Goal: Information Seeking & Learning: Find specific fact

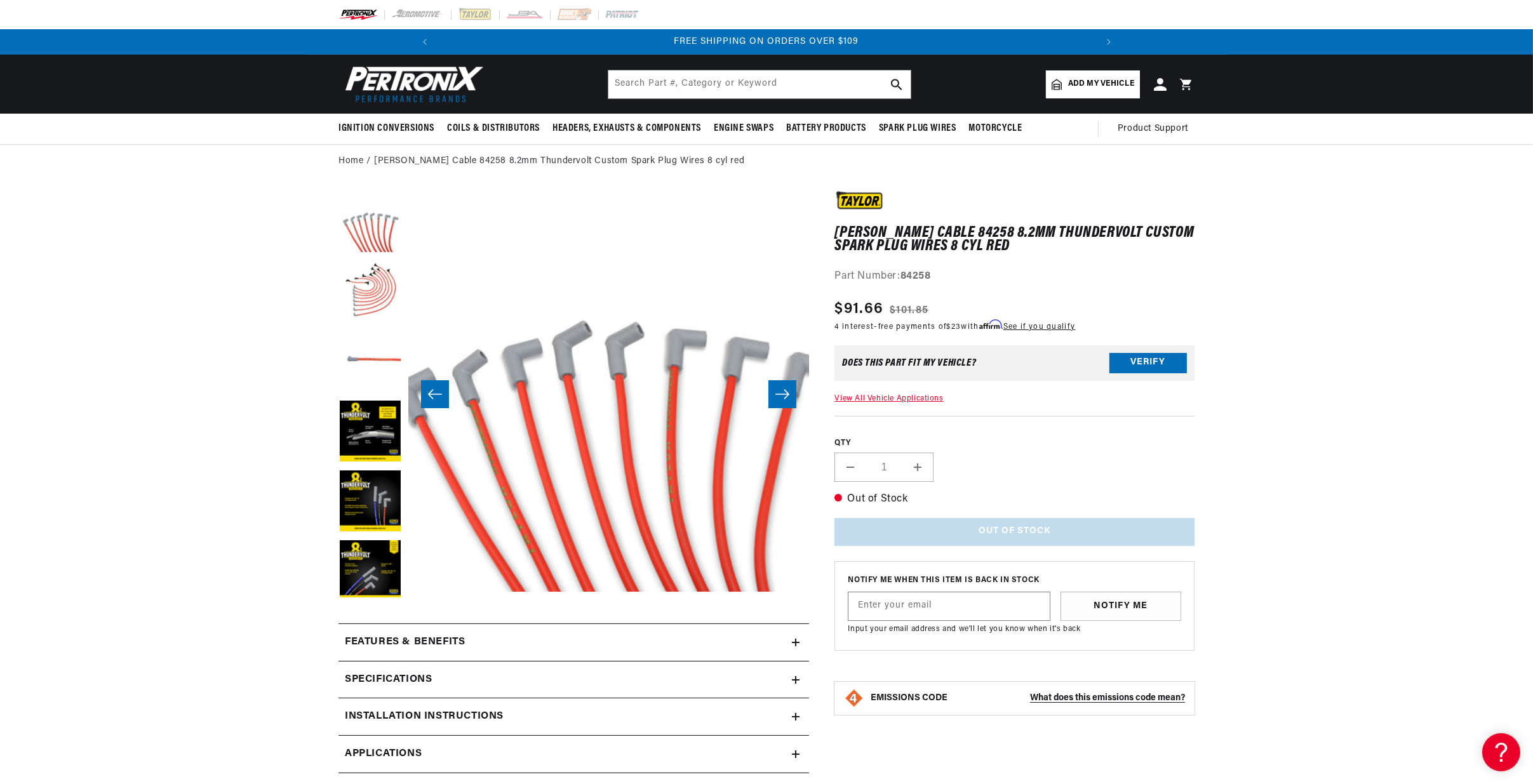
scroll to position [40, 2806]
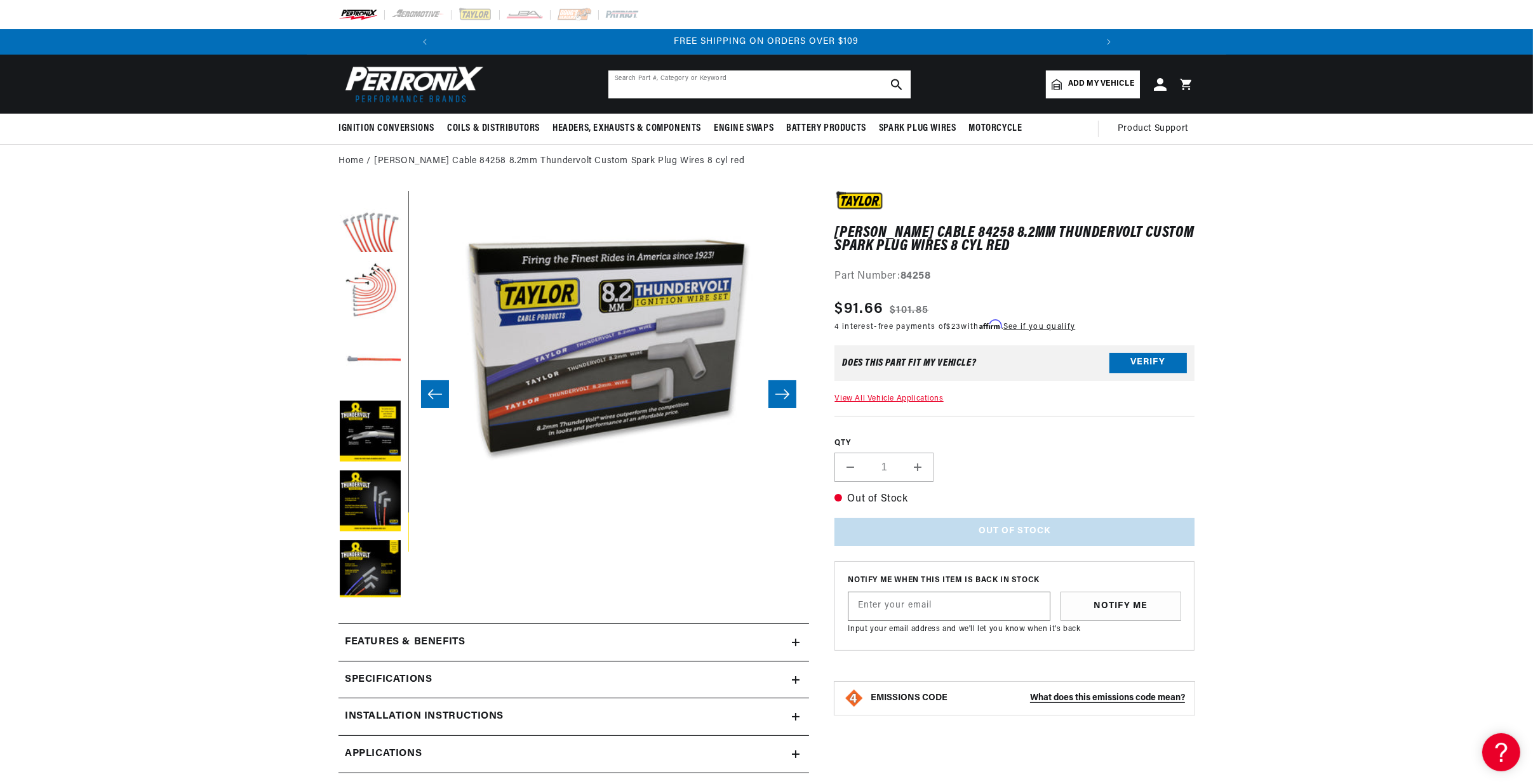
click at [639, 78] on input "text" at bounding box center [760, 84] width 302 height 28
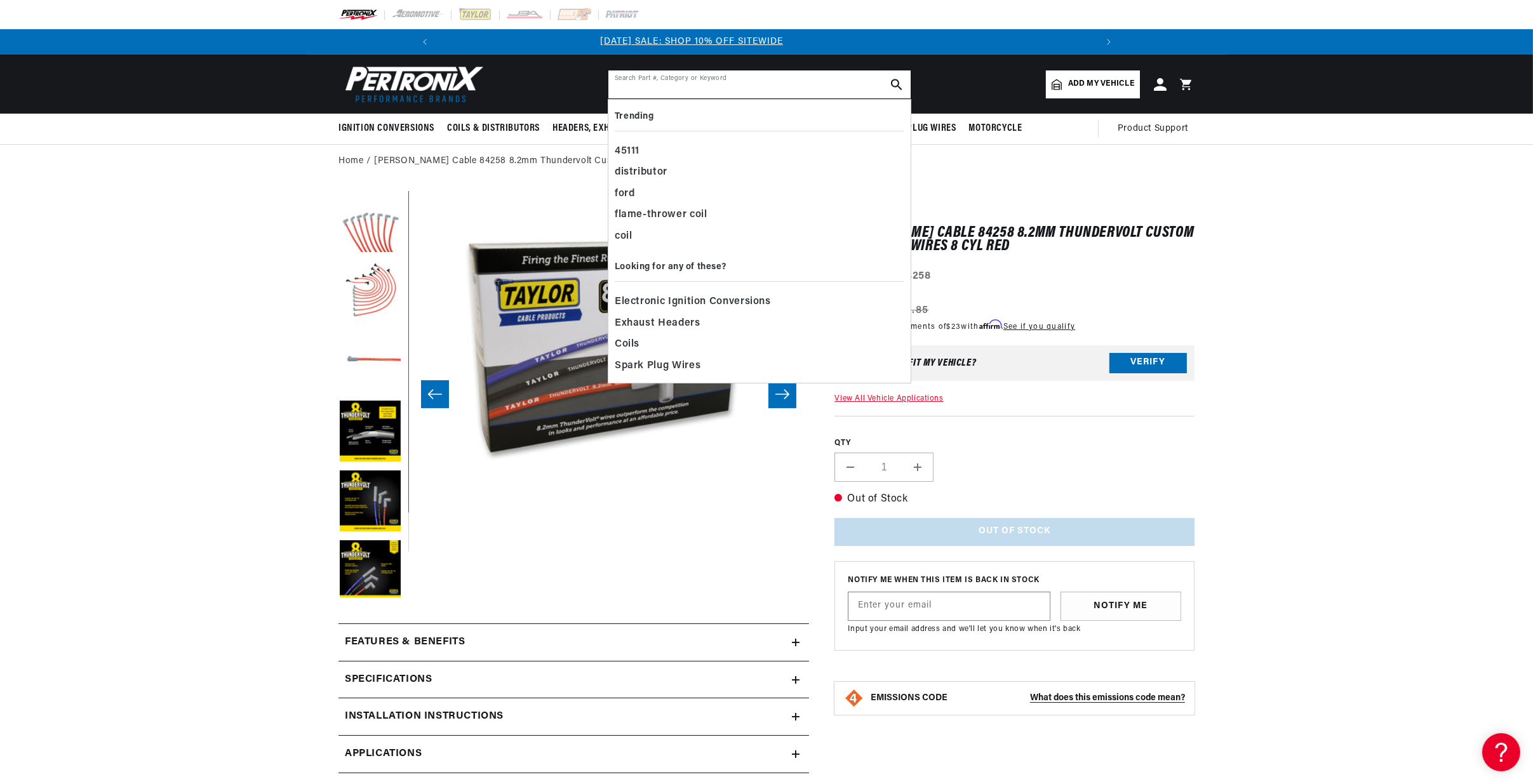
scroll to position [0, 0]
paste input "74237"
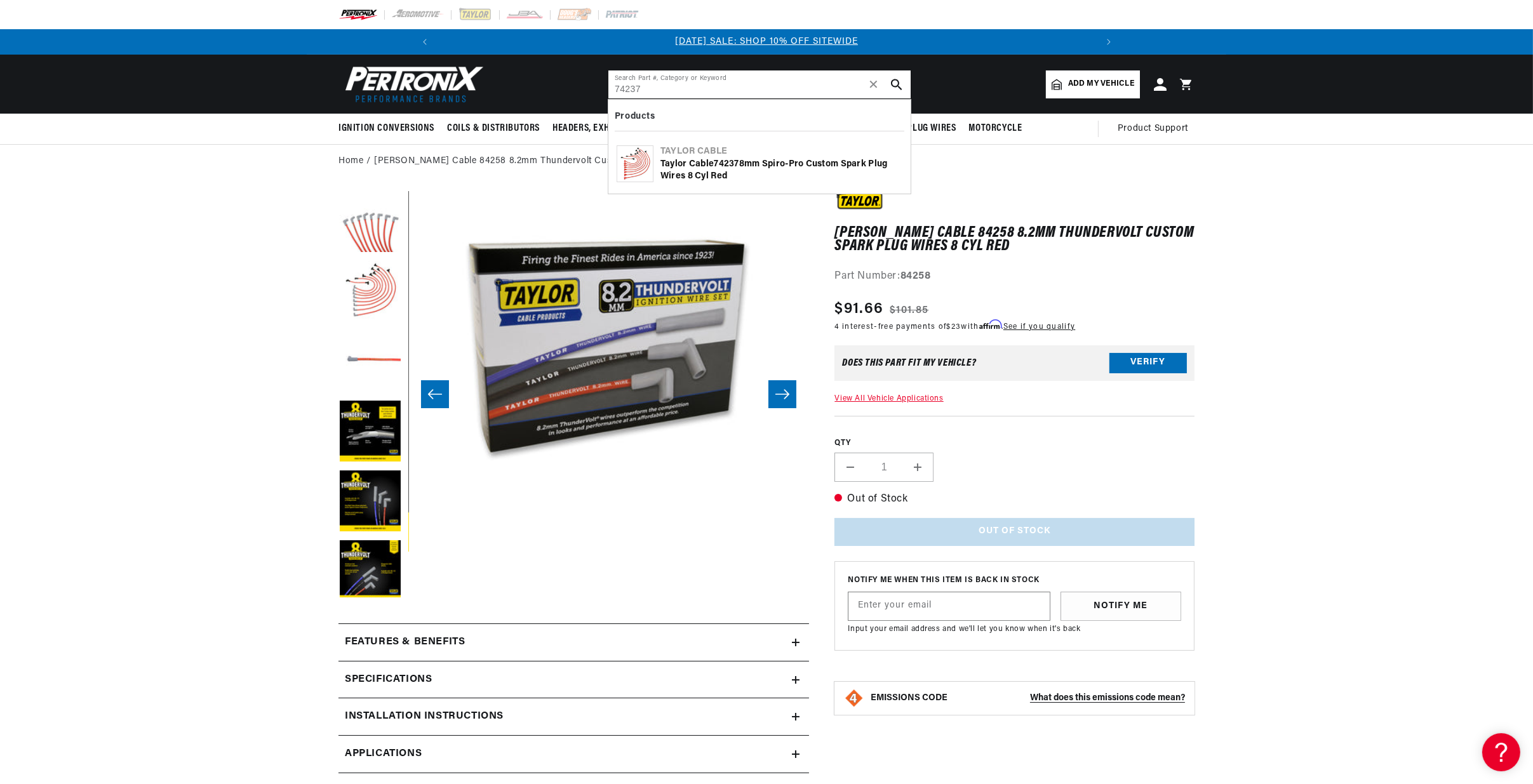
type input "74237"
click at [903, 79] on button "search button" at bounding box center [897, 84] width 28 height 28
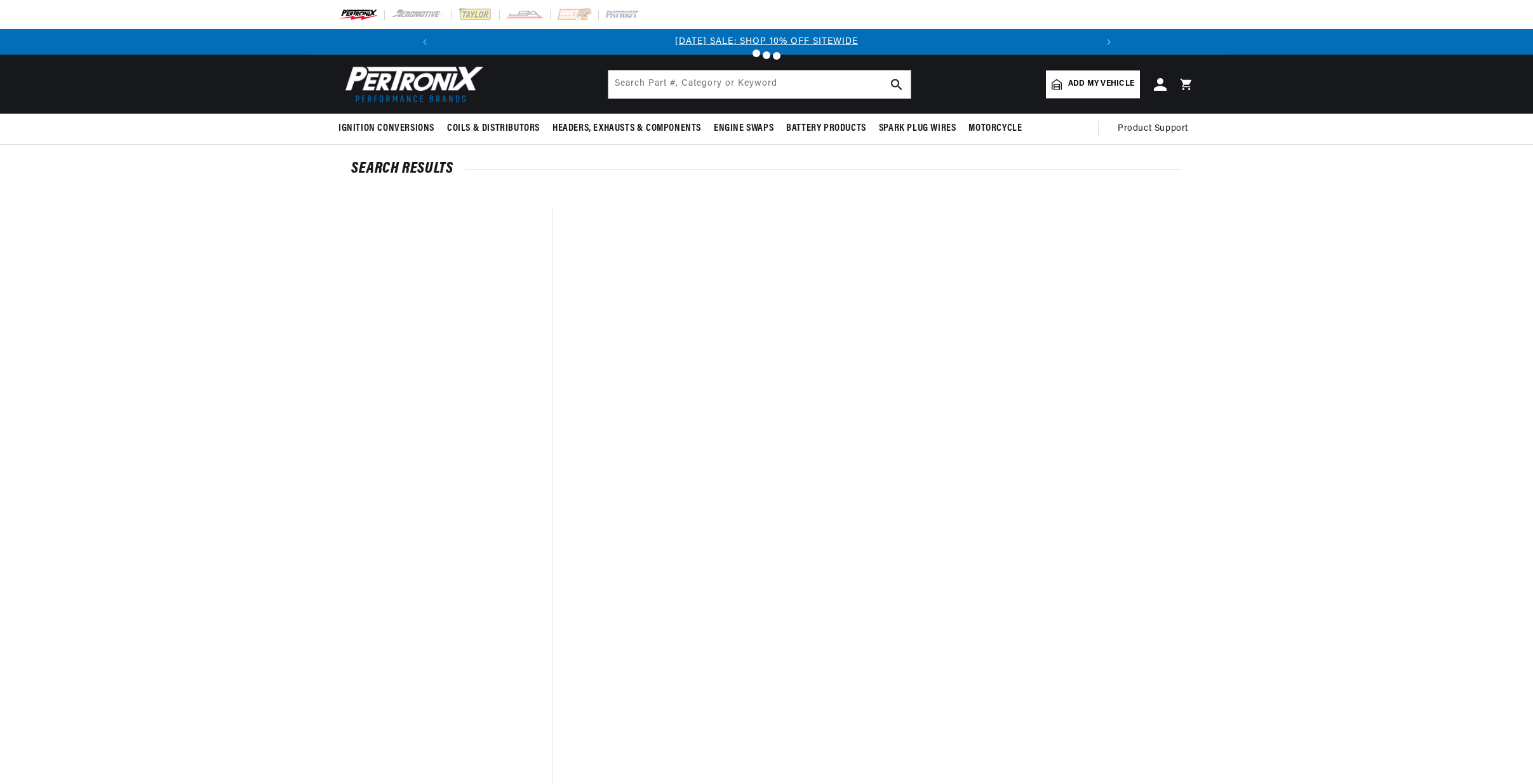
type input "74237"
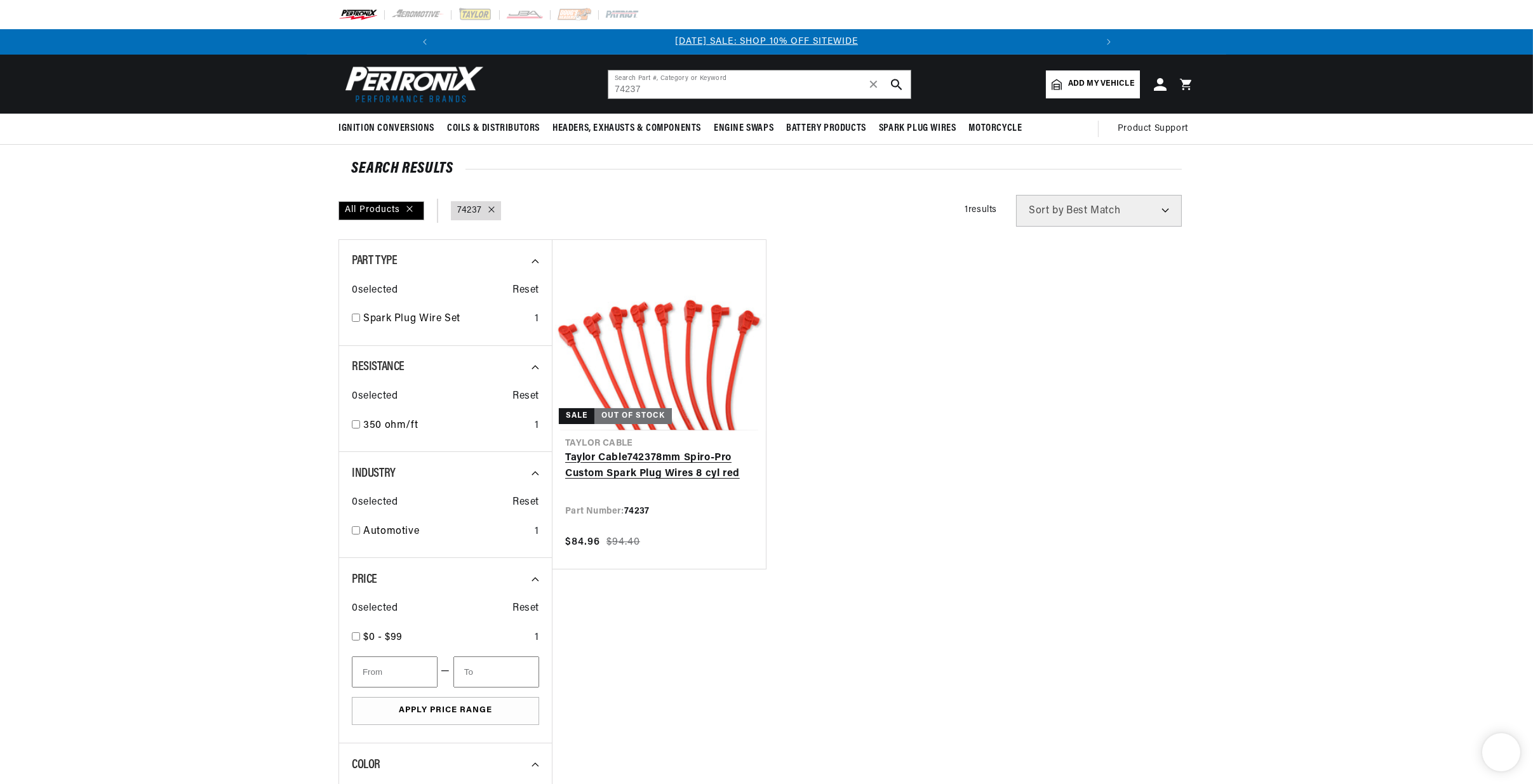
click at [751, 450] on link "Taylor Cable 74237 8mm Spiro-Pro Custom Spark Plug Wires 8 cyl red" at bounding box center [659, 466] width 188 height 33
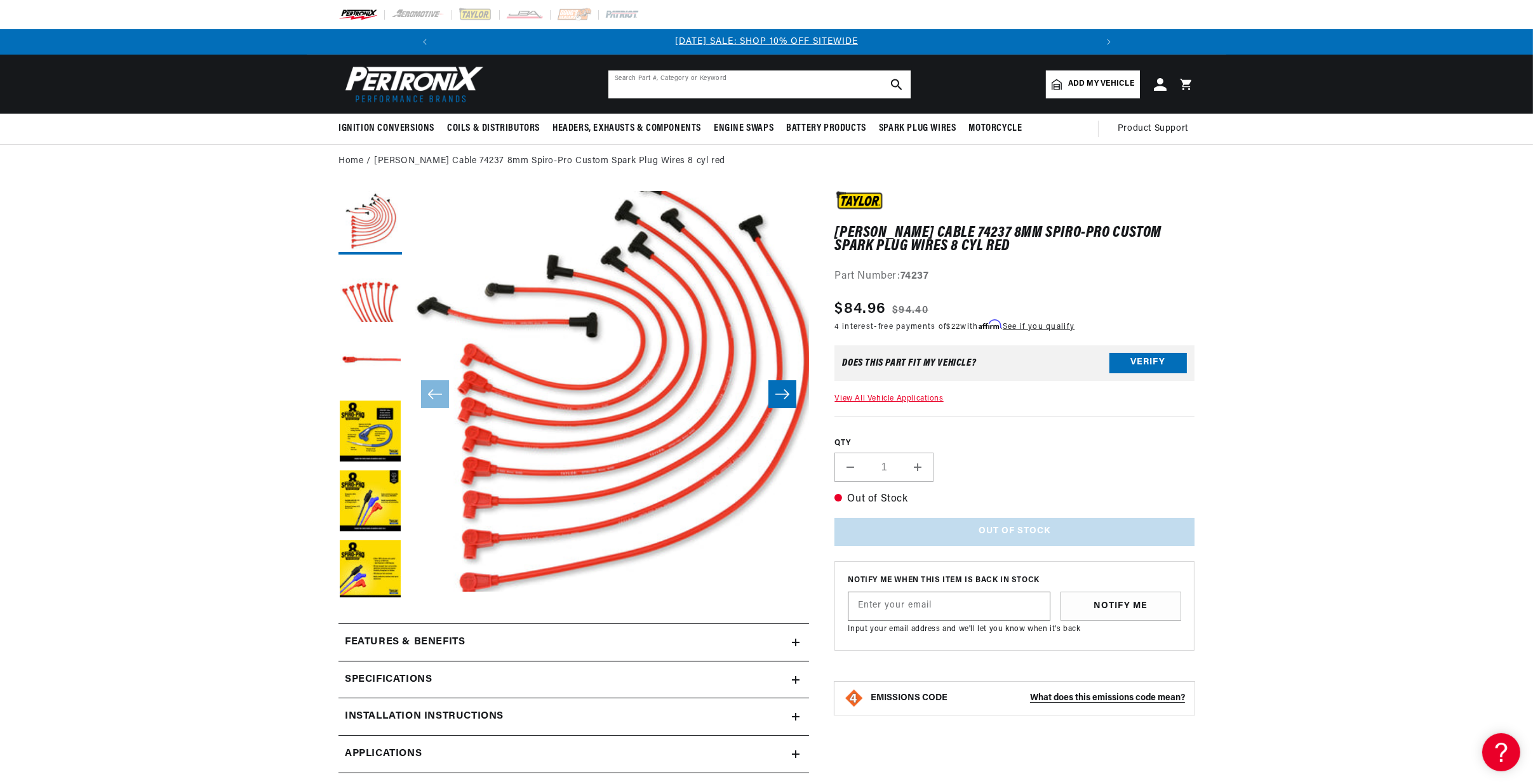
click at [625, 82] on input "text" at bounding box center [760, 84] width 302 height 28
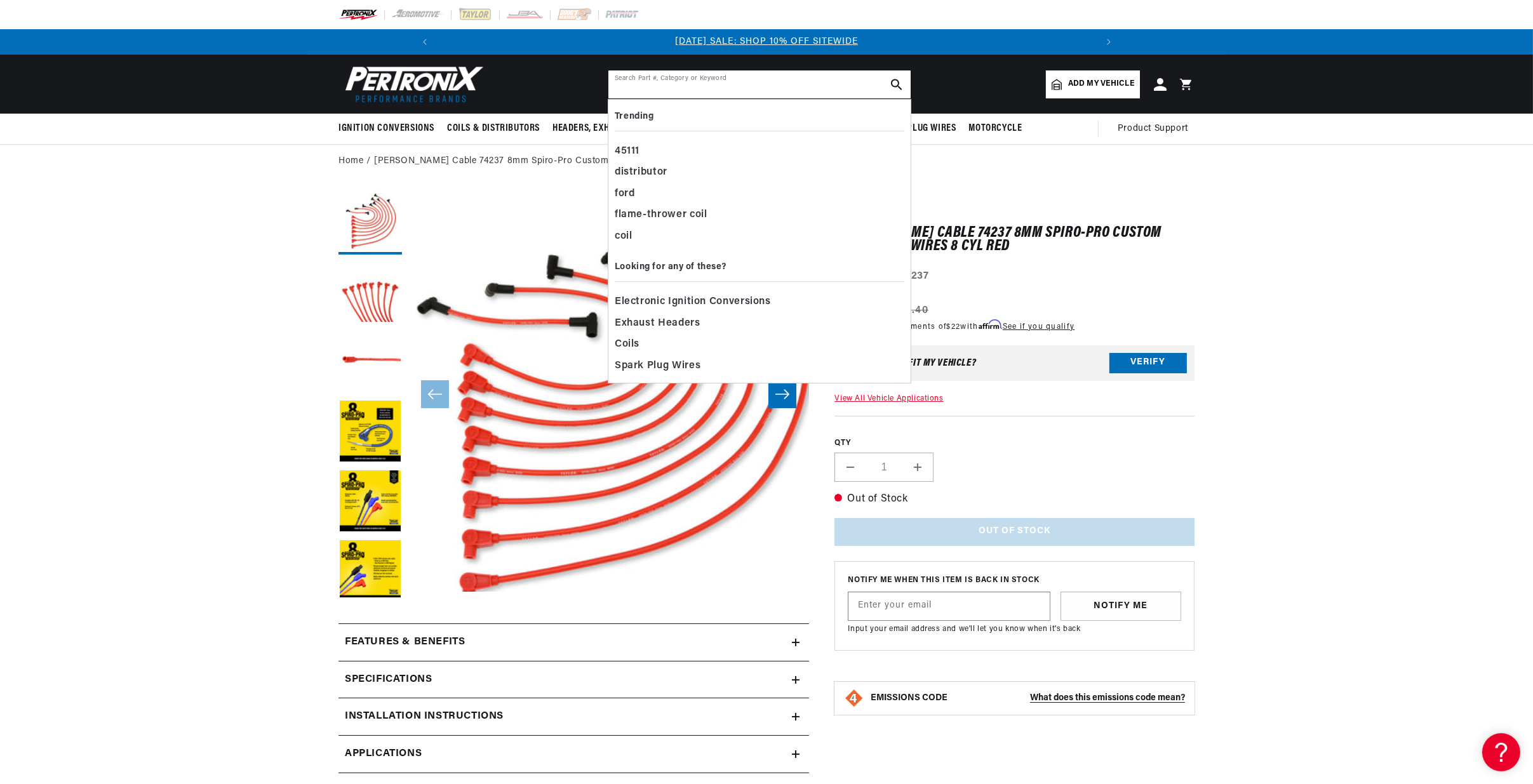
paste input "82213"
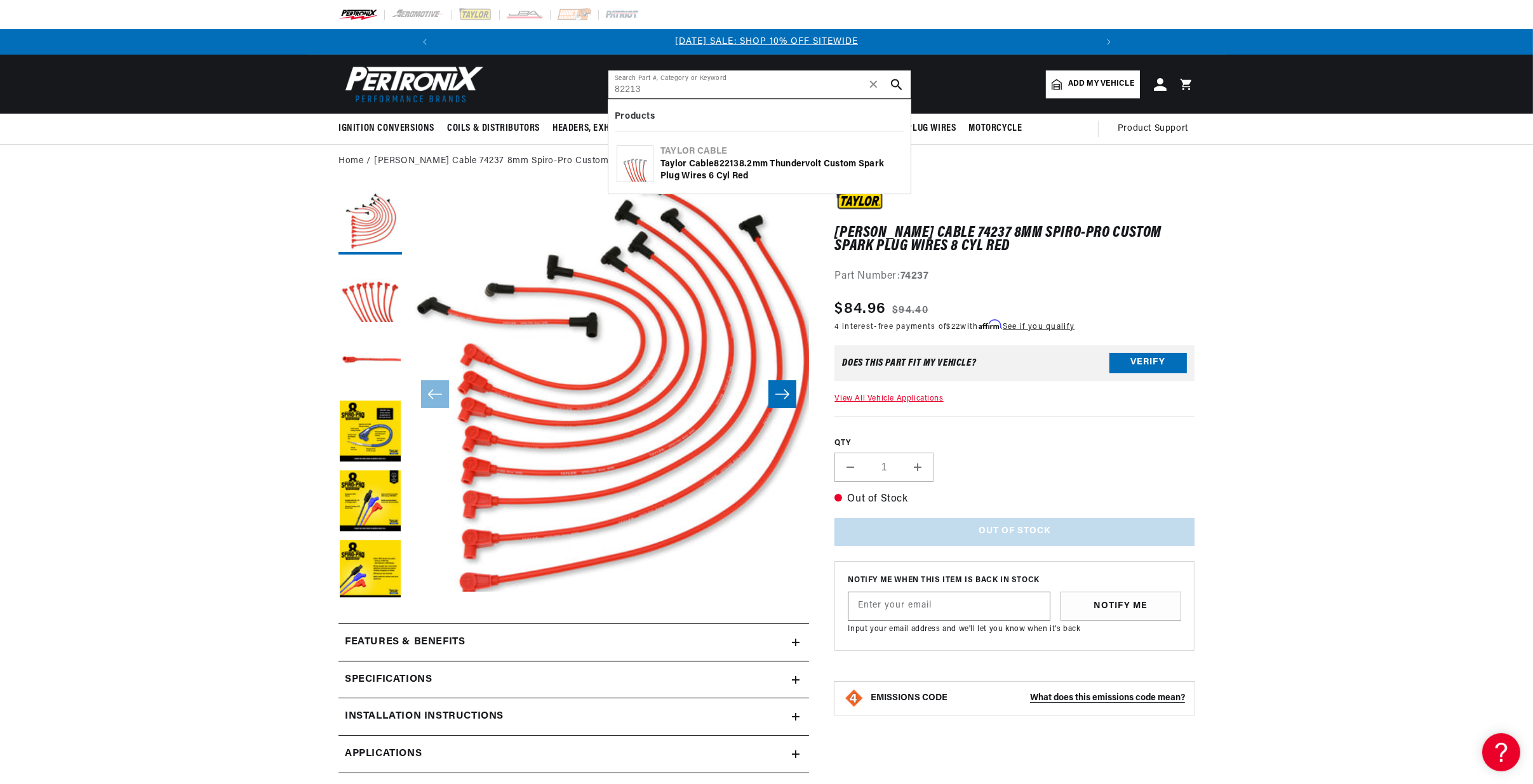
type input "82213"
click at [908, 82] on button "search button" at bounding box center [897, 84] width 28 height 28
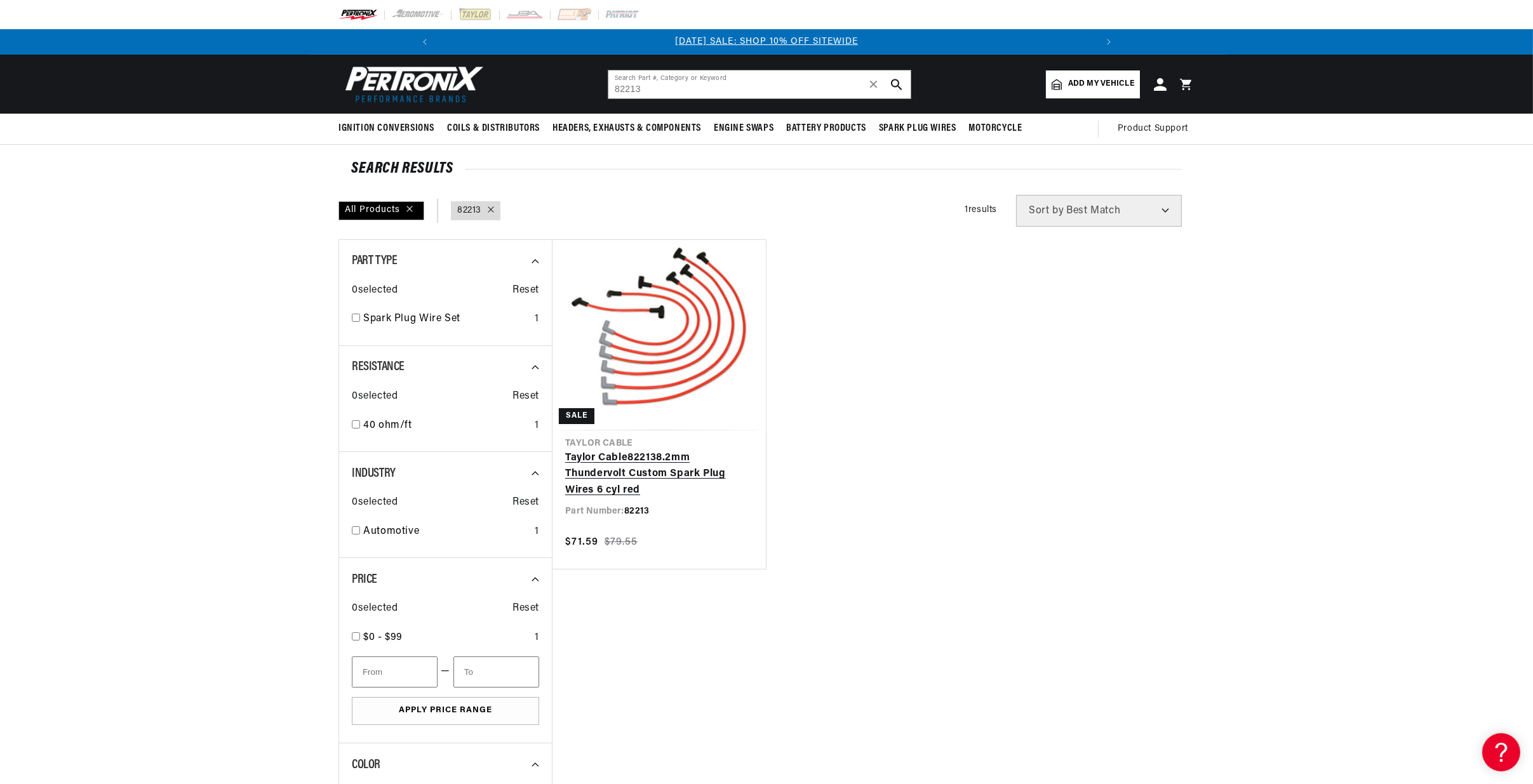
click at [650, 450] on link "Taylor Cable 82213 8.2mm Thundervolt Custom Spark Plug Wires 6 cyl red" at bounding box center [659, 475] width 188 height 49
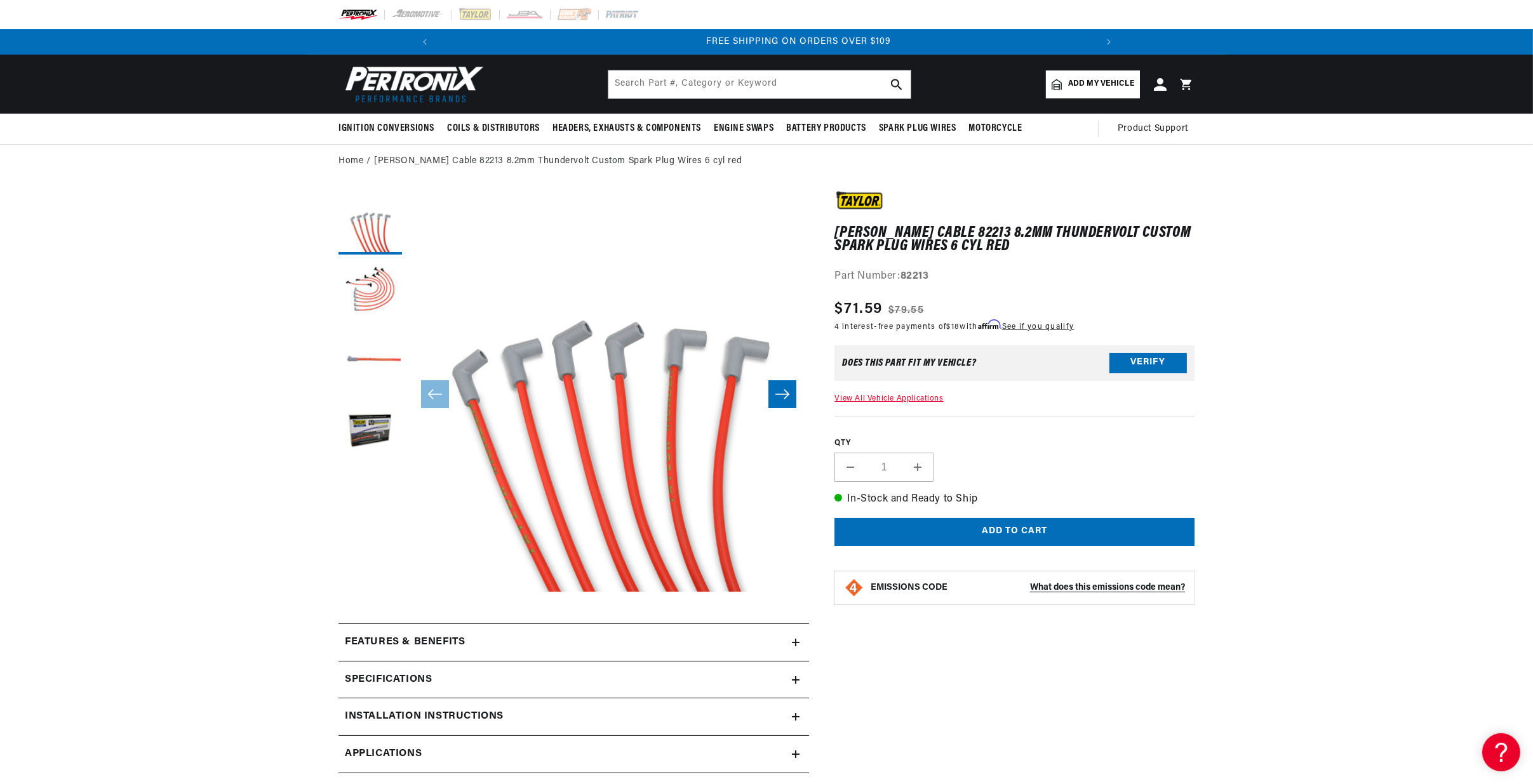
scroll to position [0, 1356]
click at [1195, 676] on section "Taylor Cable 82213 8.2mm Thundervolt Custom Spark Plug Wires 6 cyl red Taylor C…" at bounding box center [766, 647] width 919 height 937
click at [171, 248] on section "Taylor Cable 82213 8.2mm Thundervolt Custom Spark Plug Wires 6 cyl red Taylor C…" at bounding box center [766, 647] width 1533 height 937
click at [621, 90] on input "text" at bounding box center [760, 84] width 302 height 28
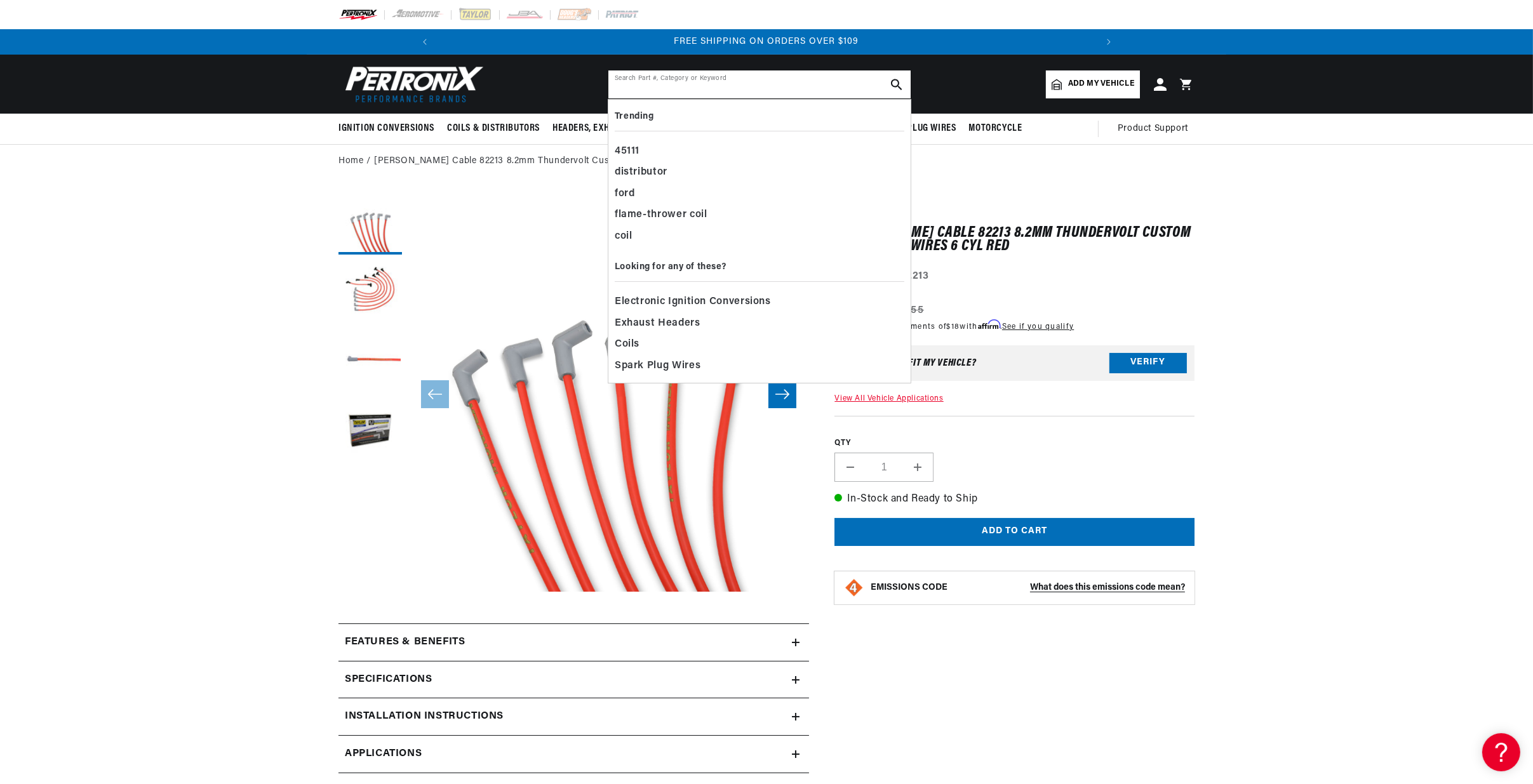
paste input "82694"
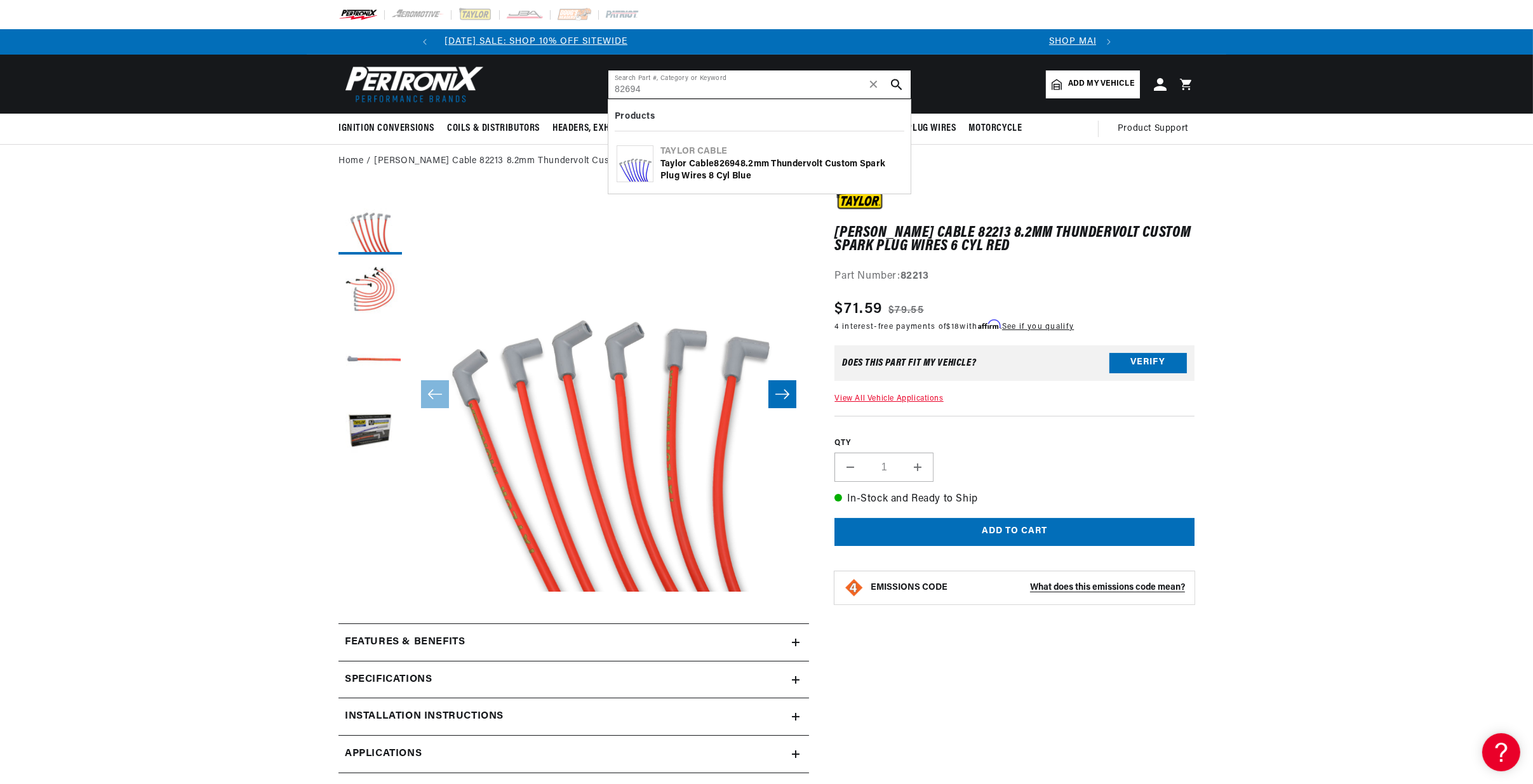
scroll to position [0, 0]
type input "82694"
click at [1314, 558] on section "Taylor Cable 82213 8.2mm Thundervolt Custom Spark Plug Wires 6 cyl red Taylor C…" at bounding box center [766, 647] width 1533 height 937
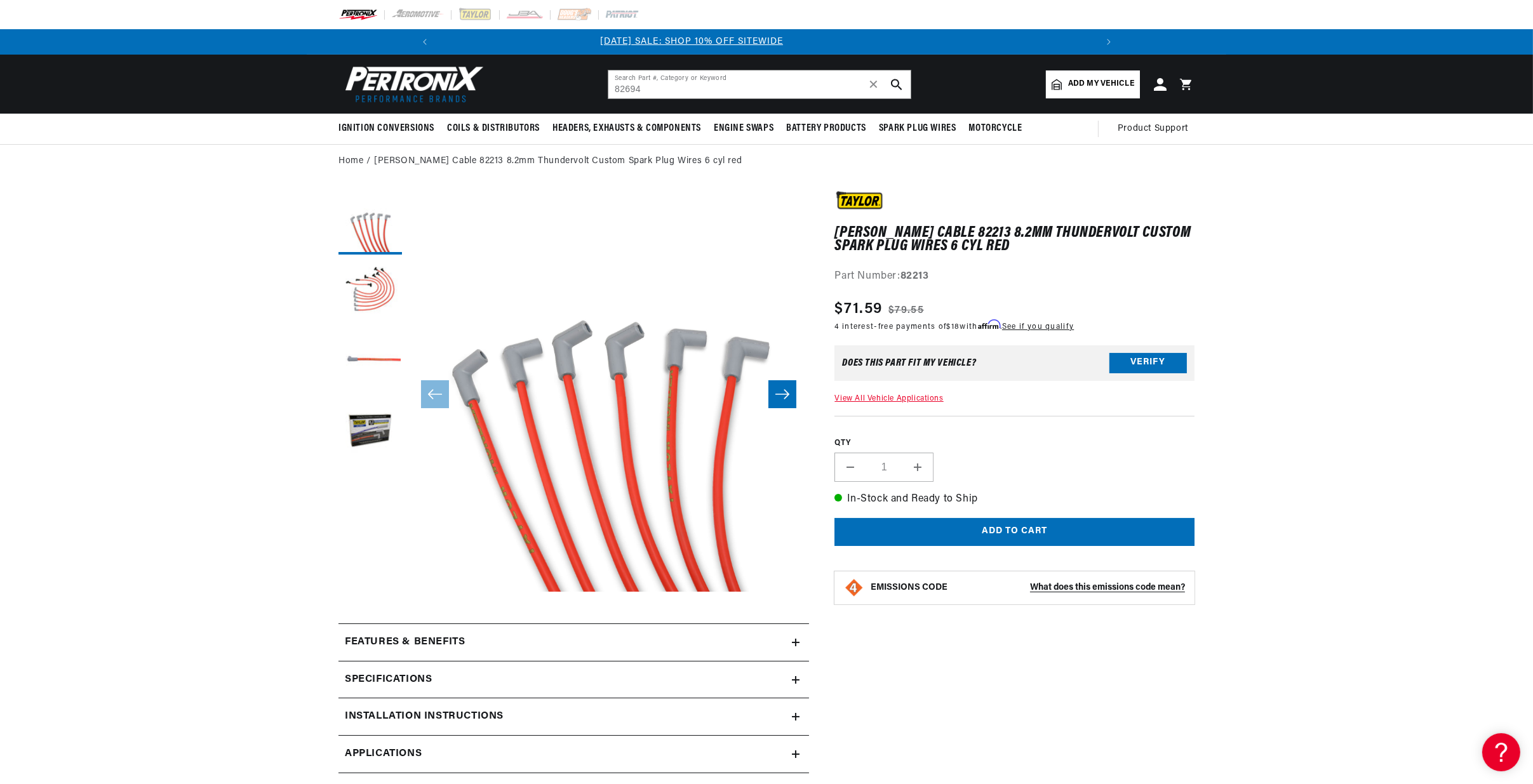
scroll to position [0, 0]
click at [148, 327] on section "Taylor Cable 82213 8.2mm Thundervolt Custom Spark Plug Wires 6 cyl red Taylor C…" at bounding box center [766, 647] width 1533 height 937
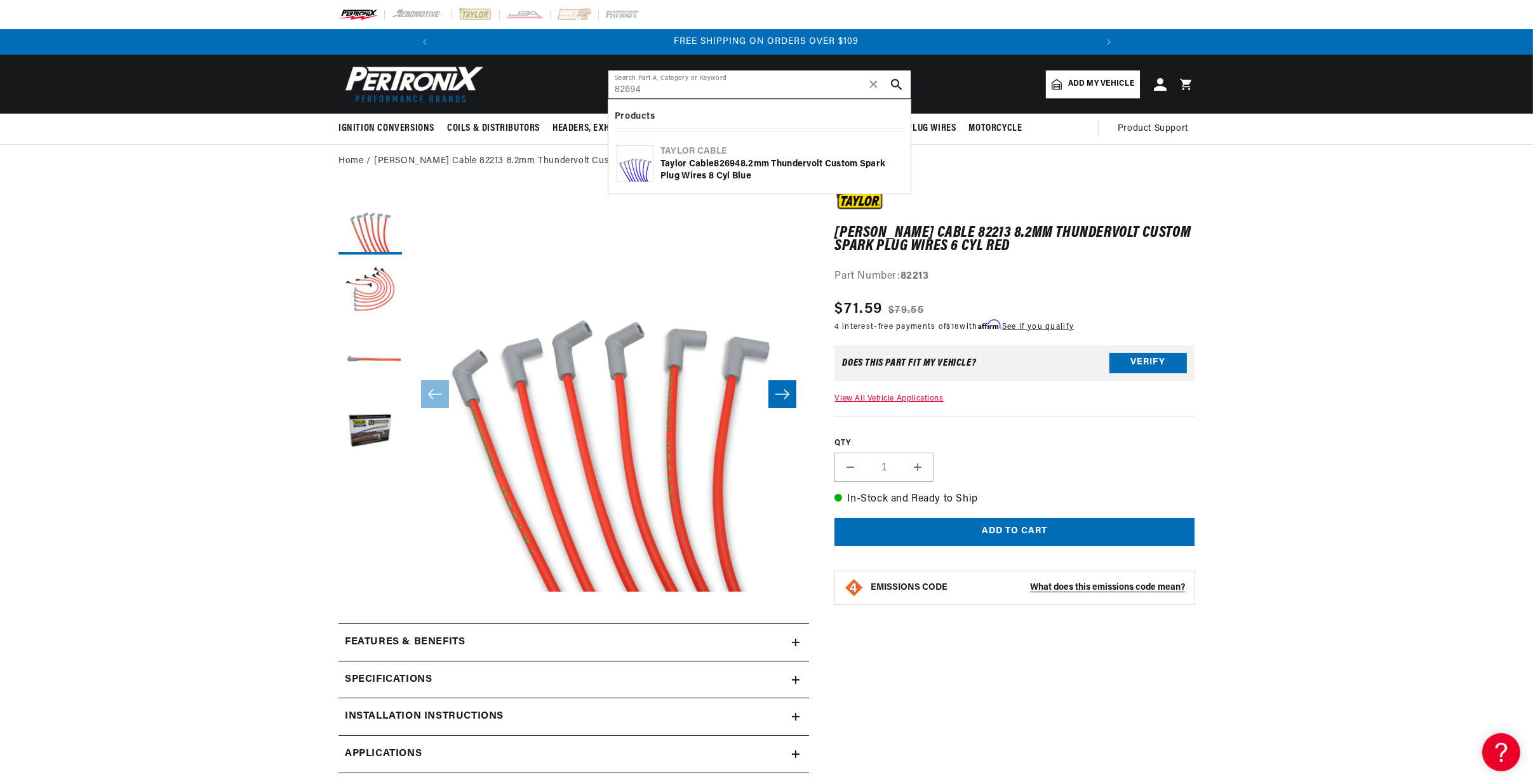
click at [688, 80] on input "82694" at bounding box center [760, 84] width 302 height 28
click at [878, 84] on span "✕" at bounding box center [874, 84] width 11 height 0
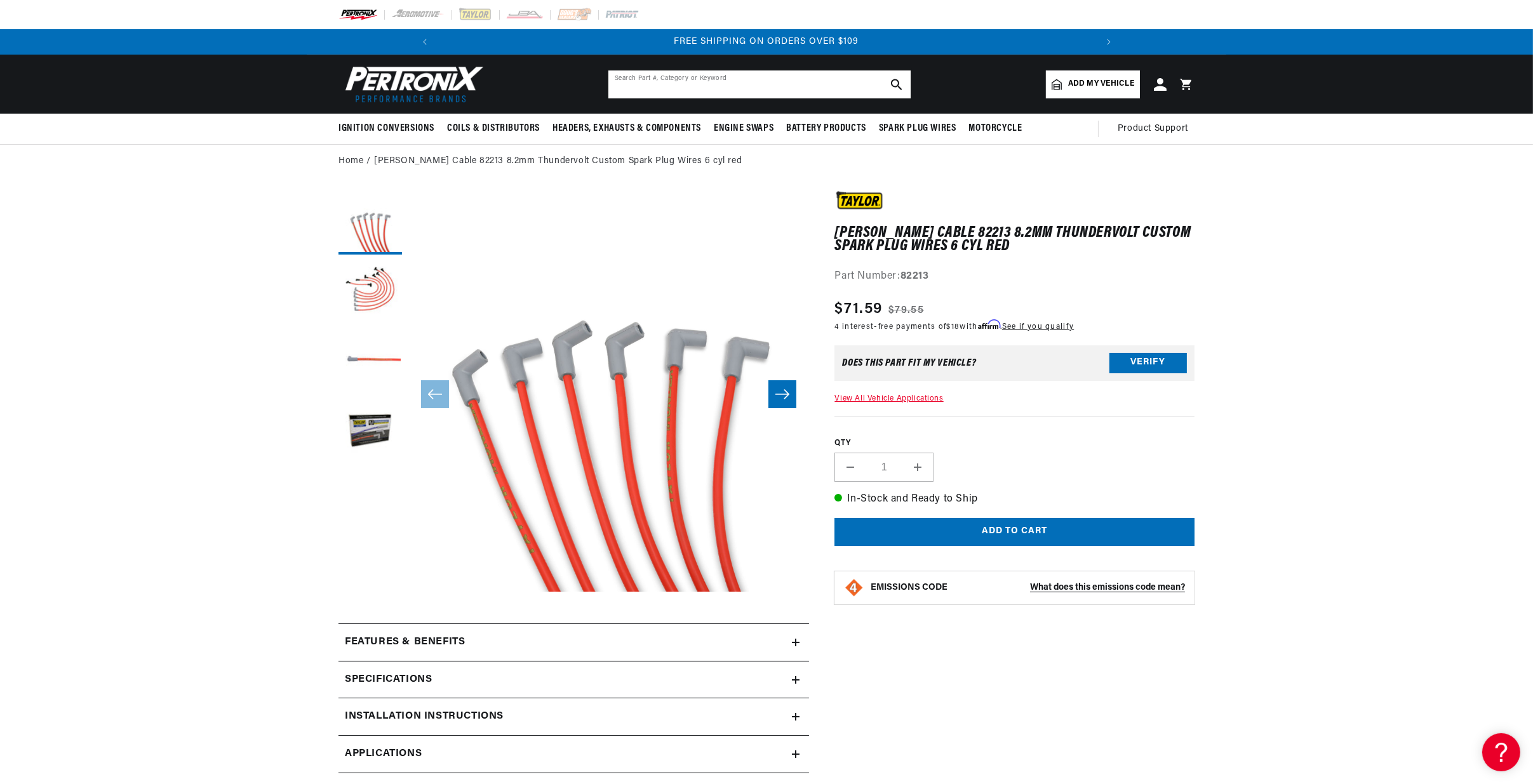
click at [623, 84] on input "text" at bounding box center [760, 84] width 302 height 28
paste input "86031"
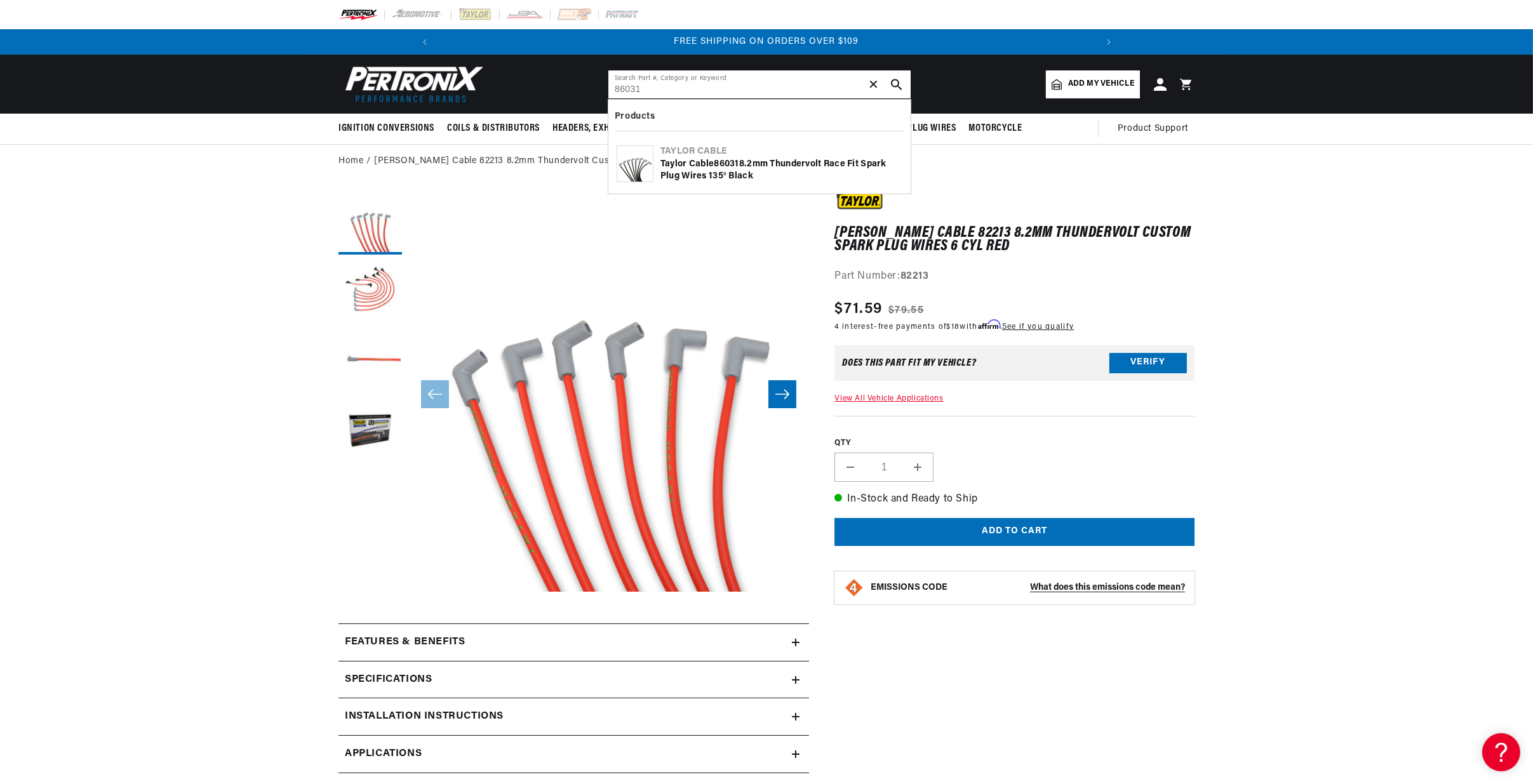
type input "86031"
click at [896, 75] on button "search button" at bounding box center [897, 84] width 28 height 28
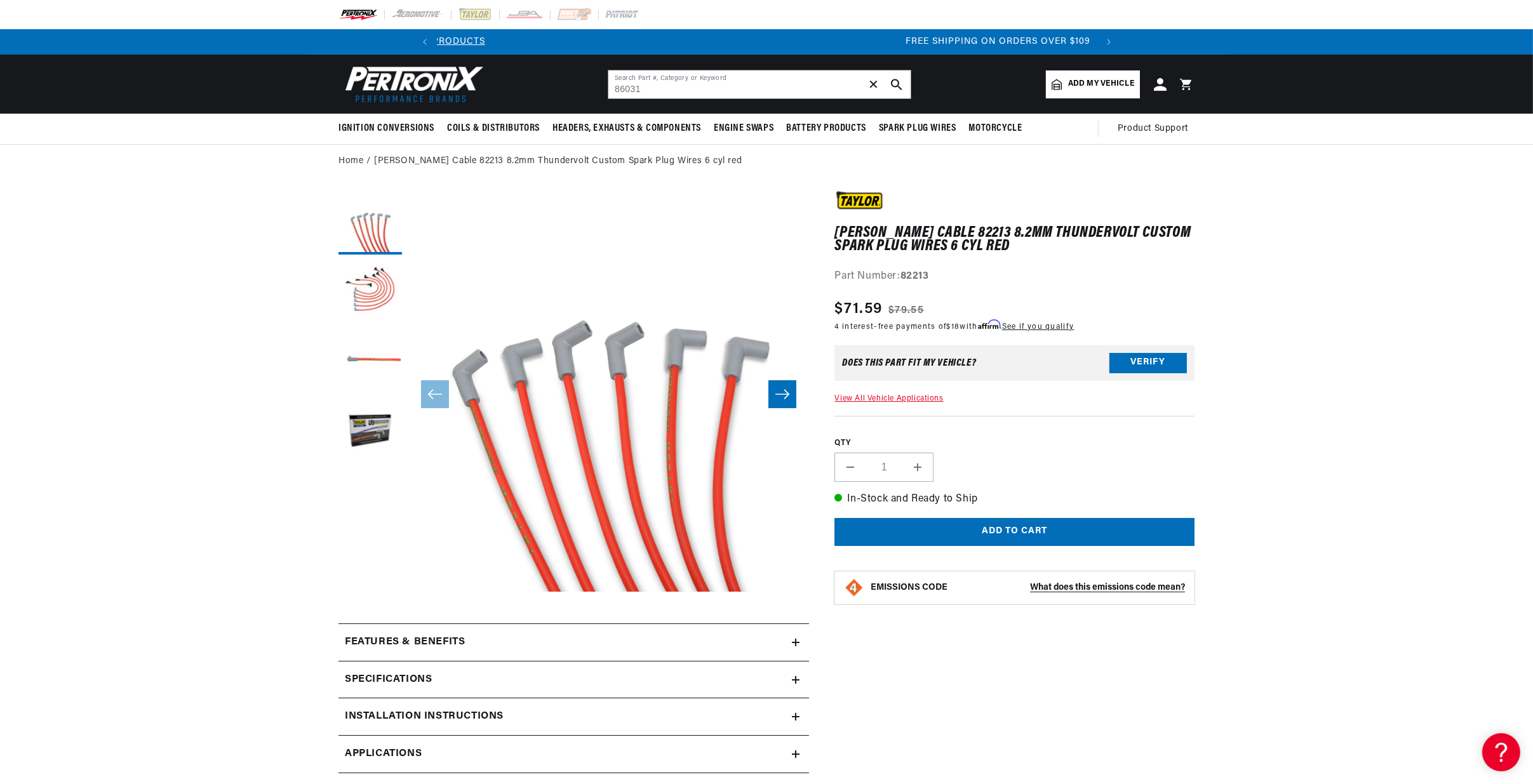
scroll to position [0, 228]
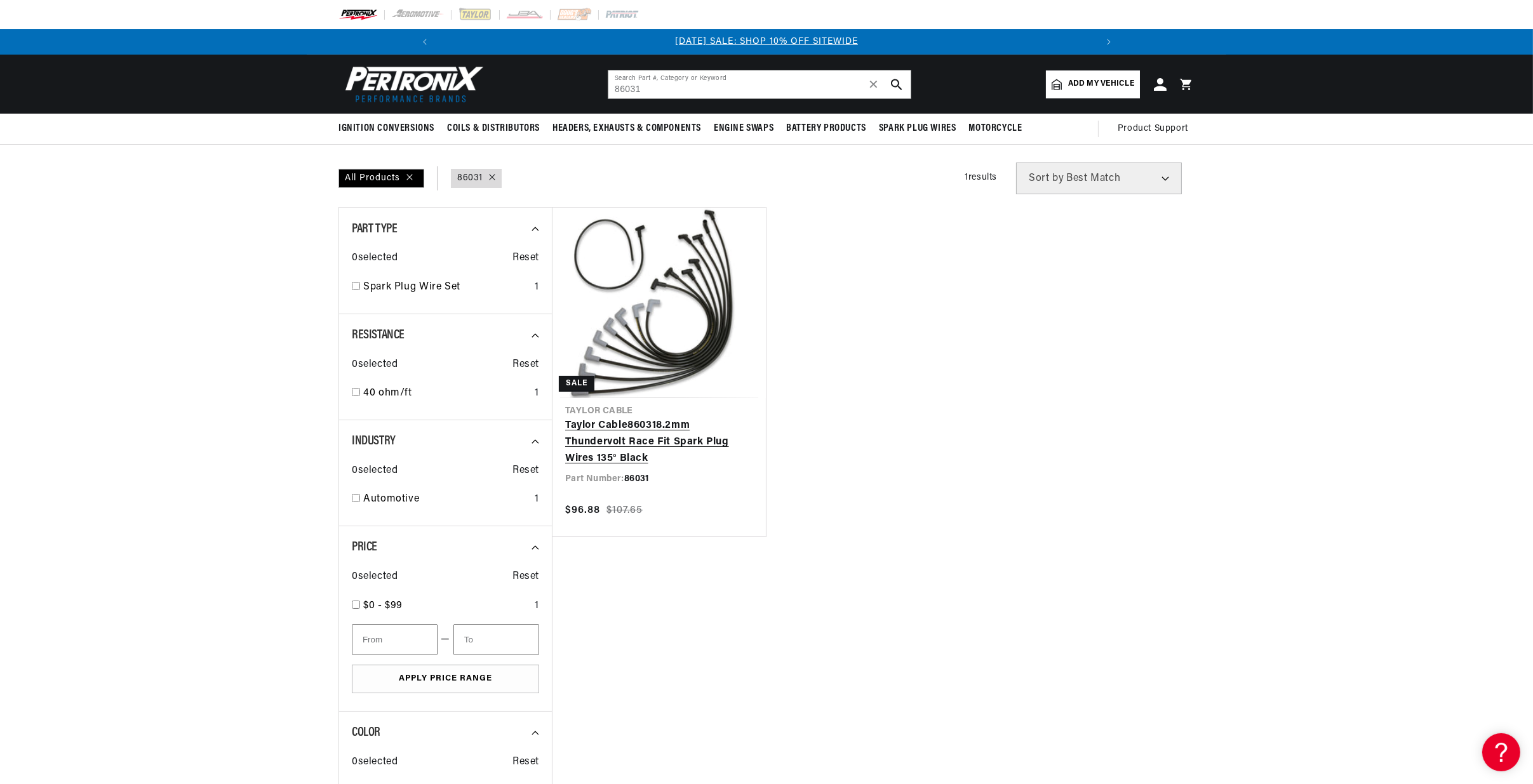
click at [676, 418] on link "[PERSON_NAME] Cable 86031 8.2mm Thundervolt Race Fit Spark Plug Wires 135° Black" at bounding box center [659, 442] width 188 height 49
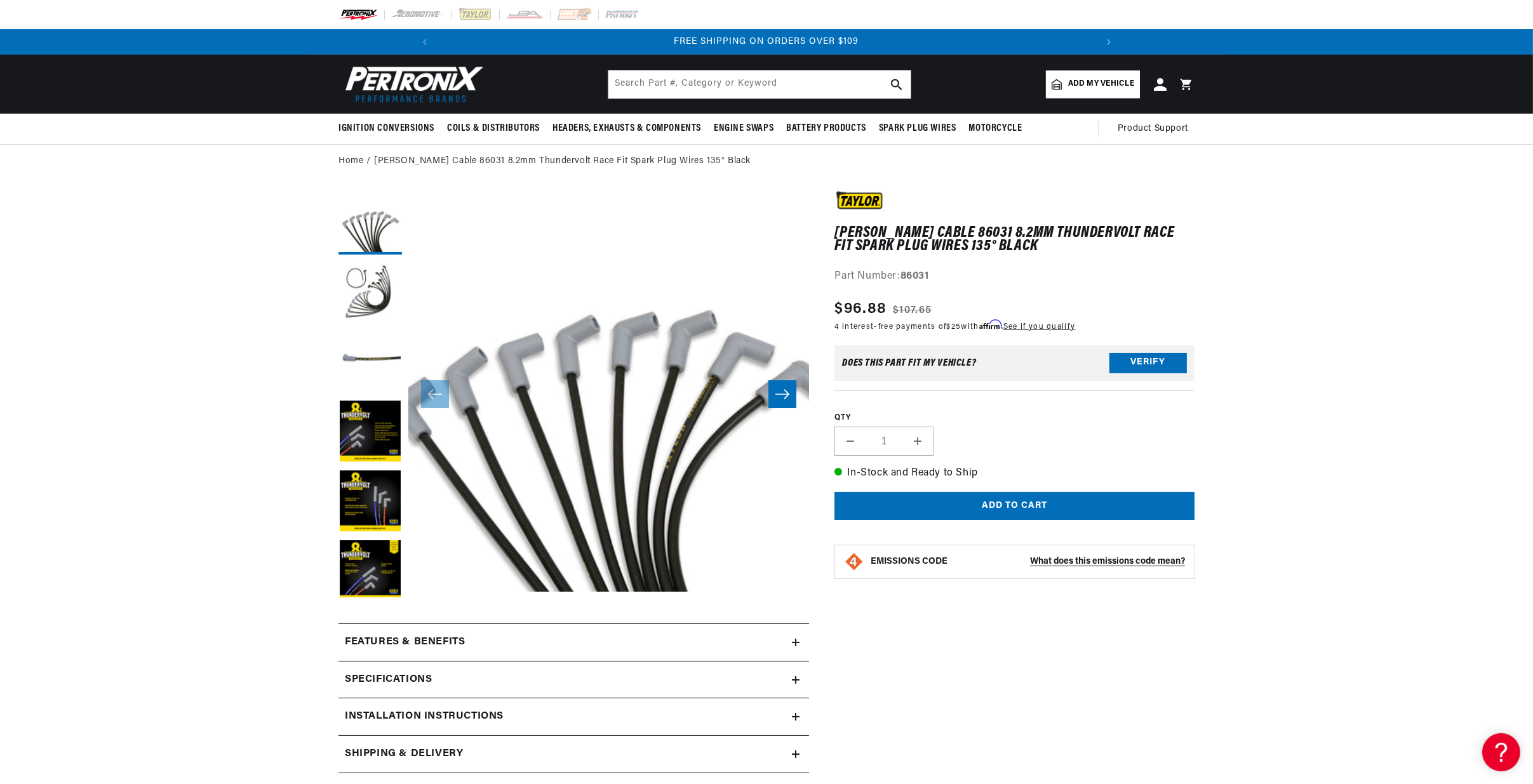
scroll to position [0, 1356]
click at [633, 87] on input "text" at bounding box center [760, 84] width 302 height 28
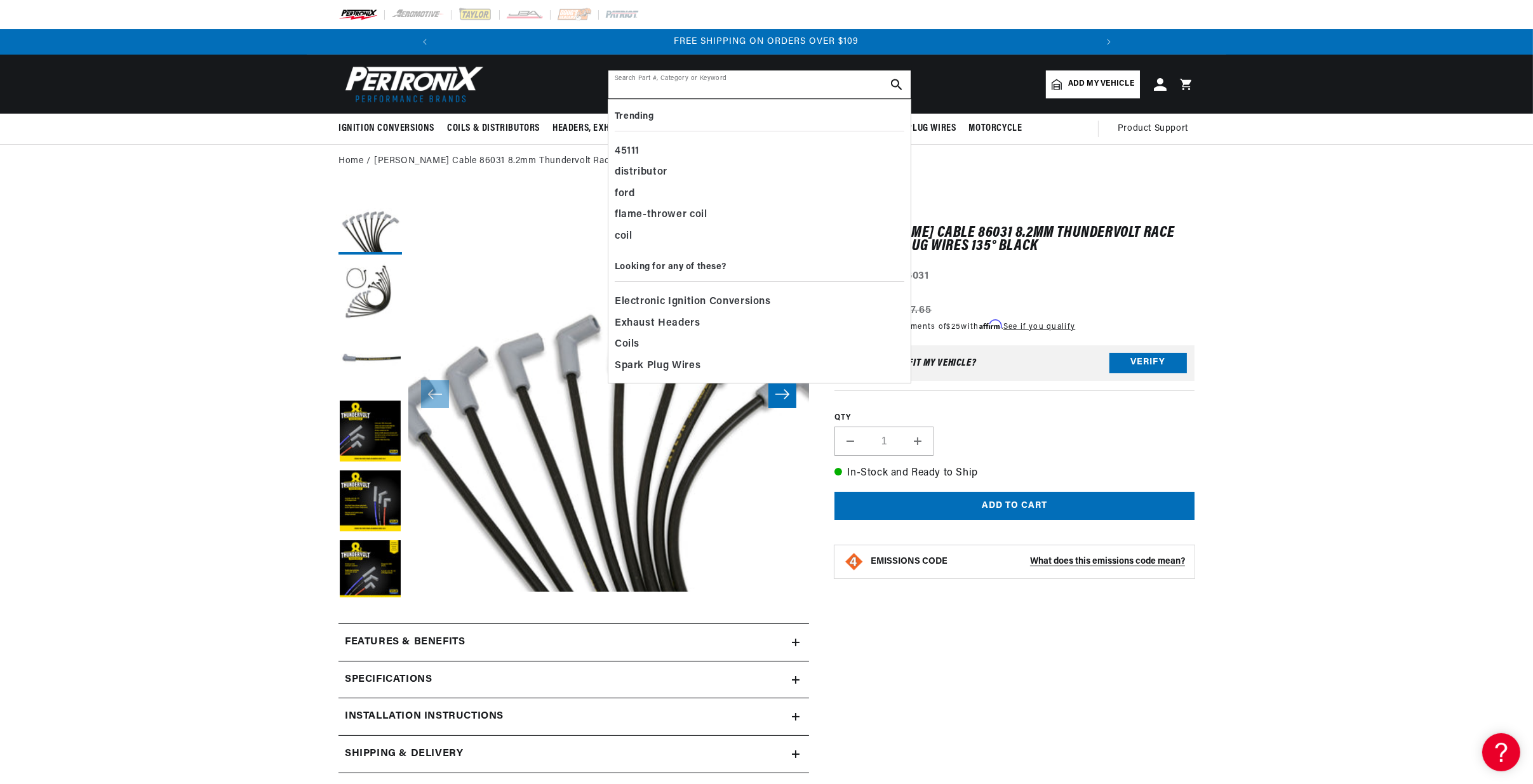
paste input "84248"
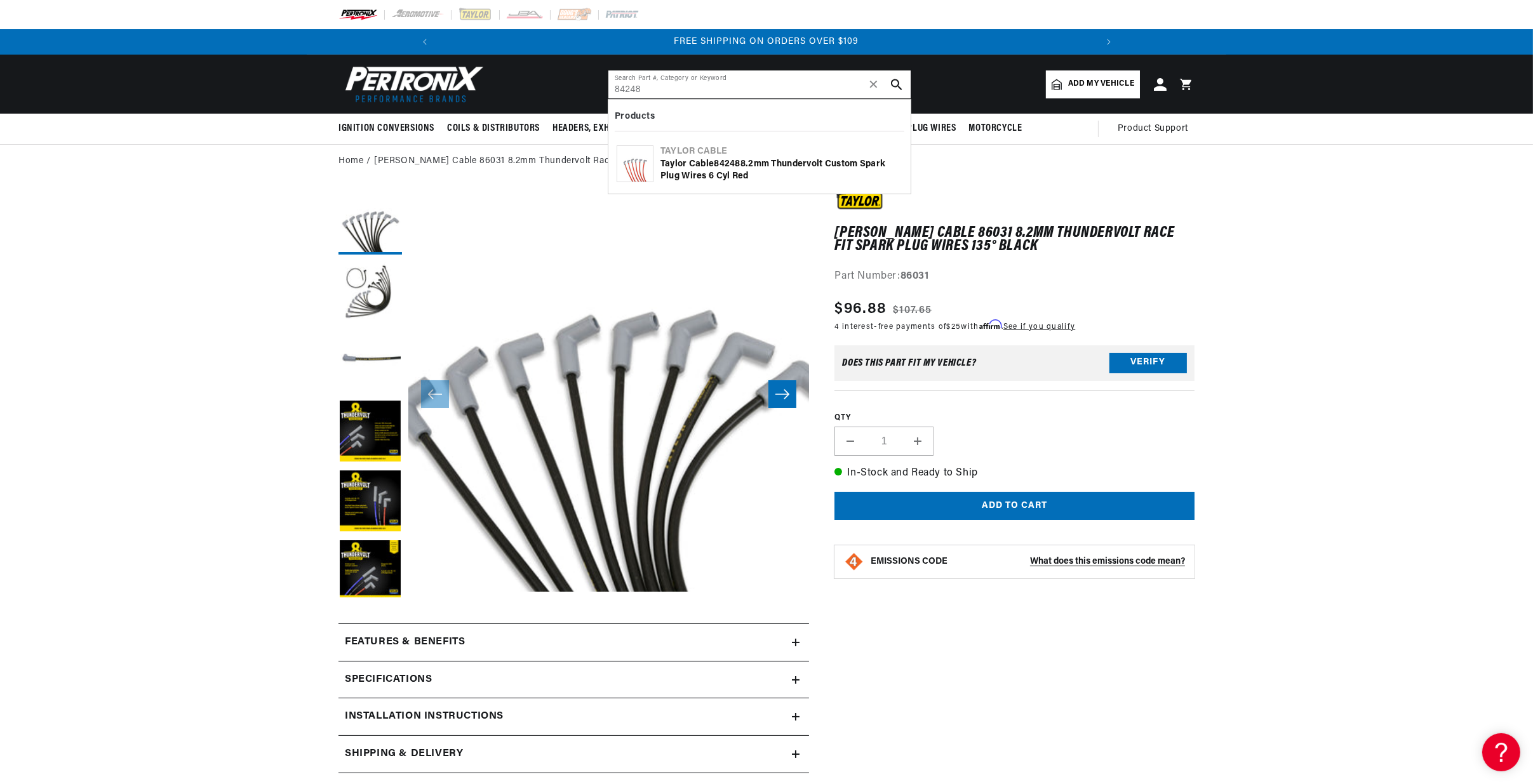
type input "84248"
click at [894, 84] on icon "search button" at bounding box center [897, 84] width 11 height 11
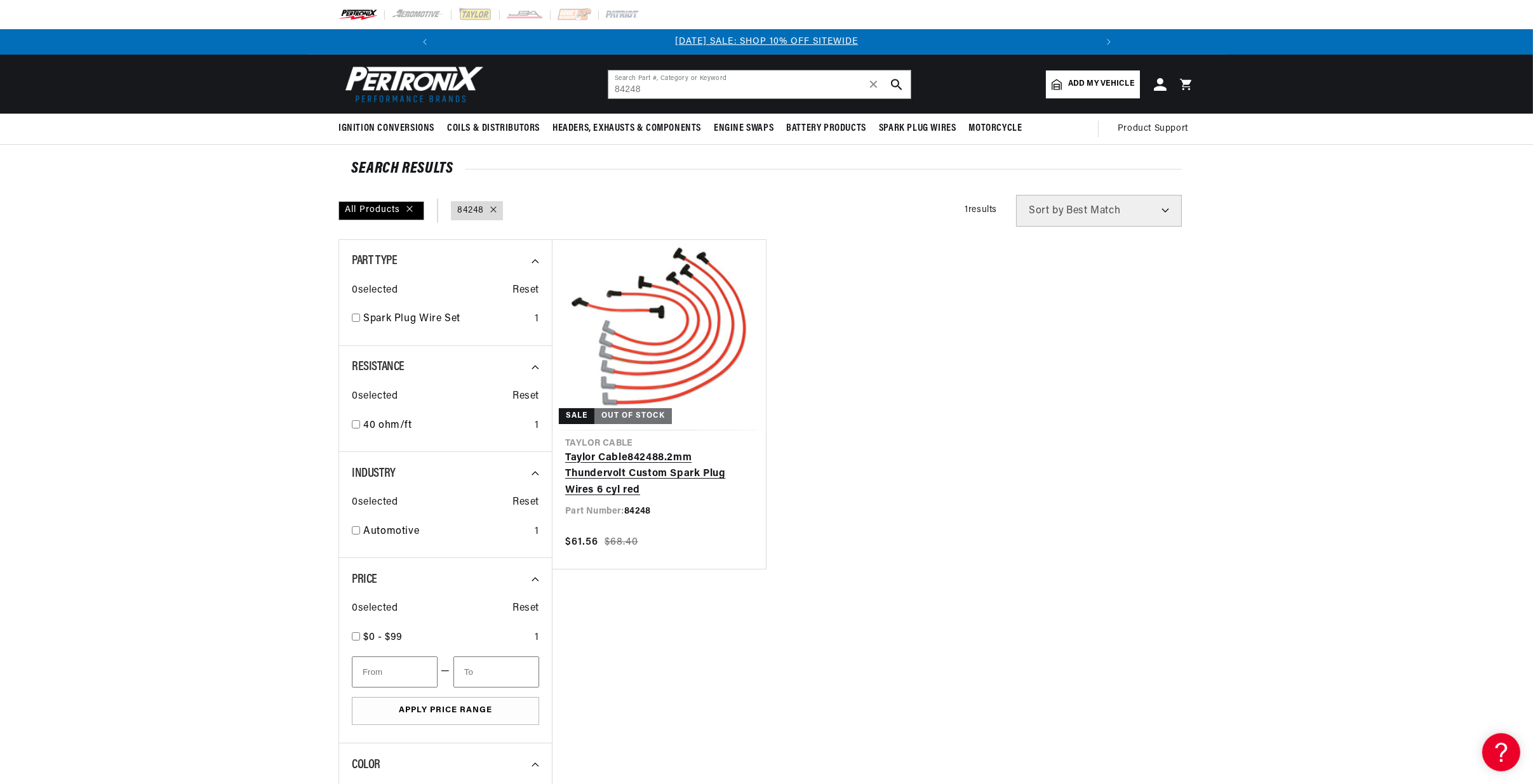
click at [658, 450] on link "[PERSON_NAME] Cable 84248 8.2mm Thundervolt Custom Spark Plug Wires 6 cyl red" at bounding box center [659, 475] width 188 height 49
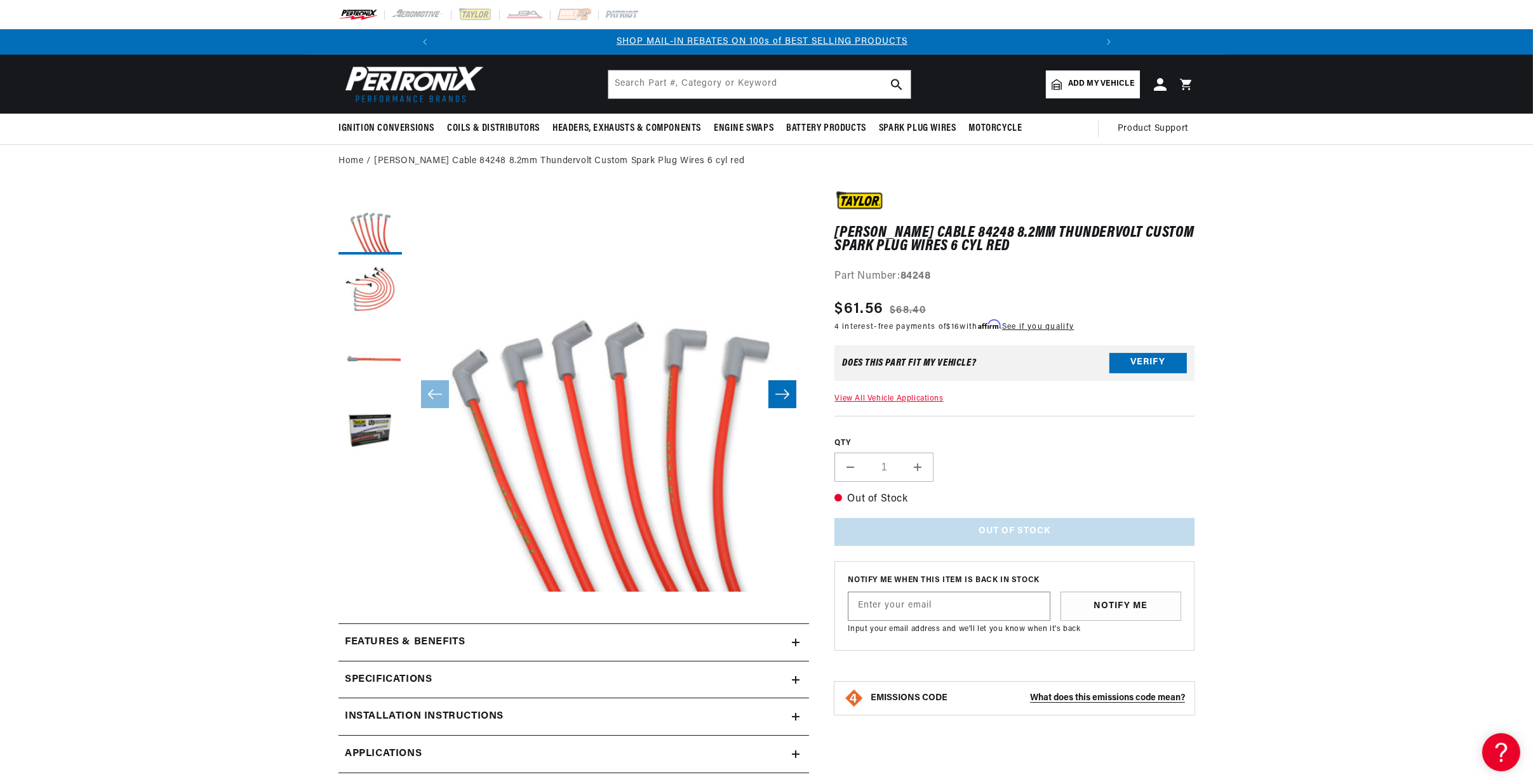
scroll to position [0, 678]
click at [646, 81] on input "text" at bounding box center [760, 84] width 302 height 28
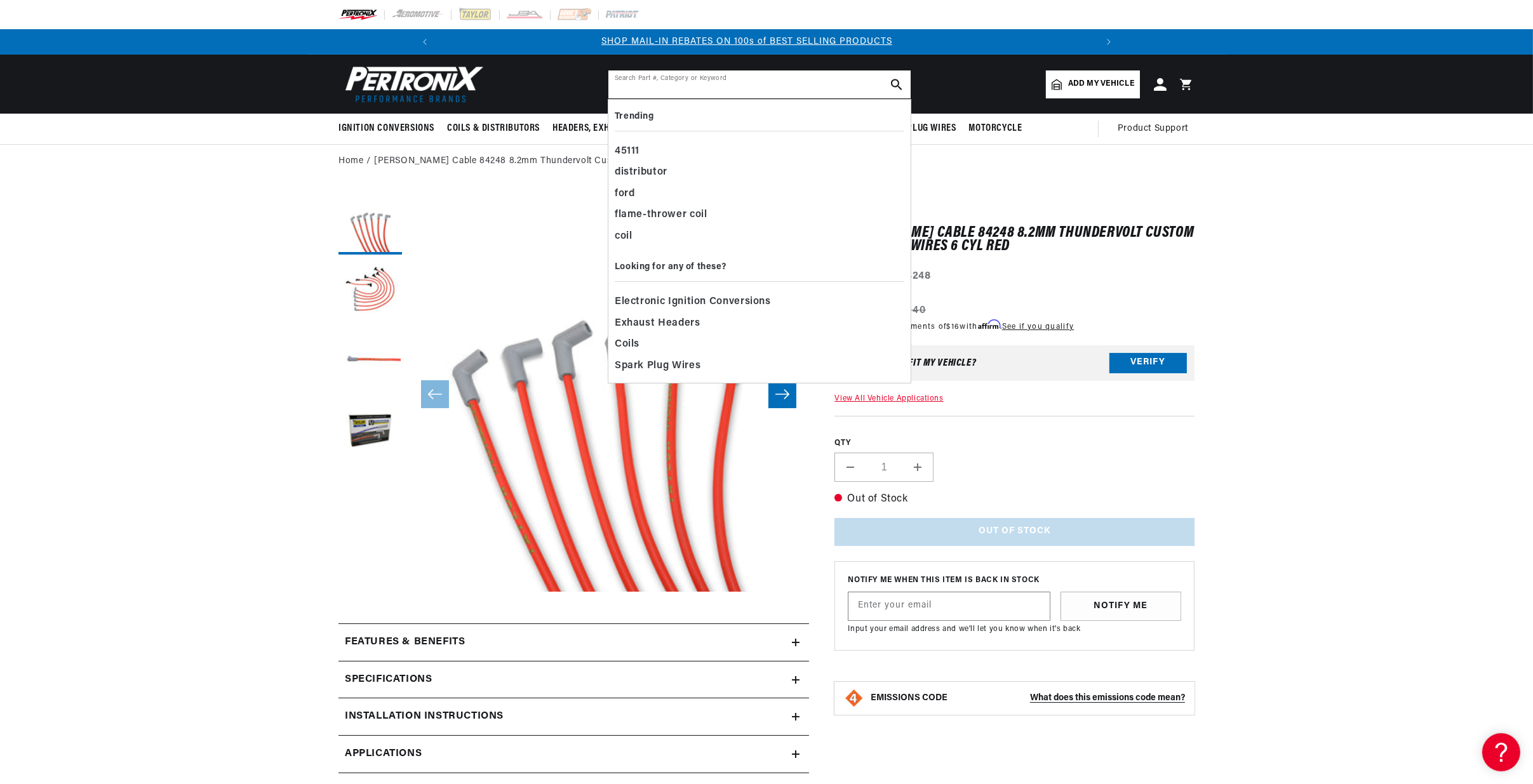
drag, startPoint x: 646, startPoint y: 81, endPoint x: 655, endPoint y: 74, distance: 11.4
paste input "46063"
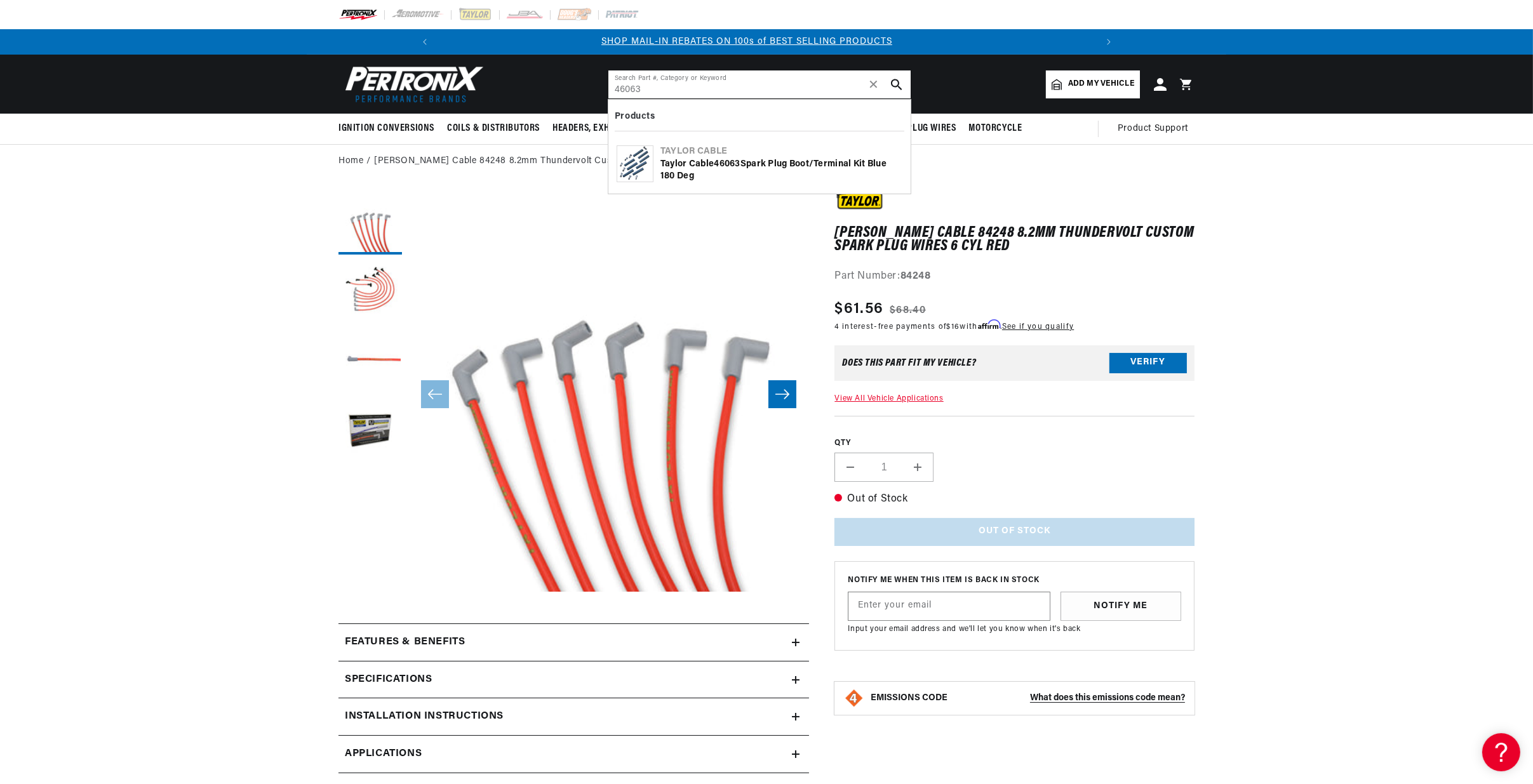
type input "46063"
click at [901, 78] on icon "search button" at bounding box center [897, 84] width 11 height 11
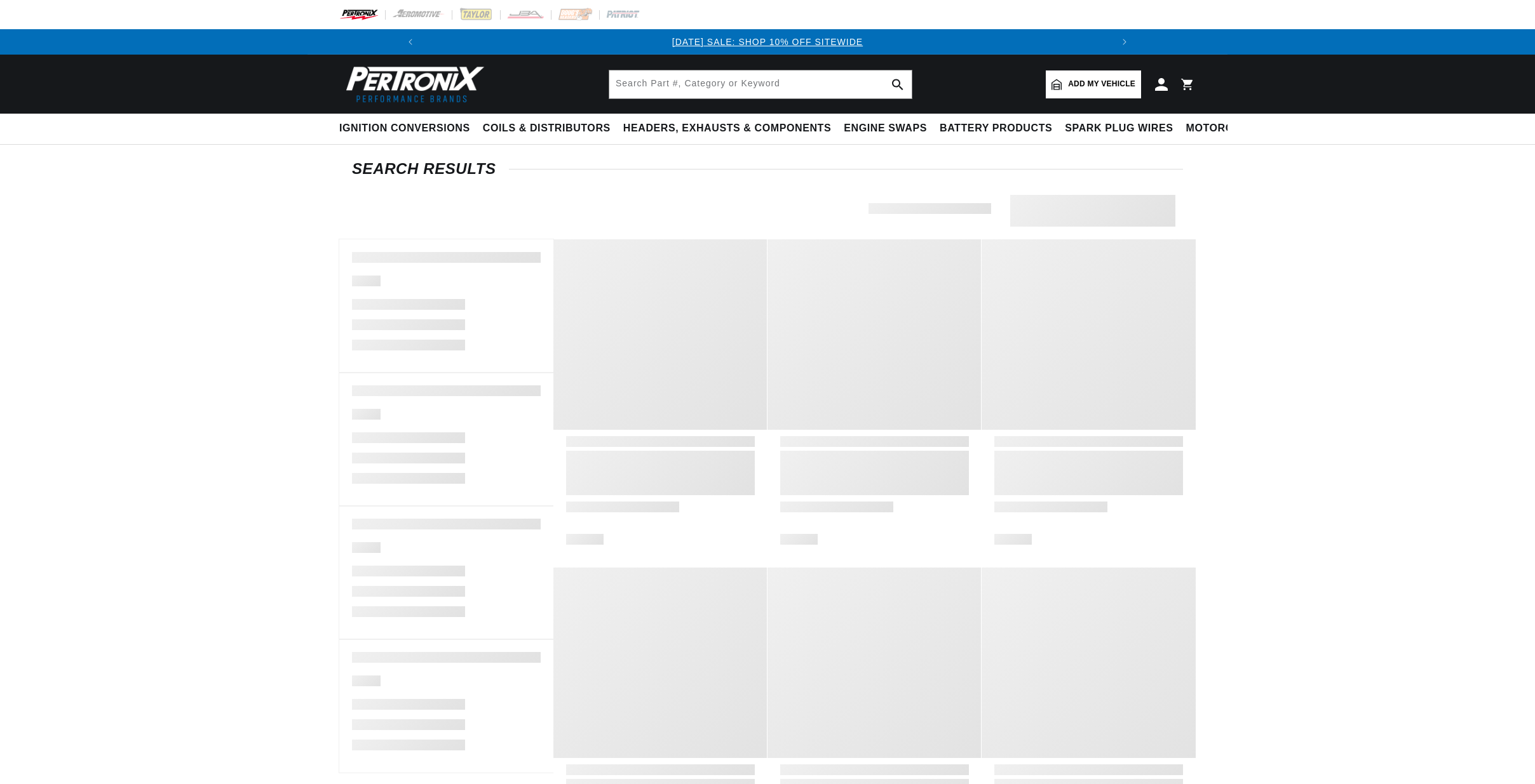
type input "46063"
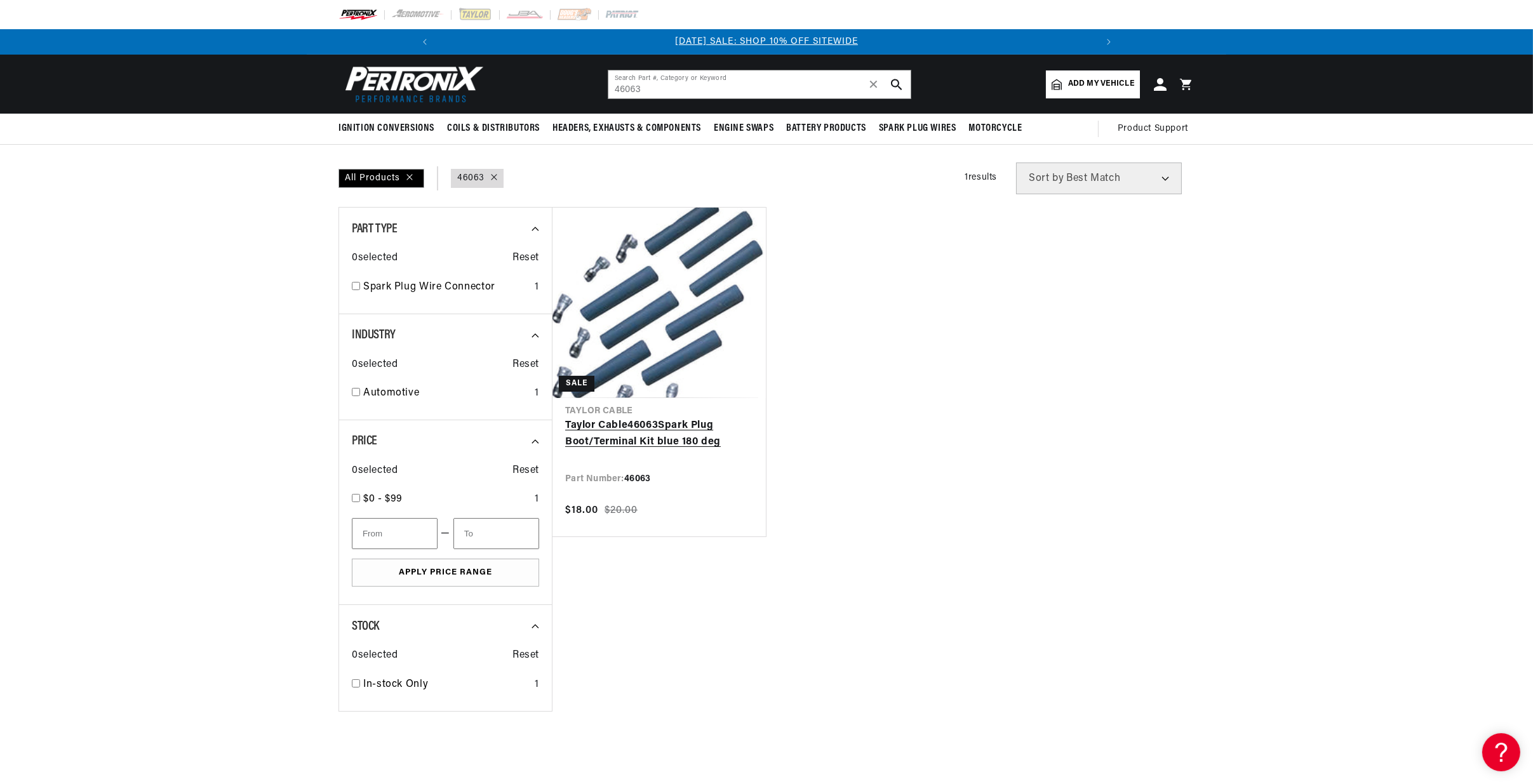
click at [628, 418] on link "Taylor Cable 46063 Spark Plug Boot/Terminal Kit blue 180 deg" at bounding box center [659, 434] width 188 height 33
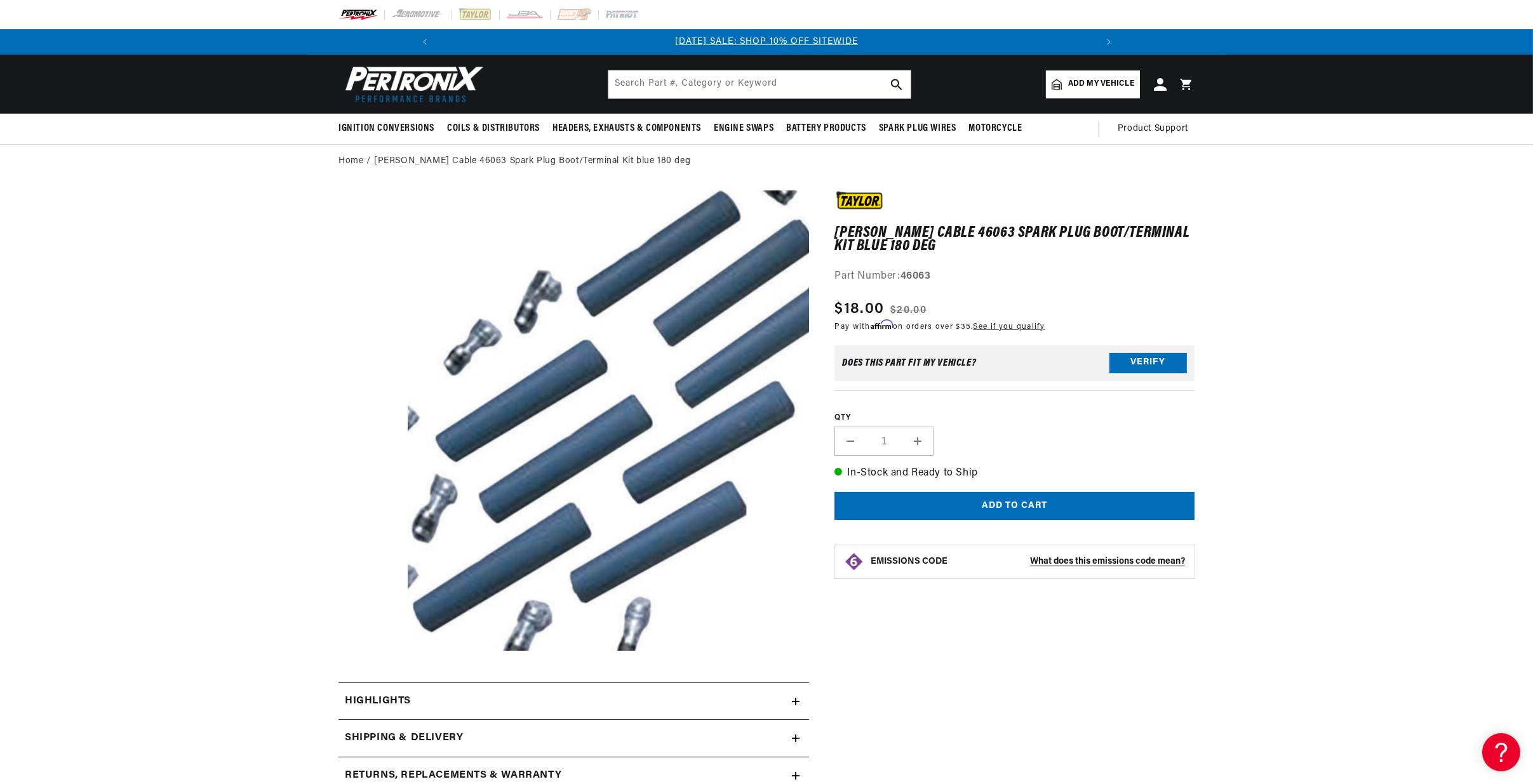
click at [1273, 540] on section "[PERSON_NAME] Cable 46063 Spark Plug Boot/Terminal Kit blue 180 deg [PERSON_NAM…" at bounding box center [766, 621] width 1533 height 884
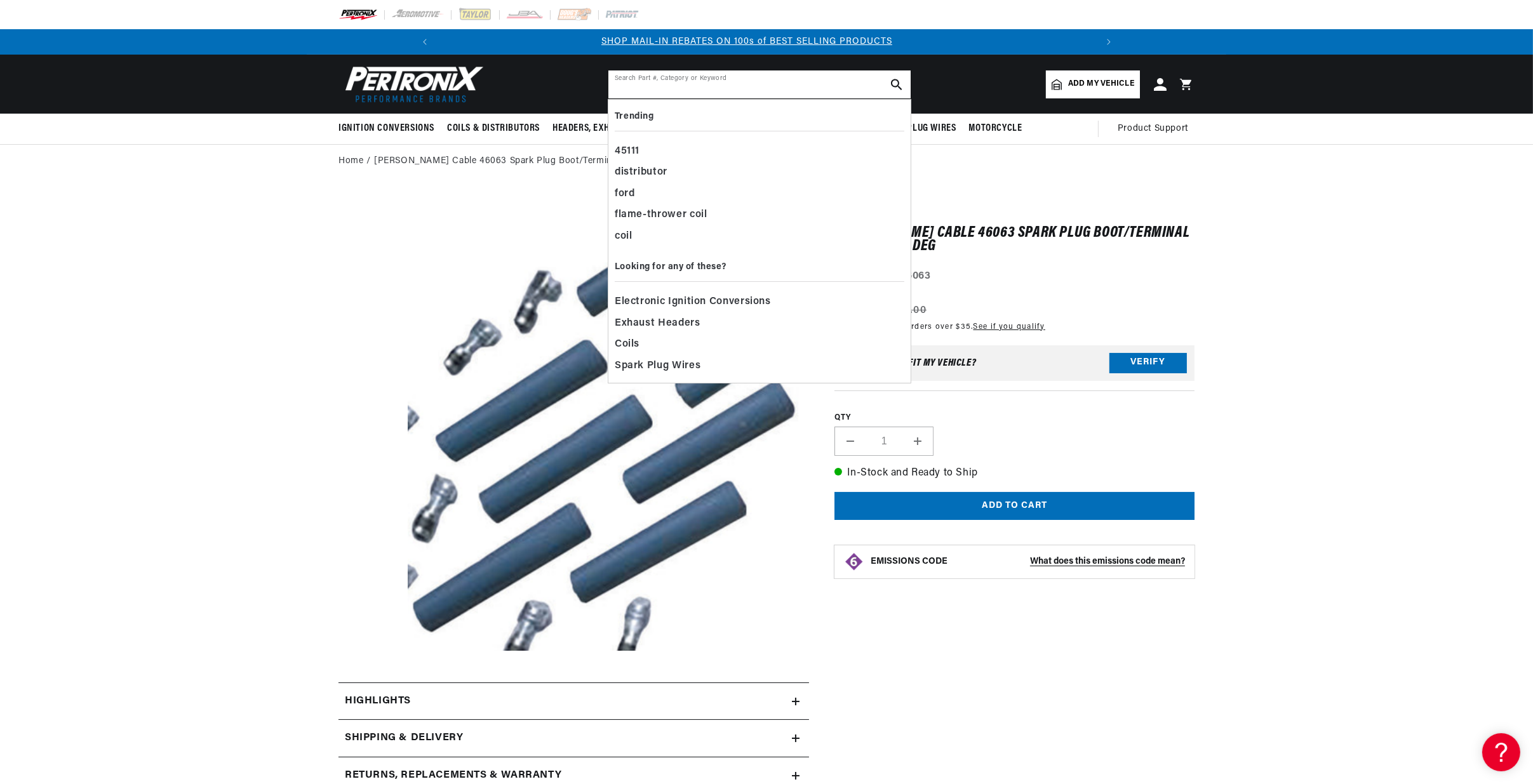
click at [639, 82] on input "text" at bounding box center [760, 84] width 302 height 28
paste input "84232"
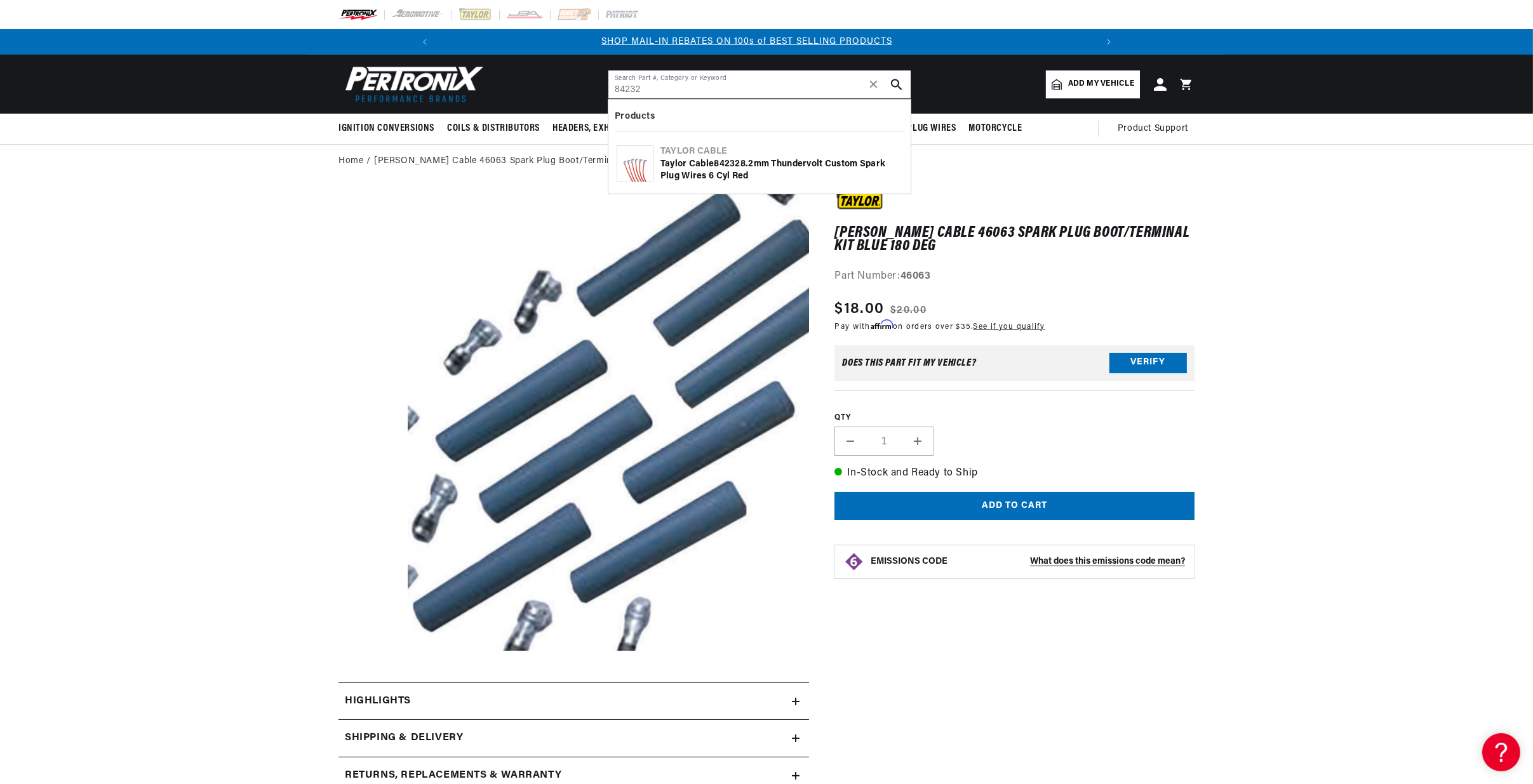
type input "84232"
click at [892, 82] on icon "search button" at bounding box center [897, 84] width 11 height 11
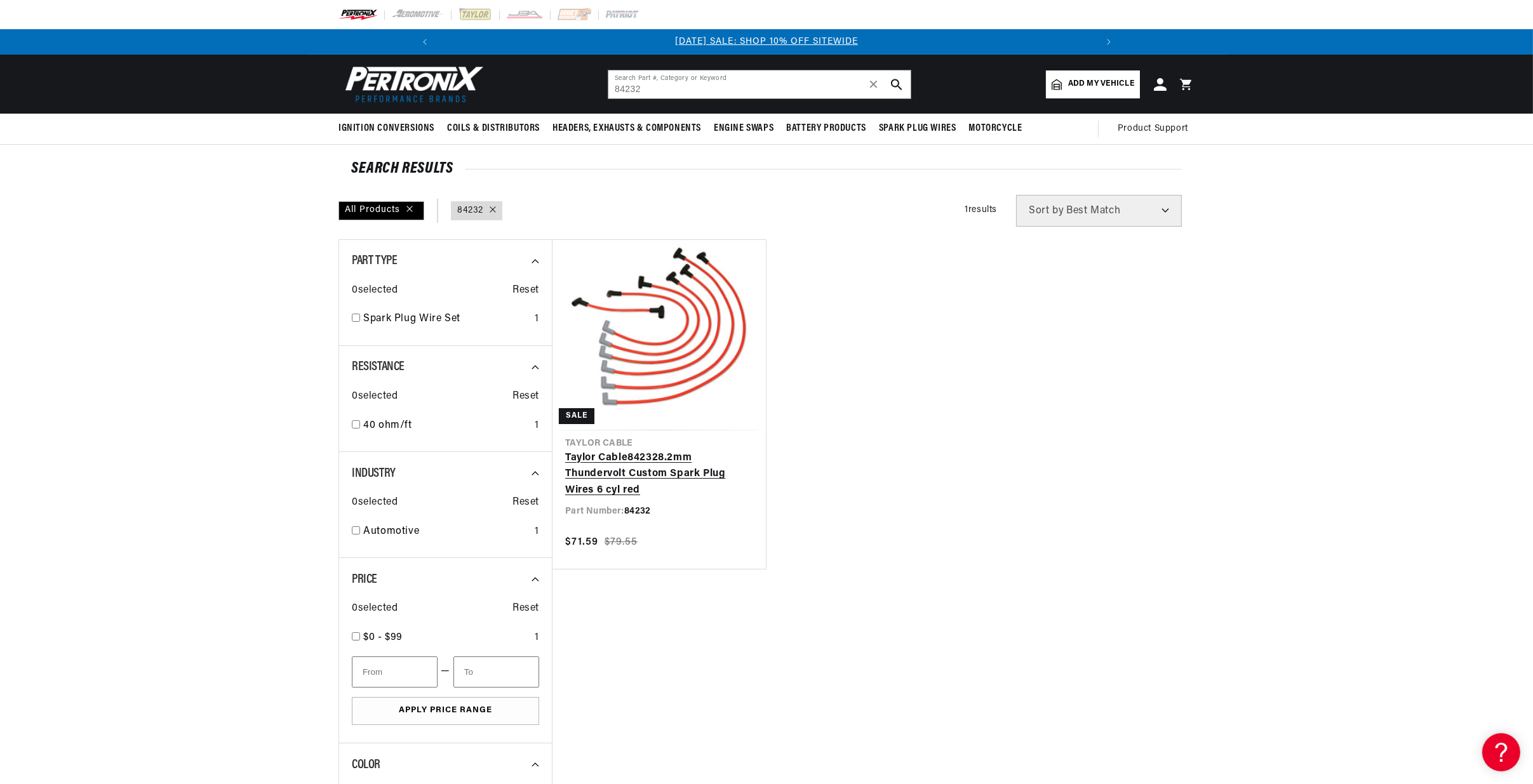
click at [624, 450] on link "Taylor Cable 84232 8.2mm Thundervolt Custom Spark Plug Wires 6 cyl red" at bounding box center [659, 475] width 188 height 49
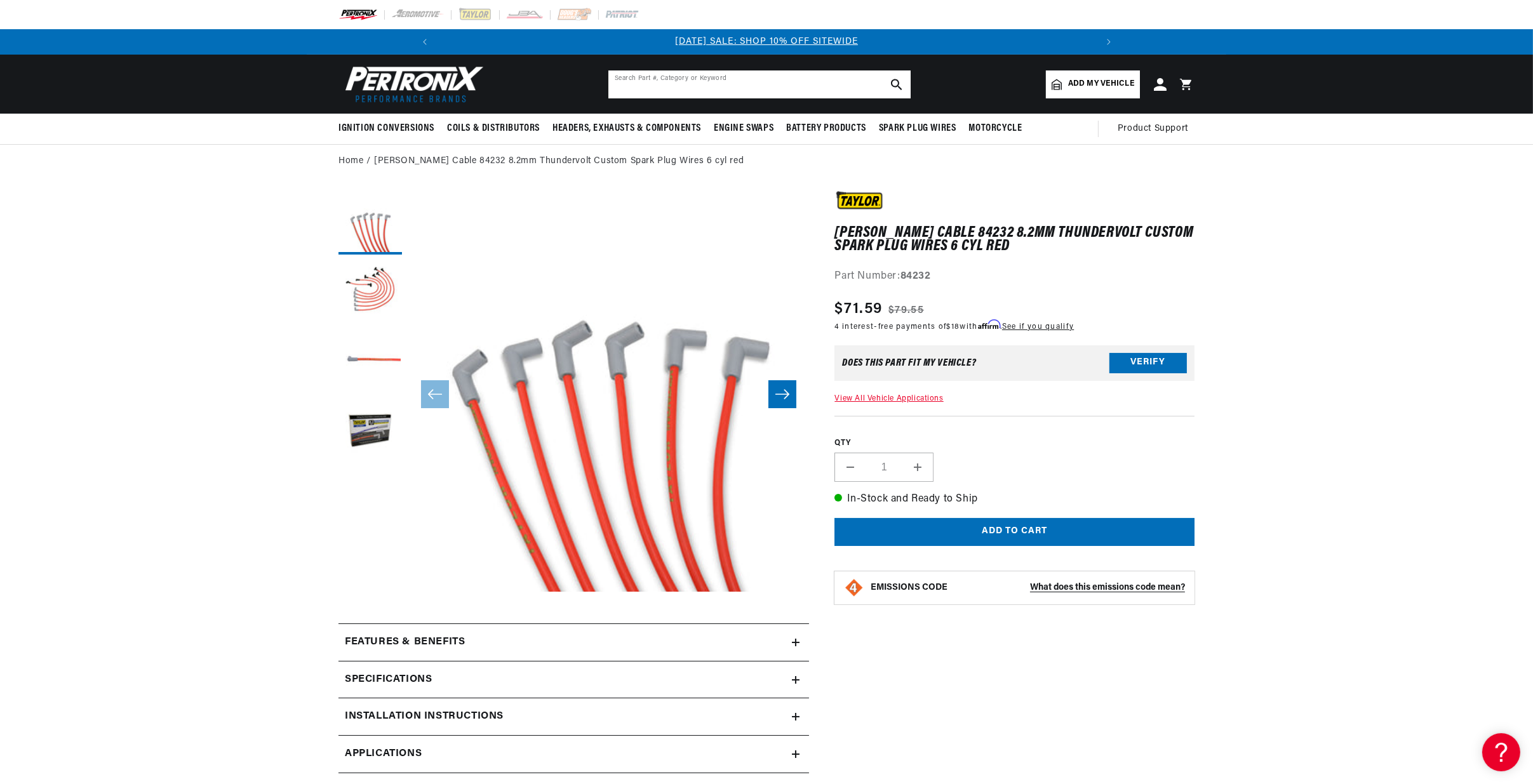
click at [694, 77] on input "text" at bounding box center [760, 84] width 302 height 28
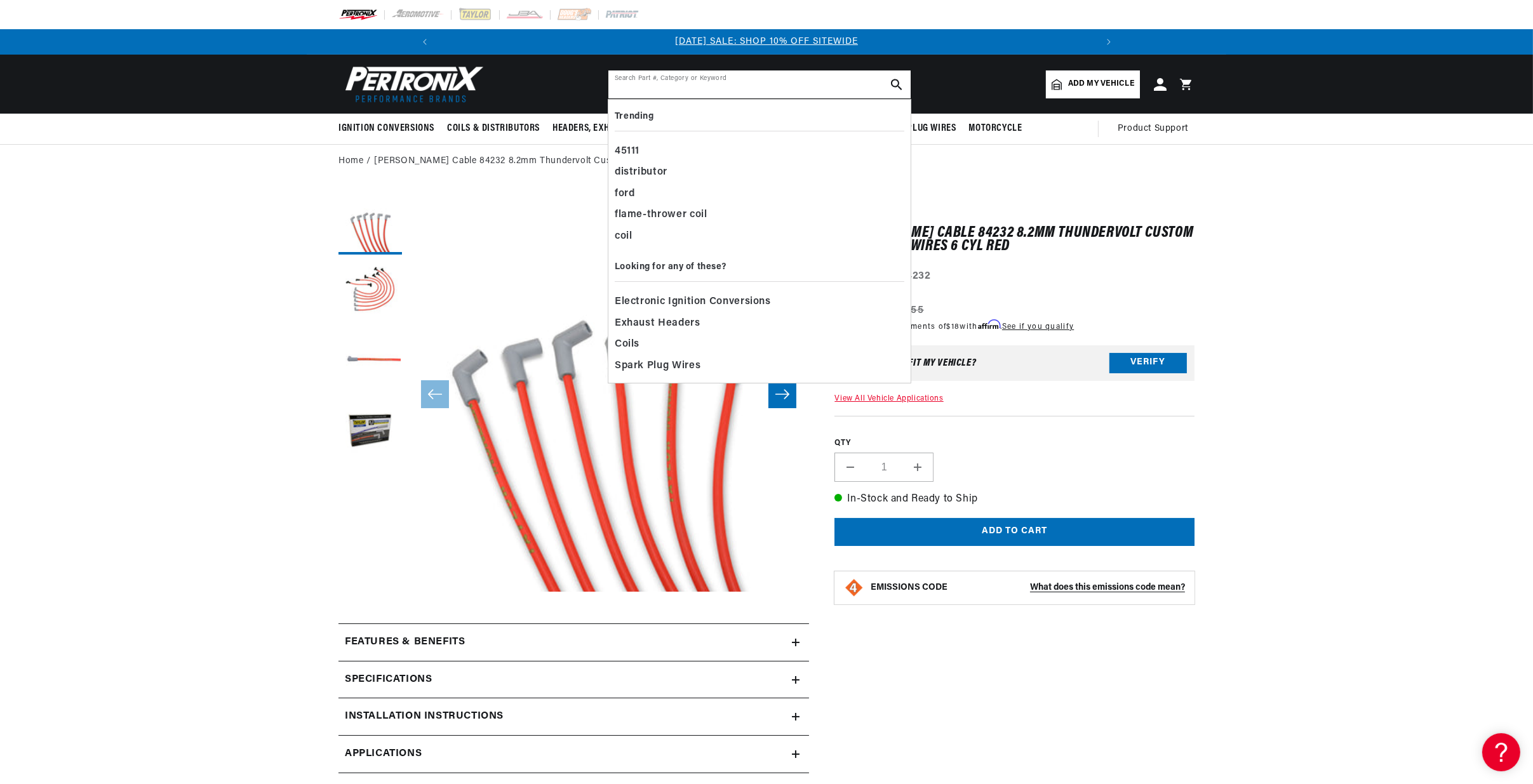
paste input "21534"
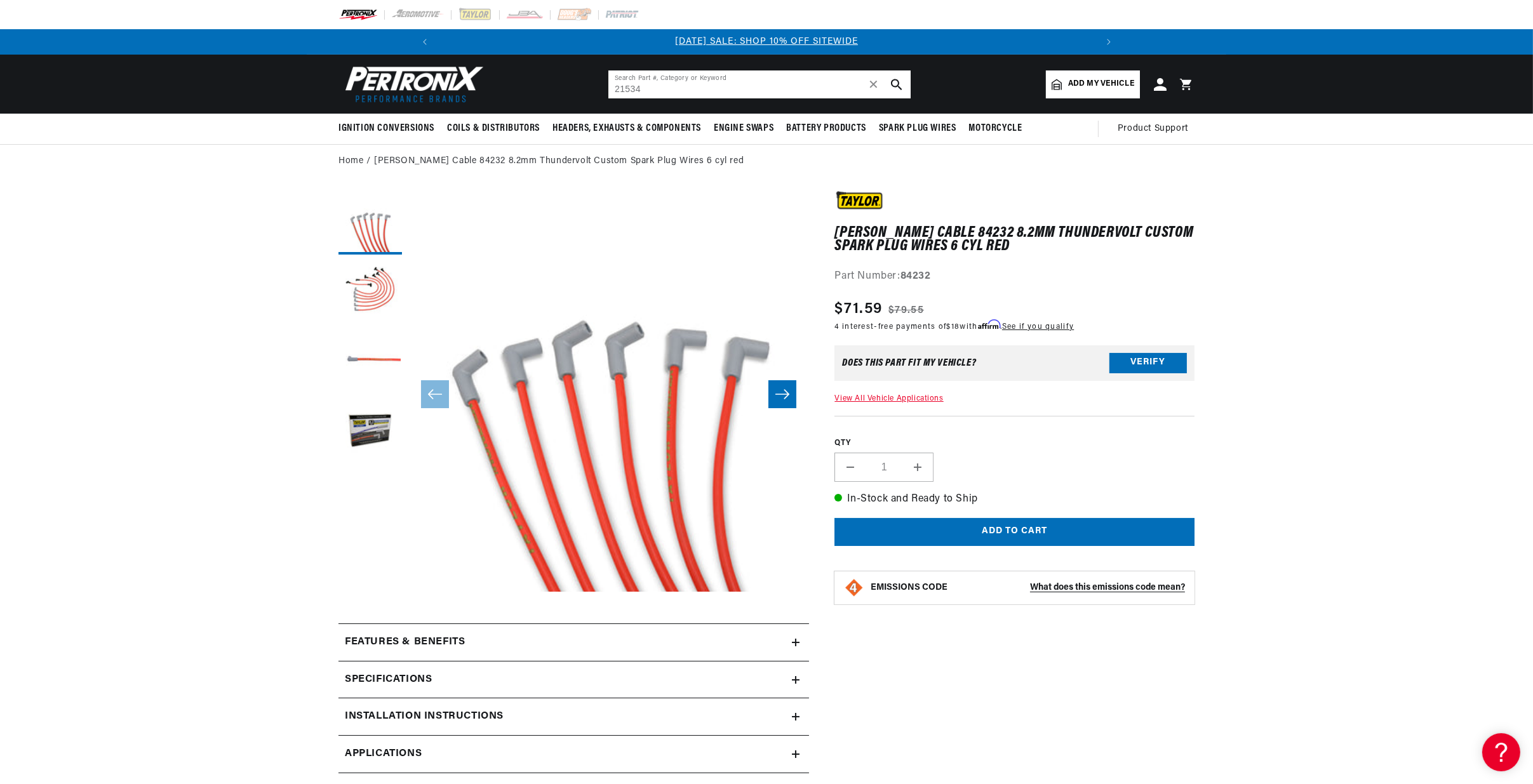
type input "21534"
click at [900, 82] on icon "search button" at bounding box center [897, 84] width 11 height 11
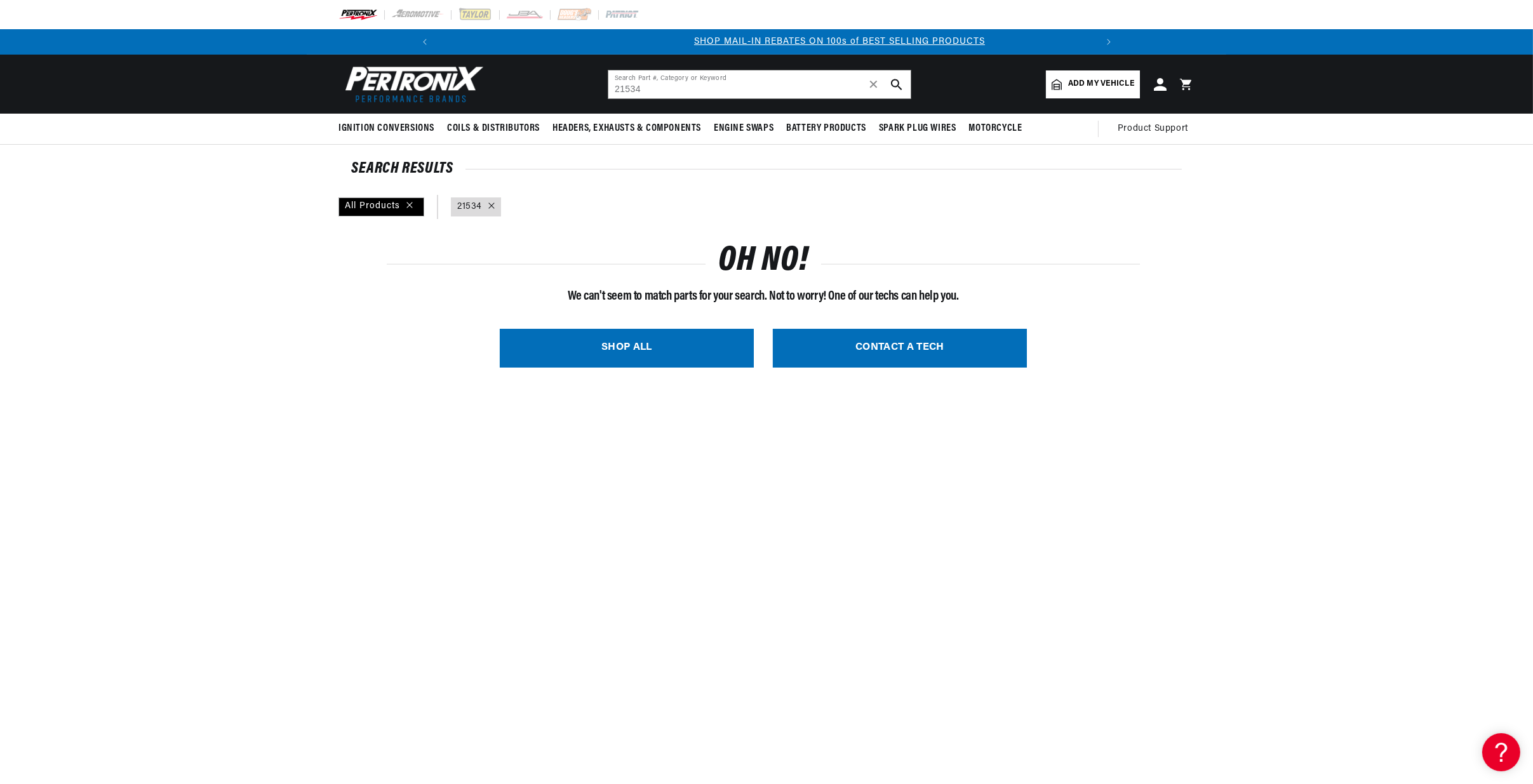
scroll to position [0, 678]
click at [651, 85] on input "21534" at bounding box center [760, 84] width 302 height 28
drag, startPoint x: 873, startPoint y: 73, endPoint x: 875, endPoint y: 82, distance: 9.2
click at [873, 76] on span "✕" at bounding box center [874, 85] width 11 height 29
click at [875, 84] on span "✕" at bounding box center [874, 84] width 11 height 0
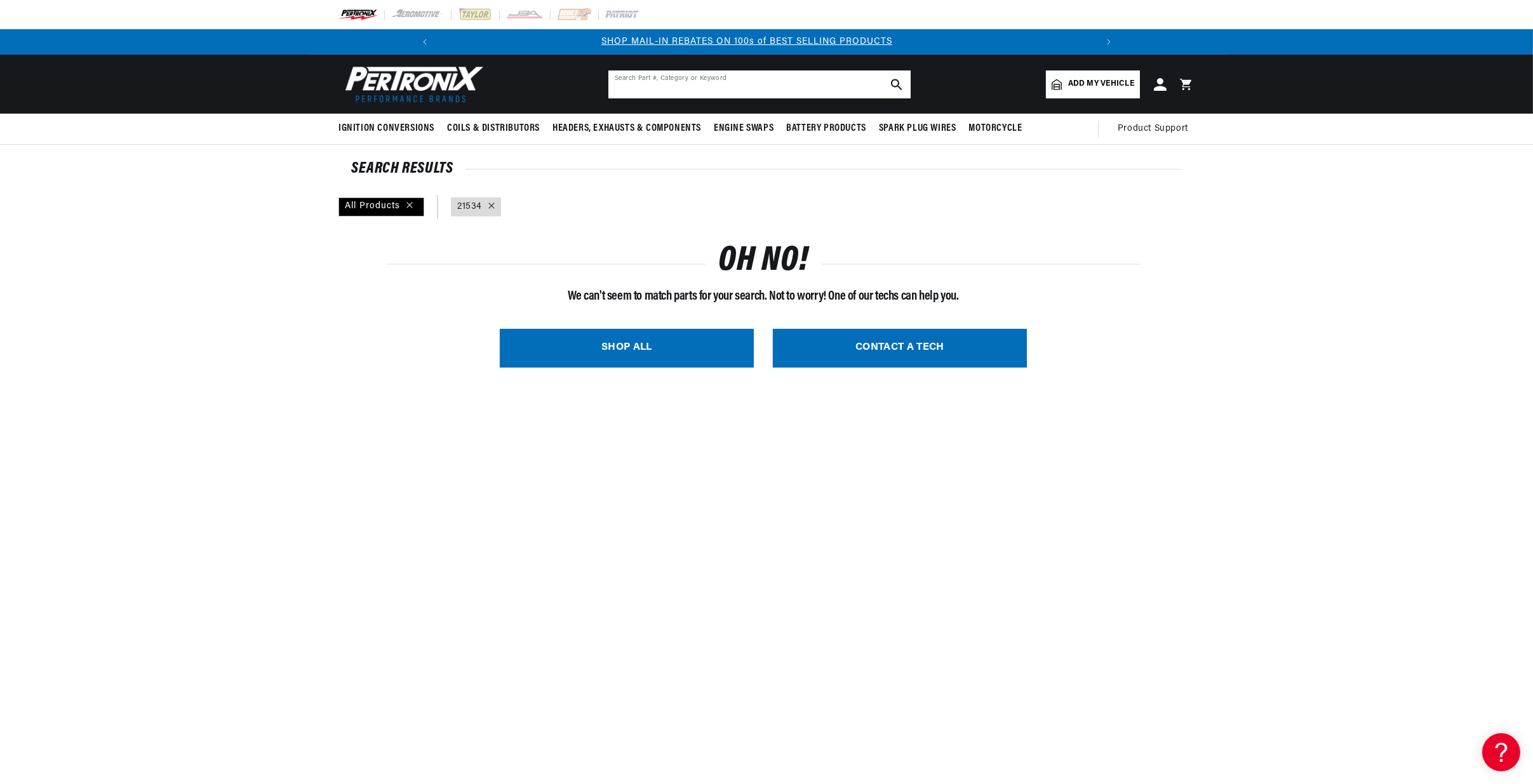
paste input "51091"
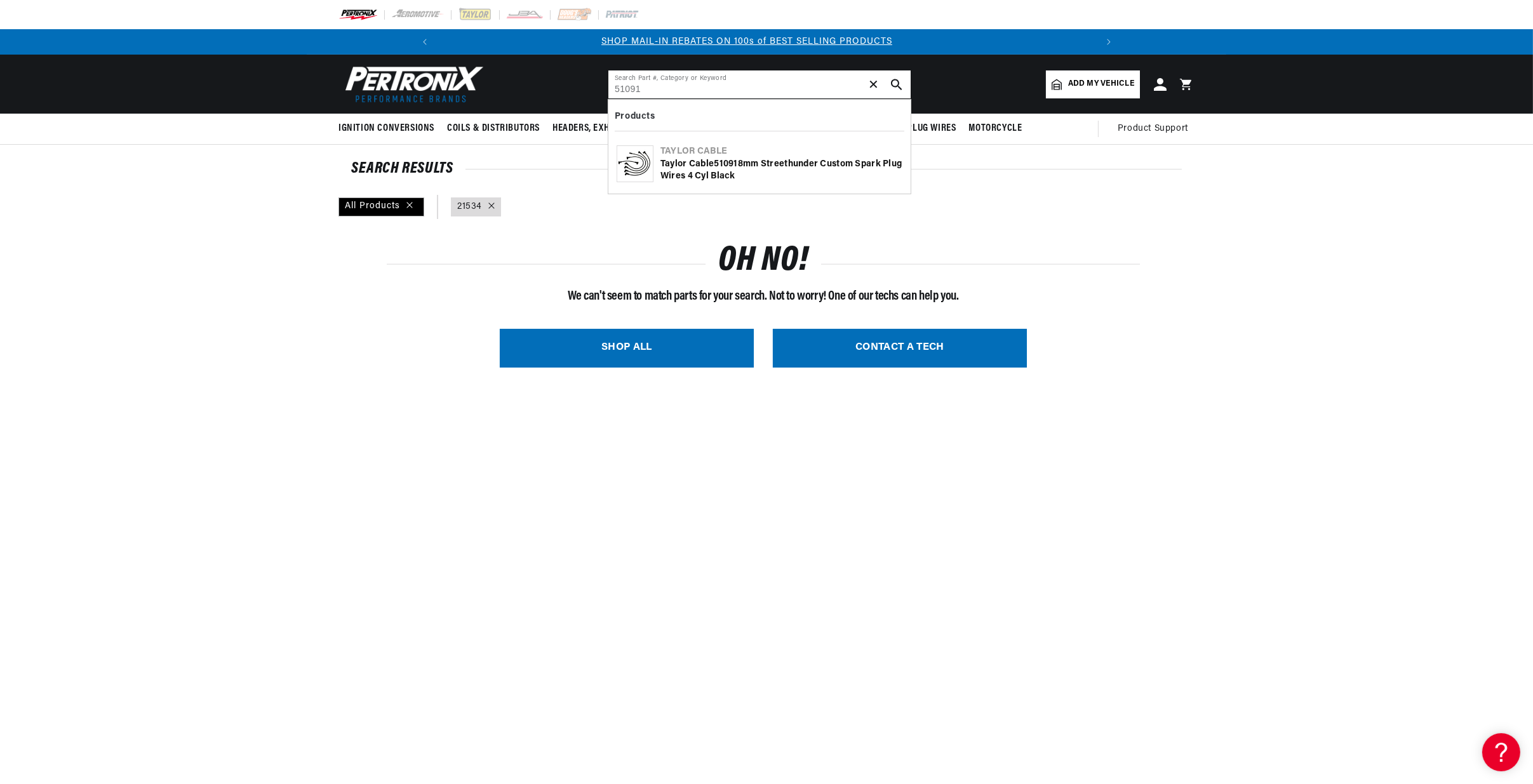
type input "51091"
click at [895, 80] on icon "search button" at bounding box center [897, 84] width 11 height 11
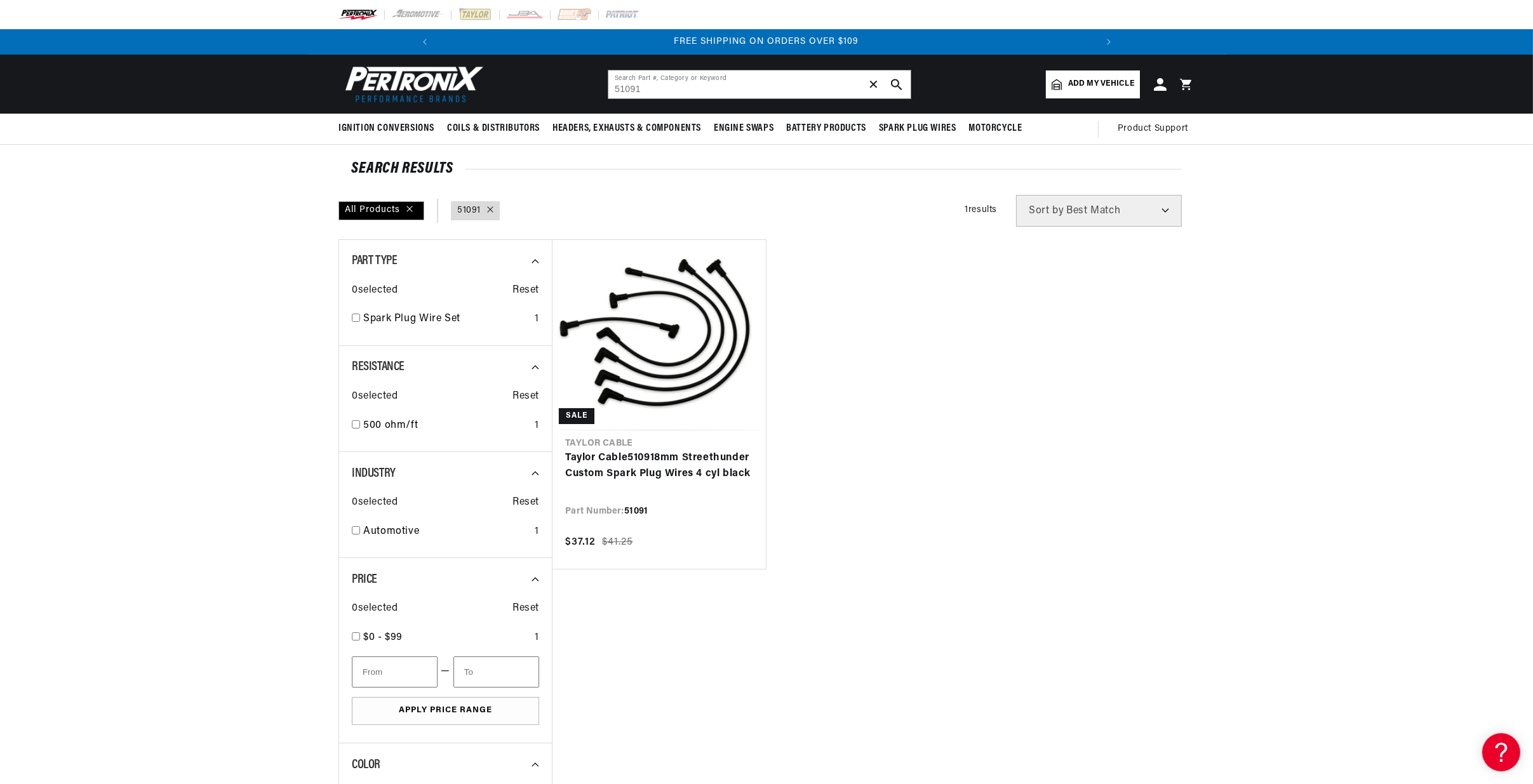
scroll to position [0, 1356]
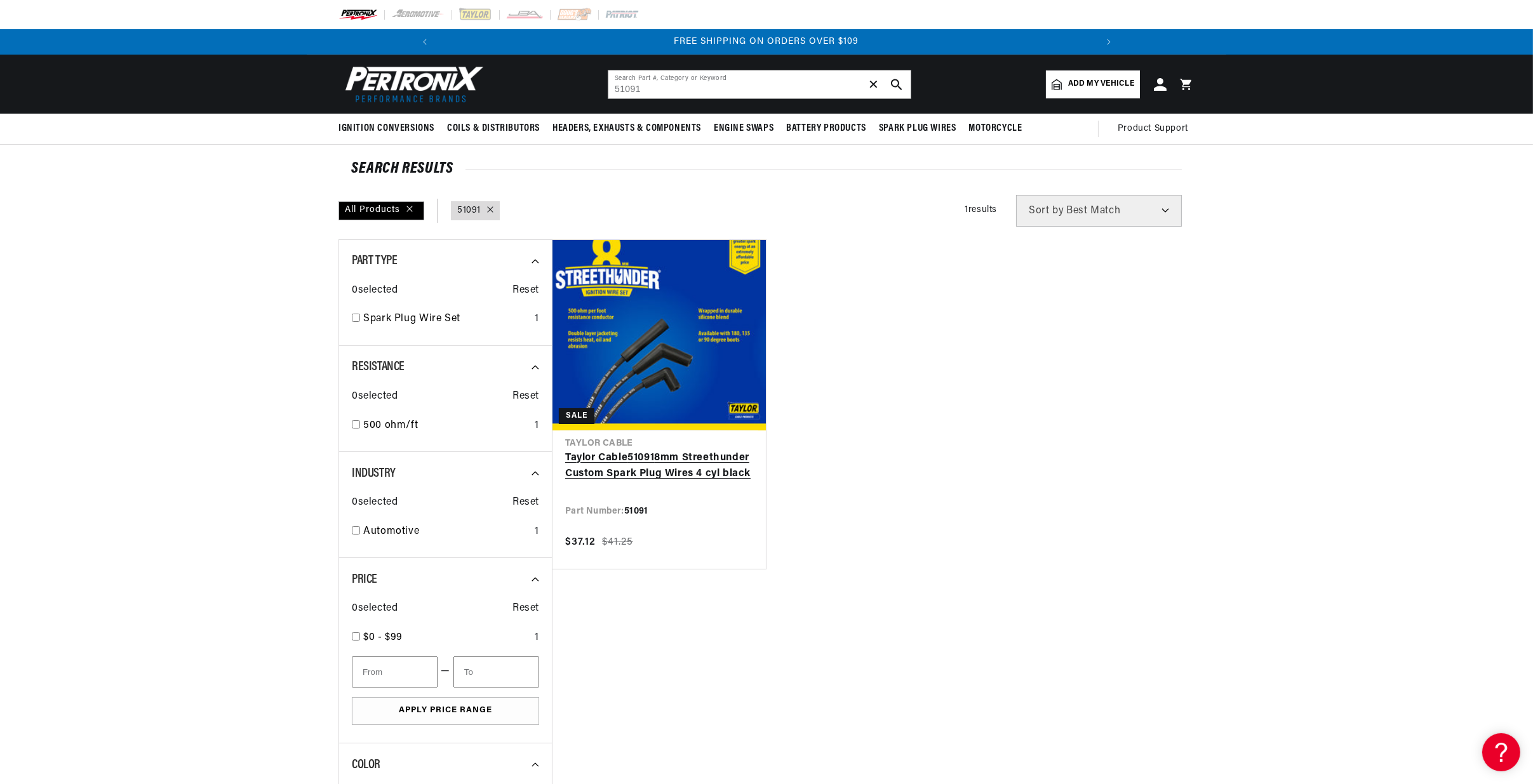
click at [686, 450] on link "Taylor Cable 51091 8mm Streethunder Custom Spark Plug Wires 4 cyl black" at bounding box center [659, 466] width 188 height 33
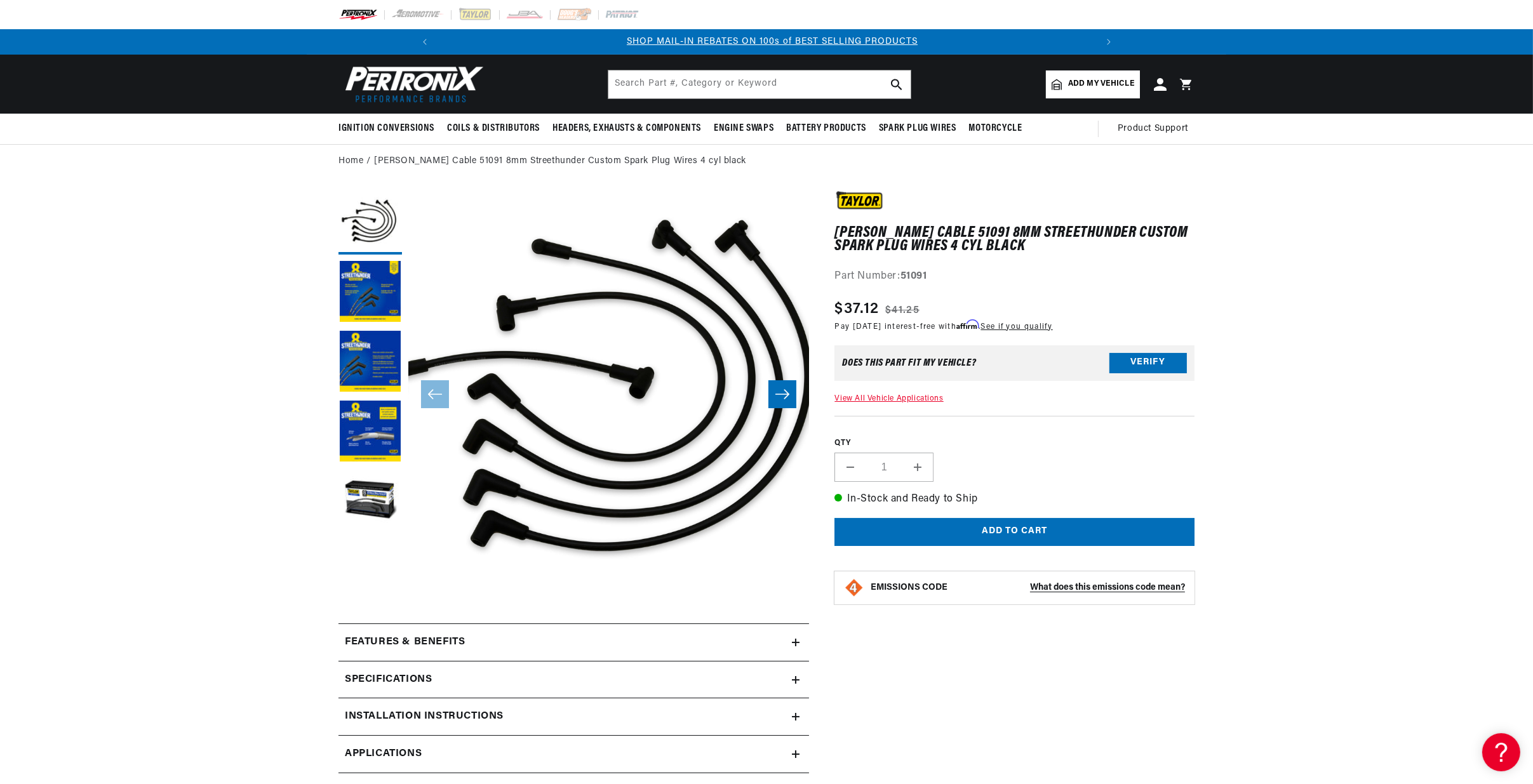
scroll to position [0, 678]
click at [622, 91] on input "text" at bounding box center [760, 84] width 302 height 28
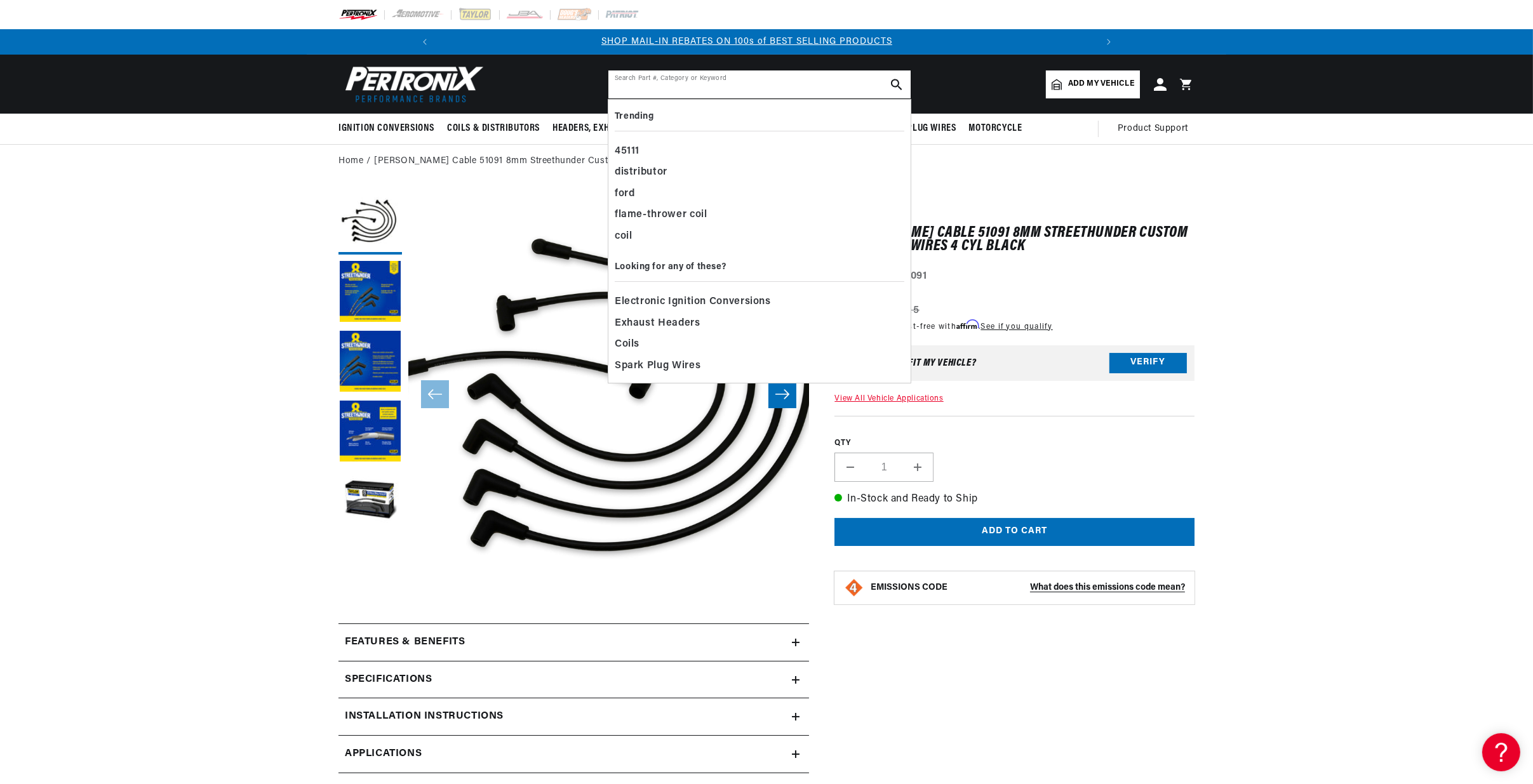
paste input "45369"
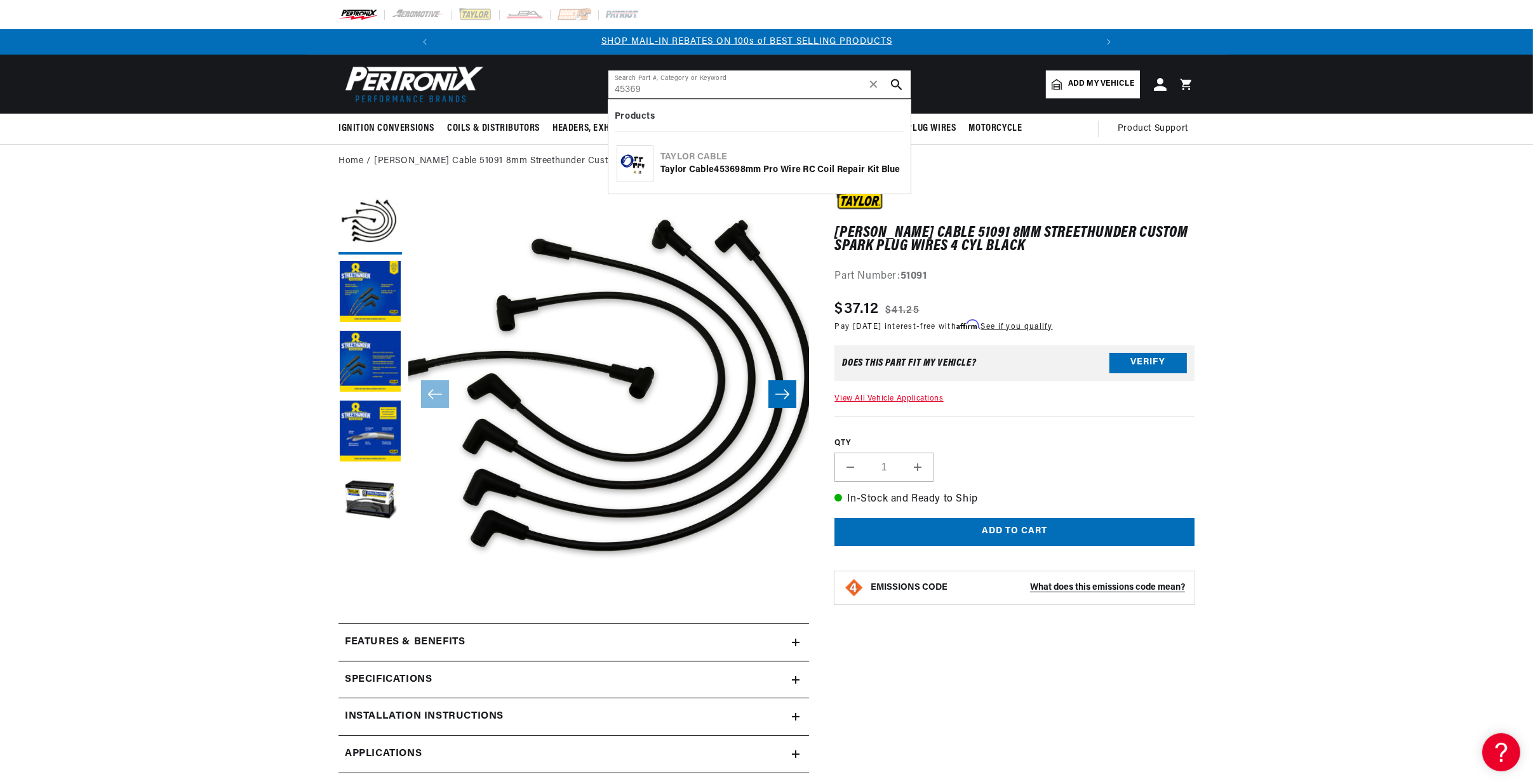
type input "45369"
click at [898, 82] on use "search button" at bounding box center [896, 84] width 11 height 11
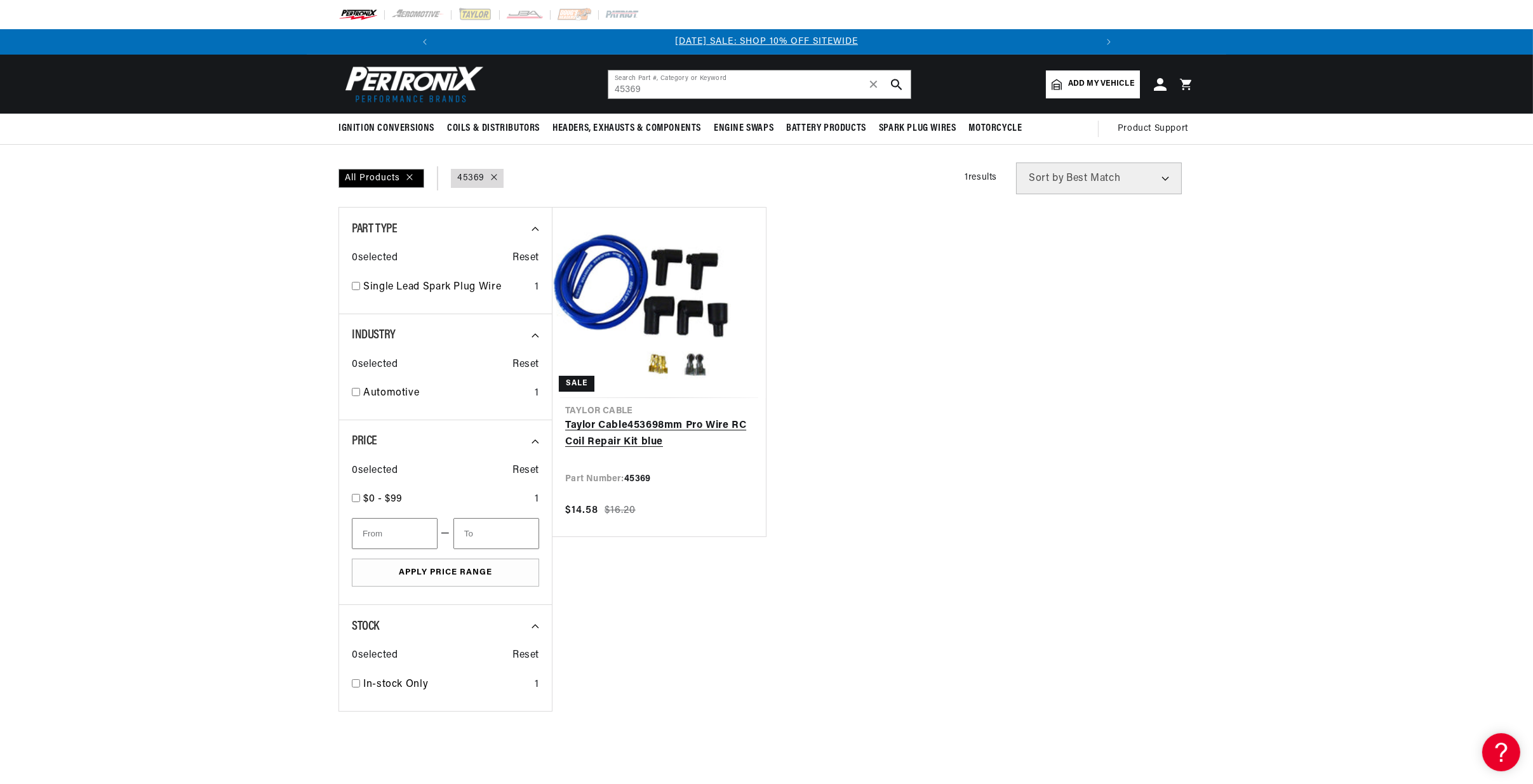
click at [686, 418] on link "Taylor Cable 45369 8mm Pro Wire RC Coil Repair Kit blue" at bounding box center [659, 434] width 188 height 33
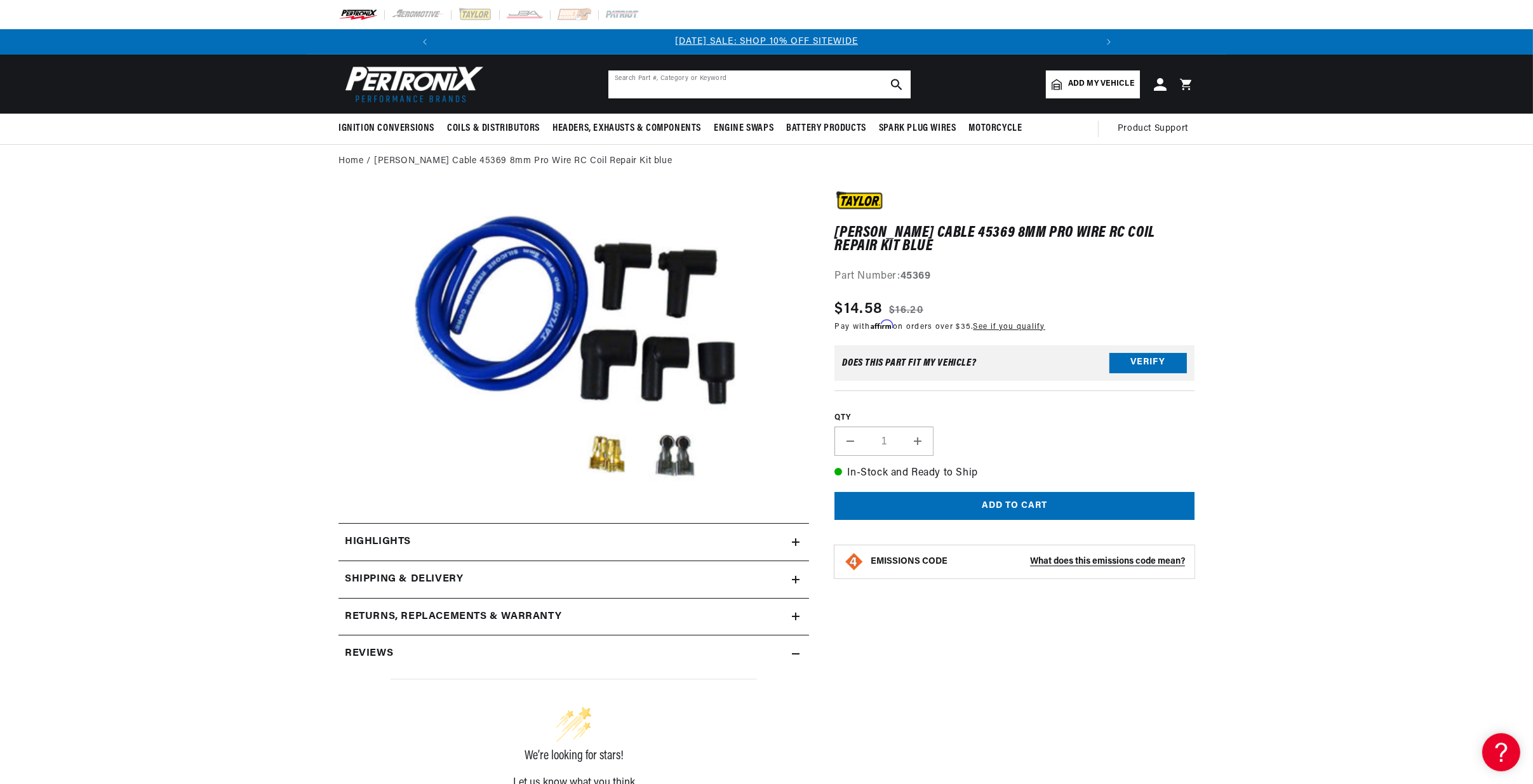
click at [655, 82] on input "text" at bounding box center [760, 84] width 302 height 28
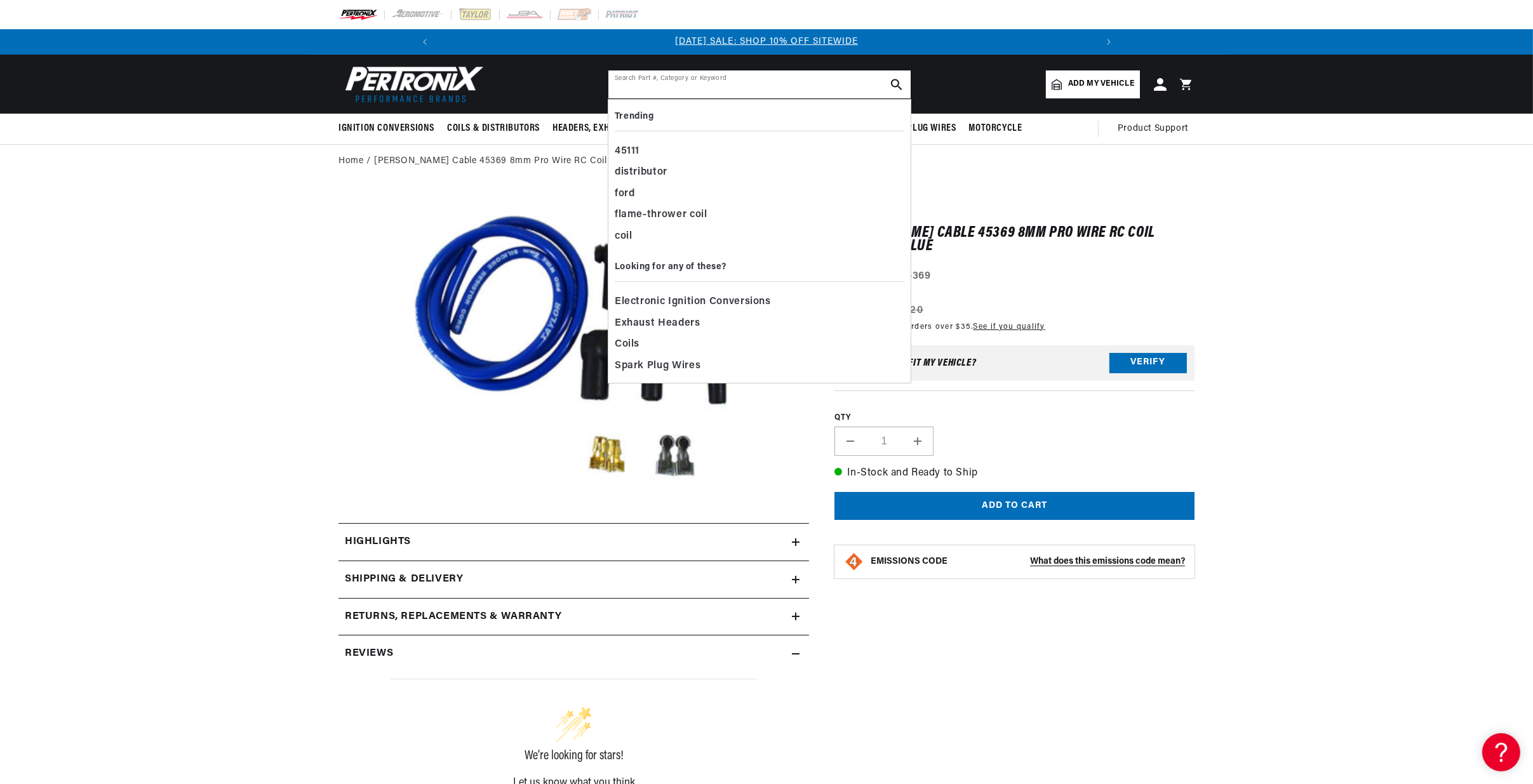
paste input "84259"
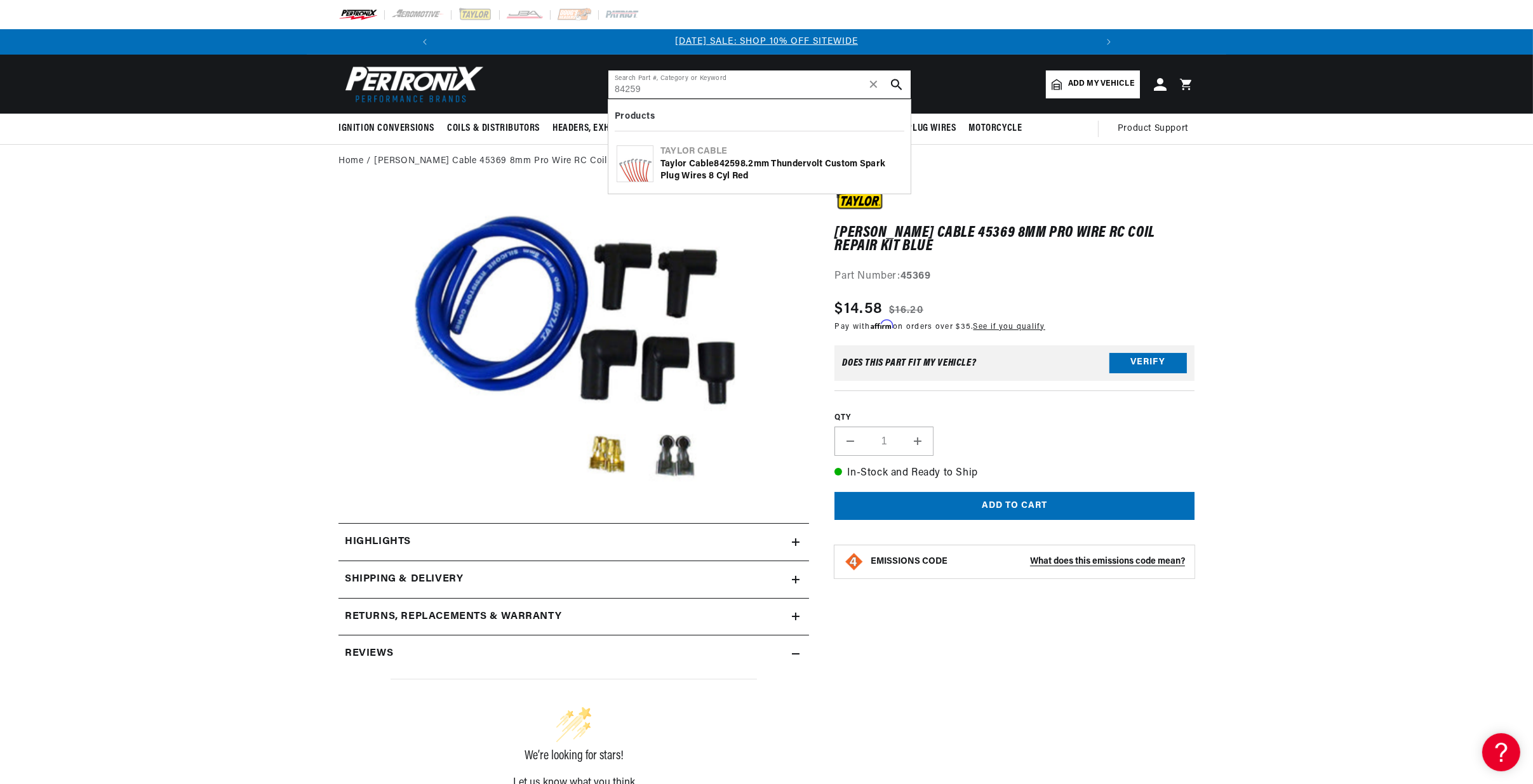
type input "84259"
click at [905, 85] on button "search button" at bounding box center [897, 84] width 28 height 28
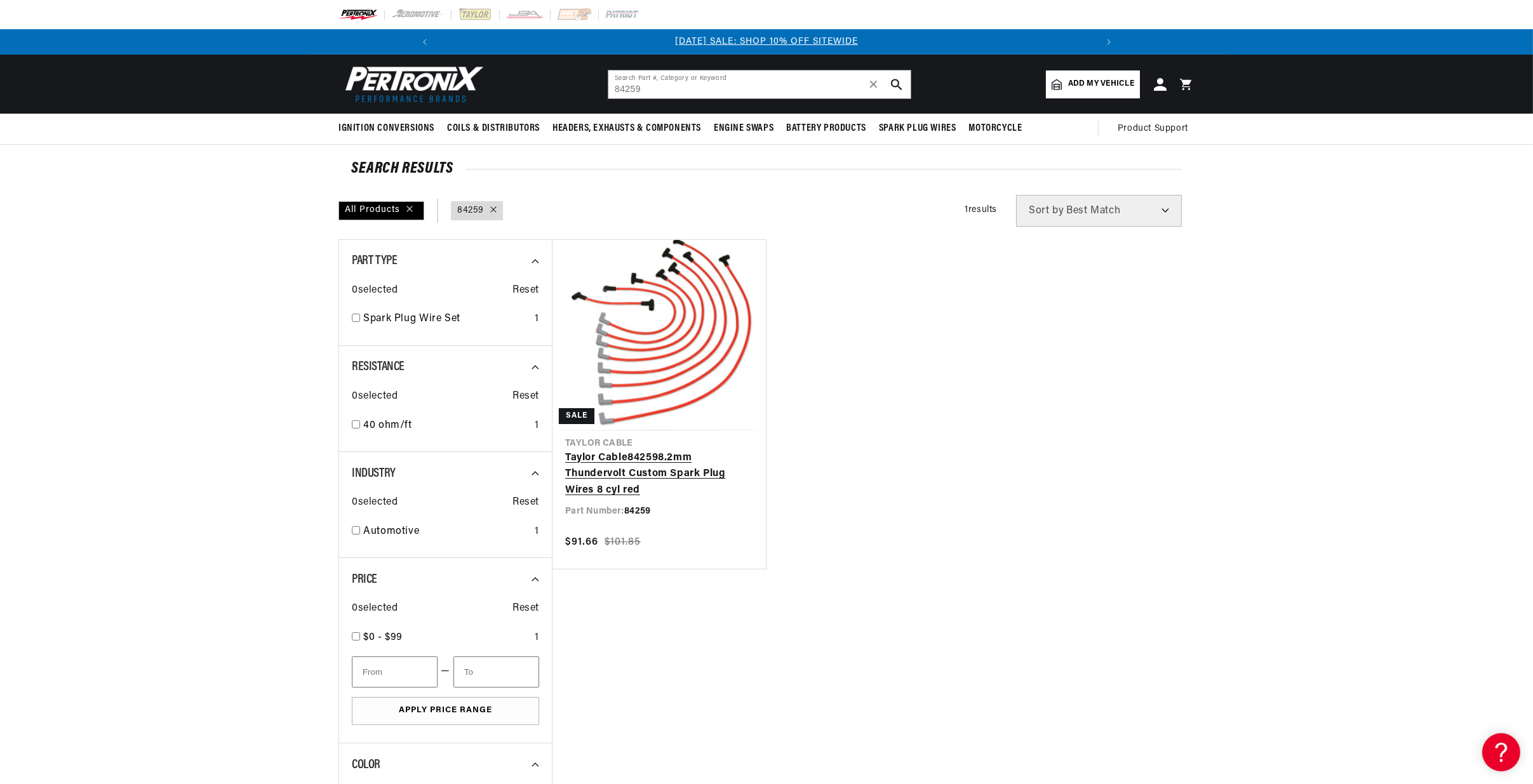
click at [668, 450] on link "[PERSON_NAME] Cable 84259 8.2mm Thundervolt Custom Spark Plug Wires 8 cyl red" at bounding box center [659, 475] width 188 height 49
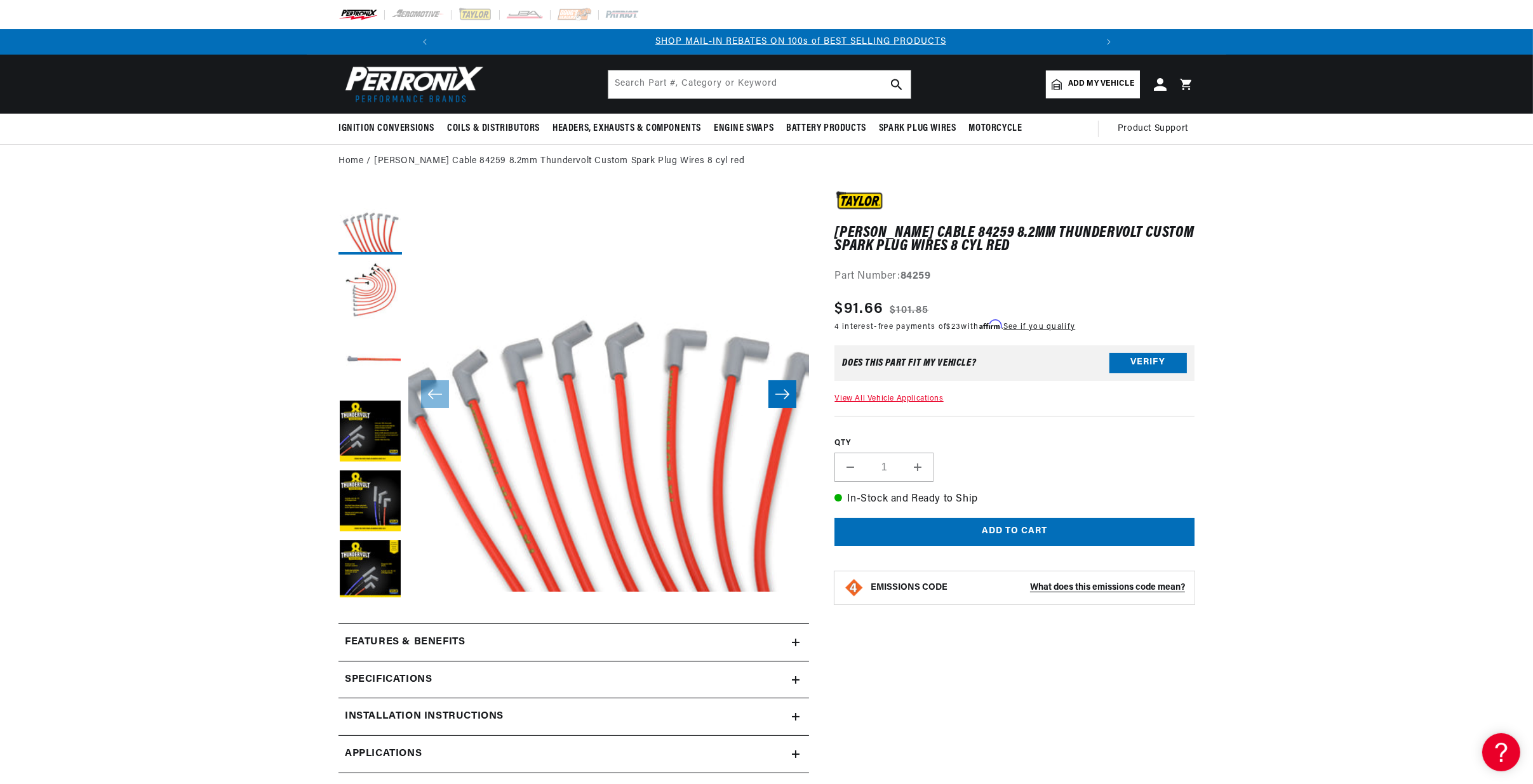
scroll to position [0, 678]
click at [641, 85] on input "text" at bounding box center [760, 84] width 302 height 28
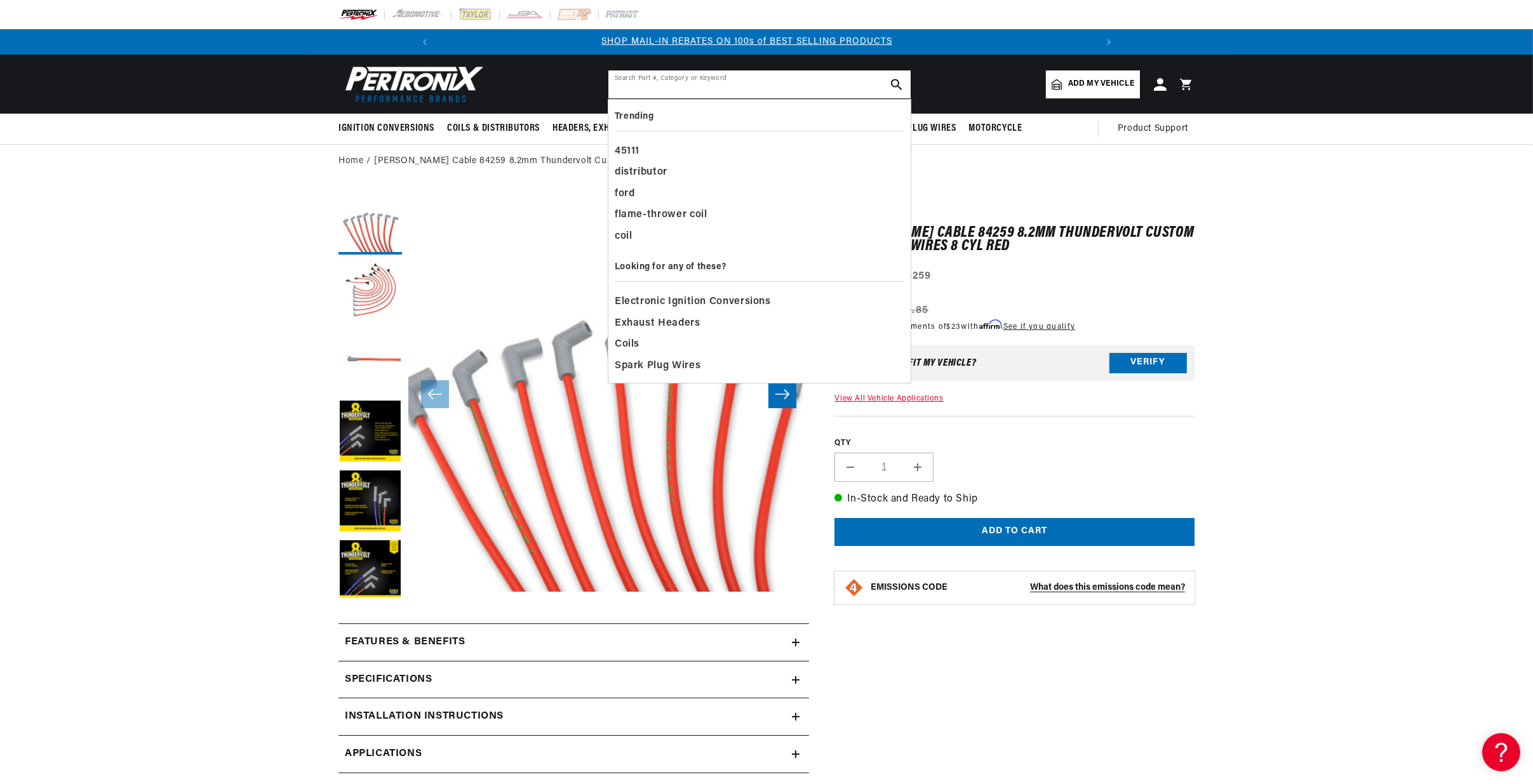
paste input "84025"
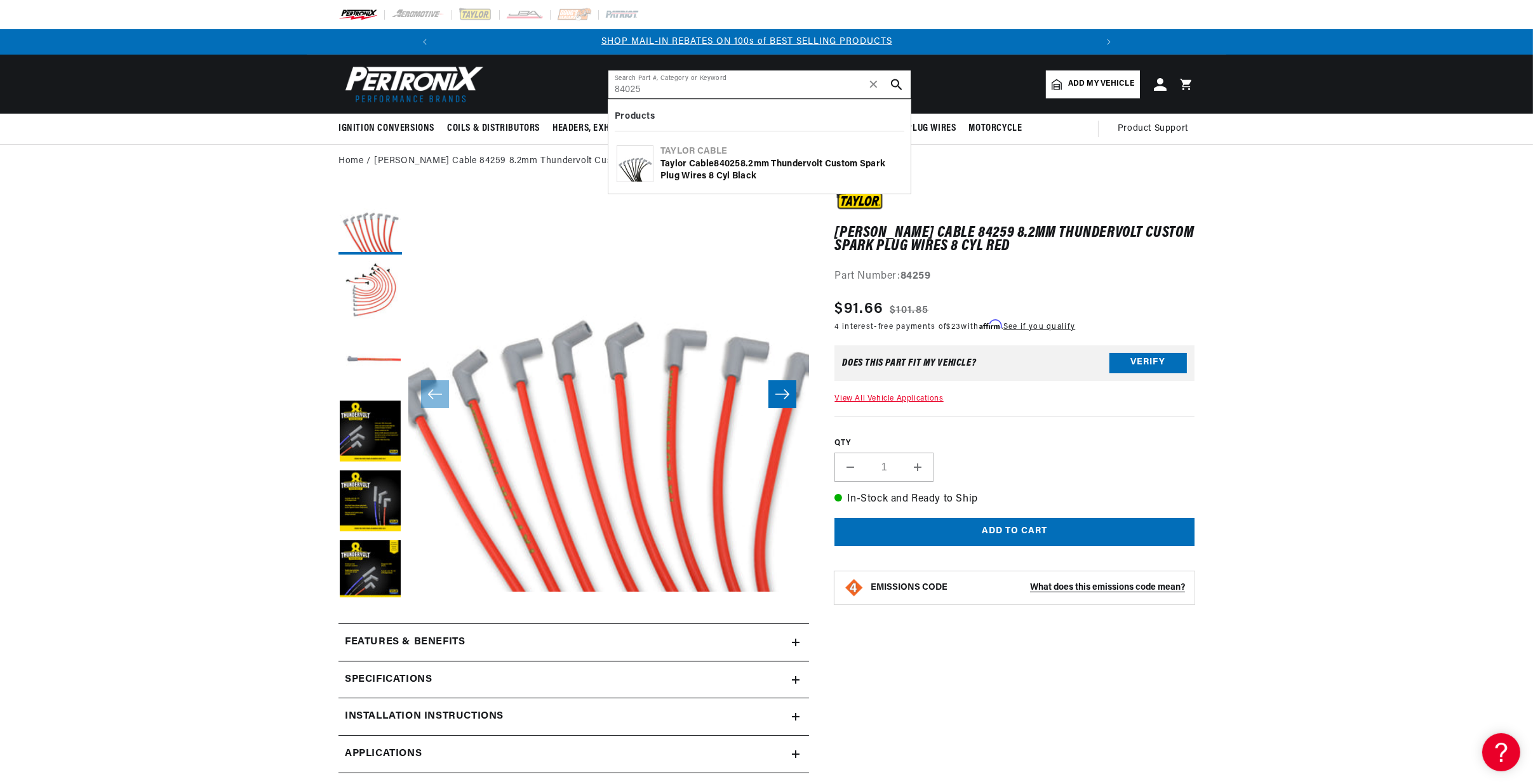
type input "84025"
click at [720, 156] on div "Taylor Cable" at bounding box center [781, 152] width 242 height 13
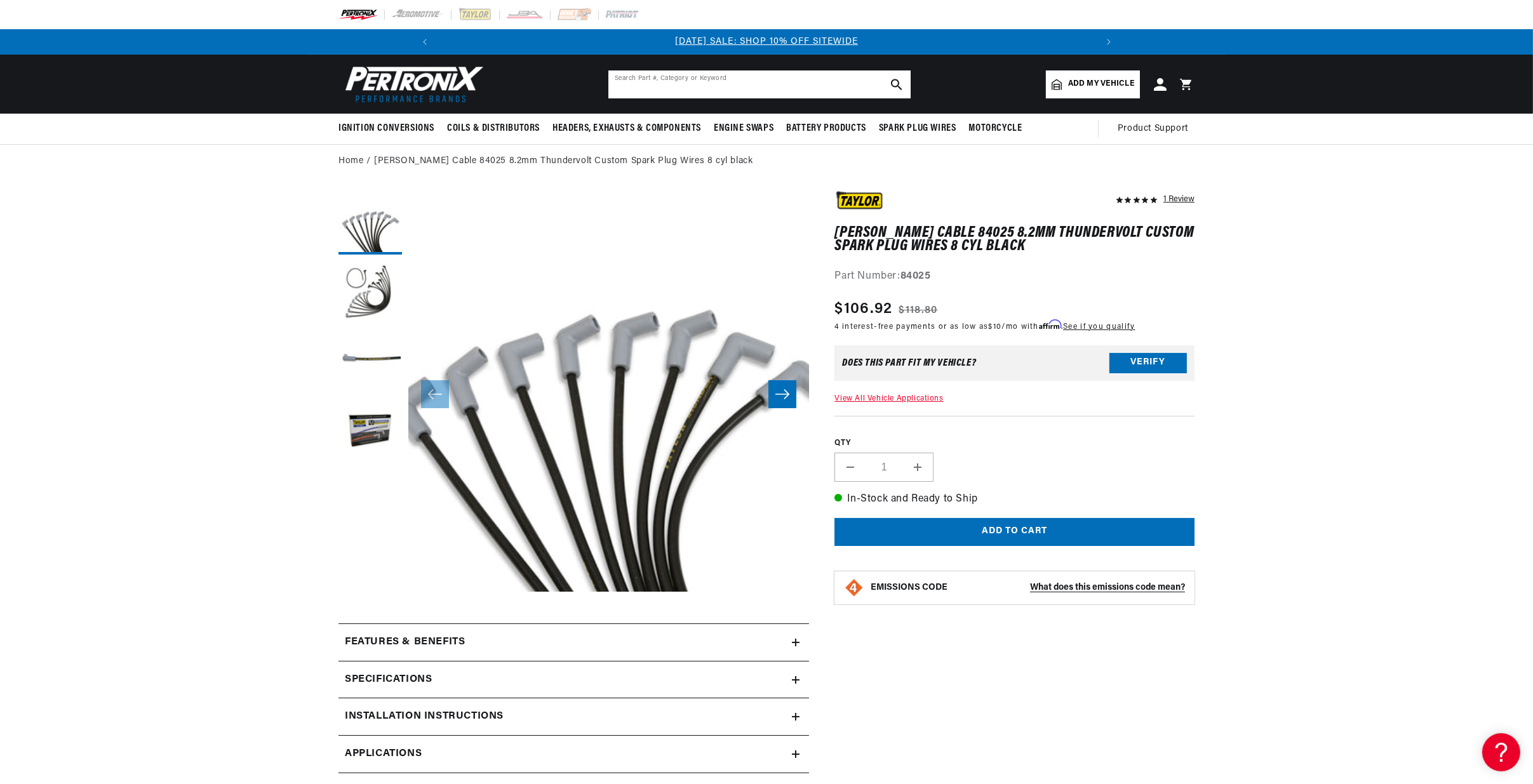
click at [703, 82] on input "text" at bounding box center [760, 84] width 302 height 28
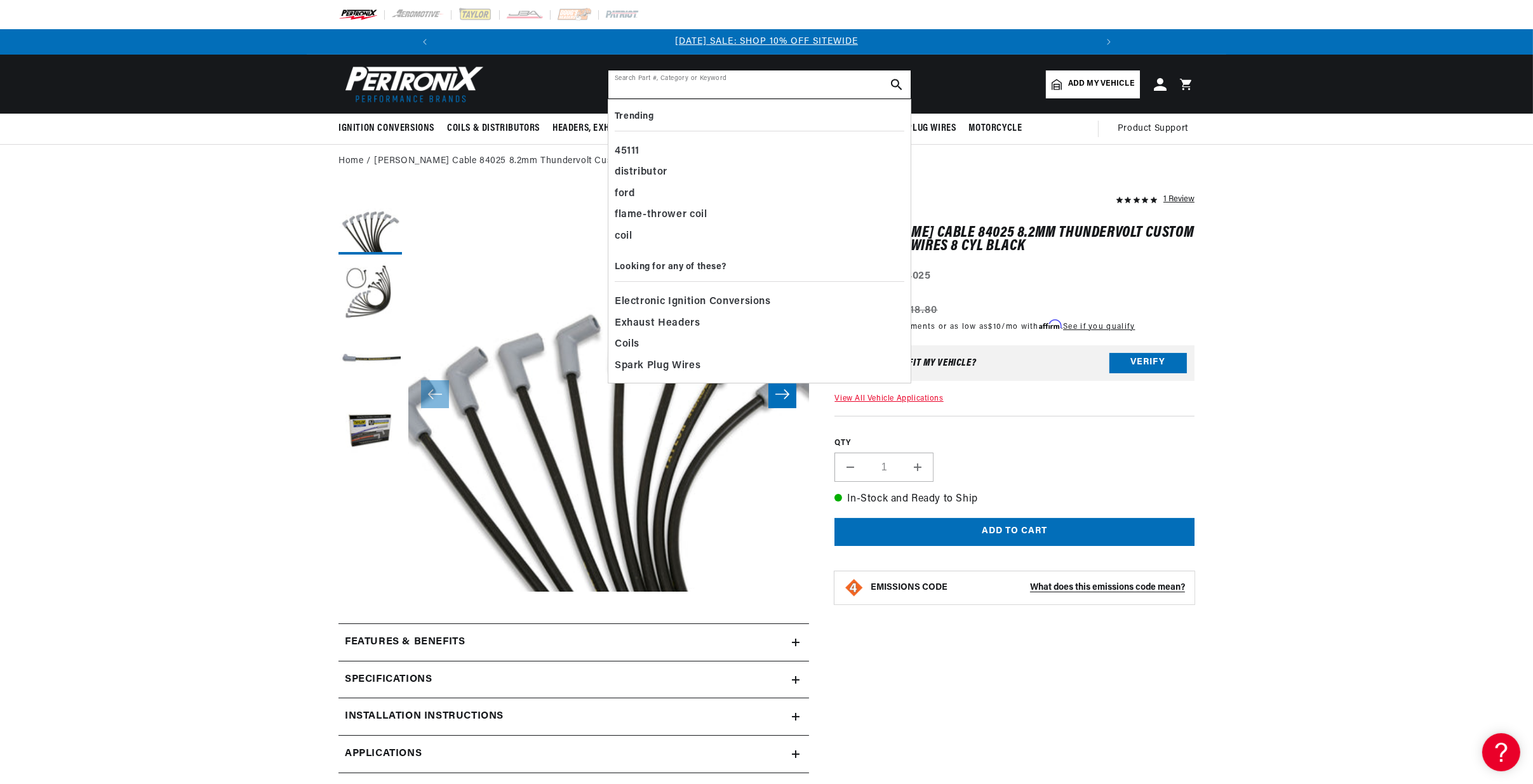
paste input "82200"
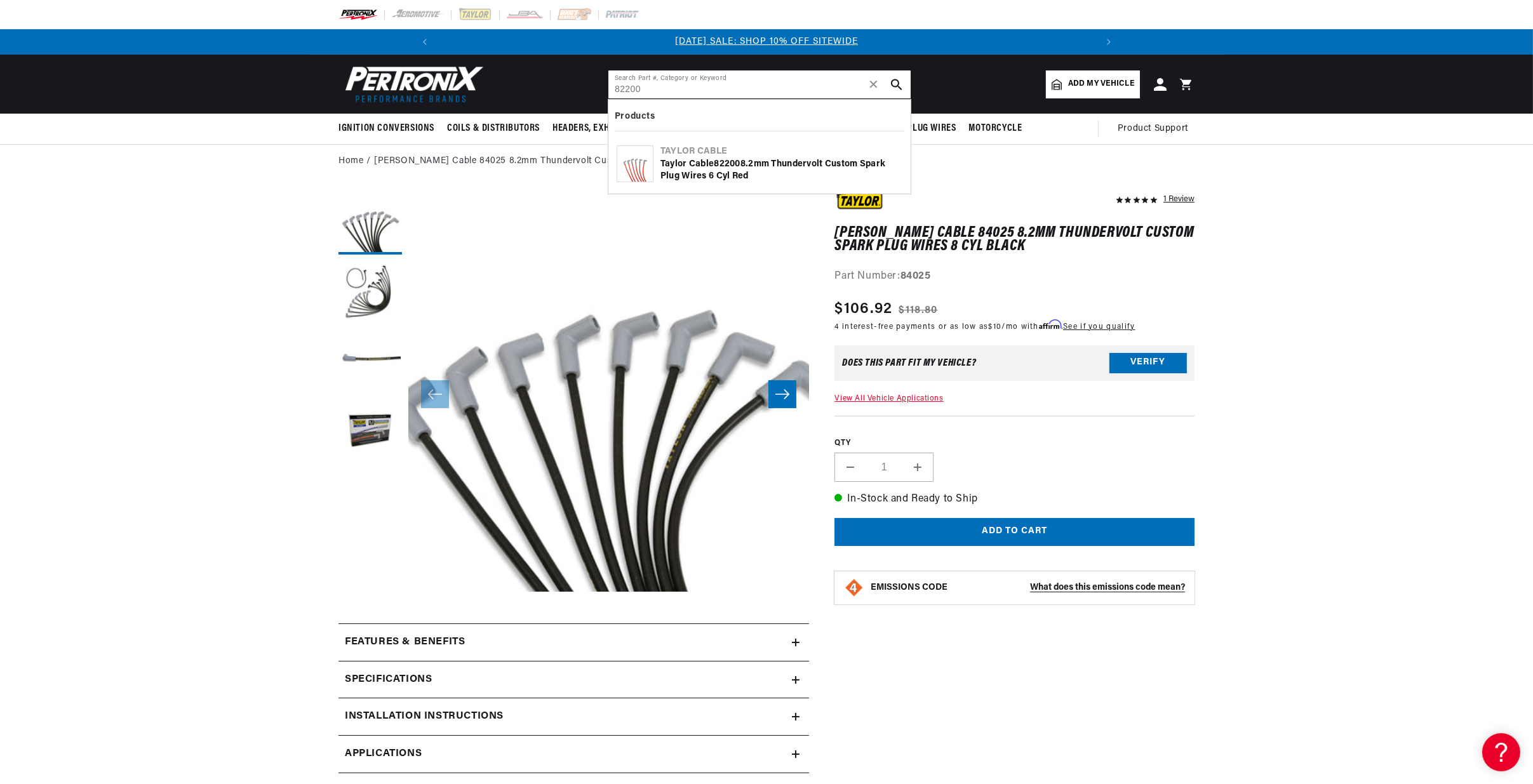
type input "82200"
click at [902, 71] on button "search button" at bounding box center [897, 84] width 28 height 28
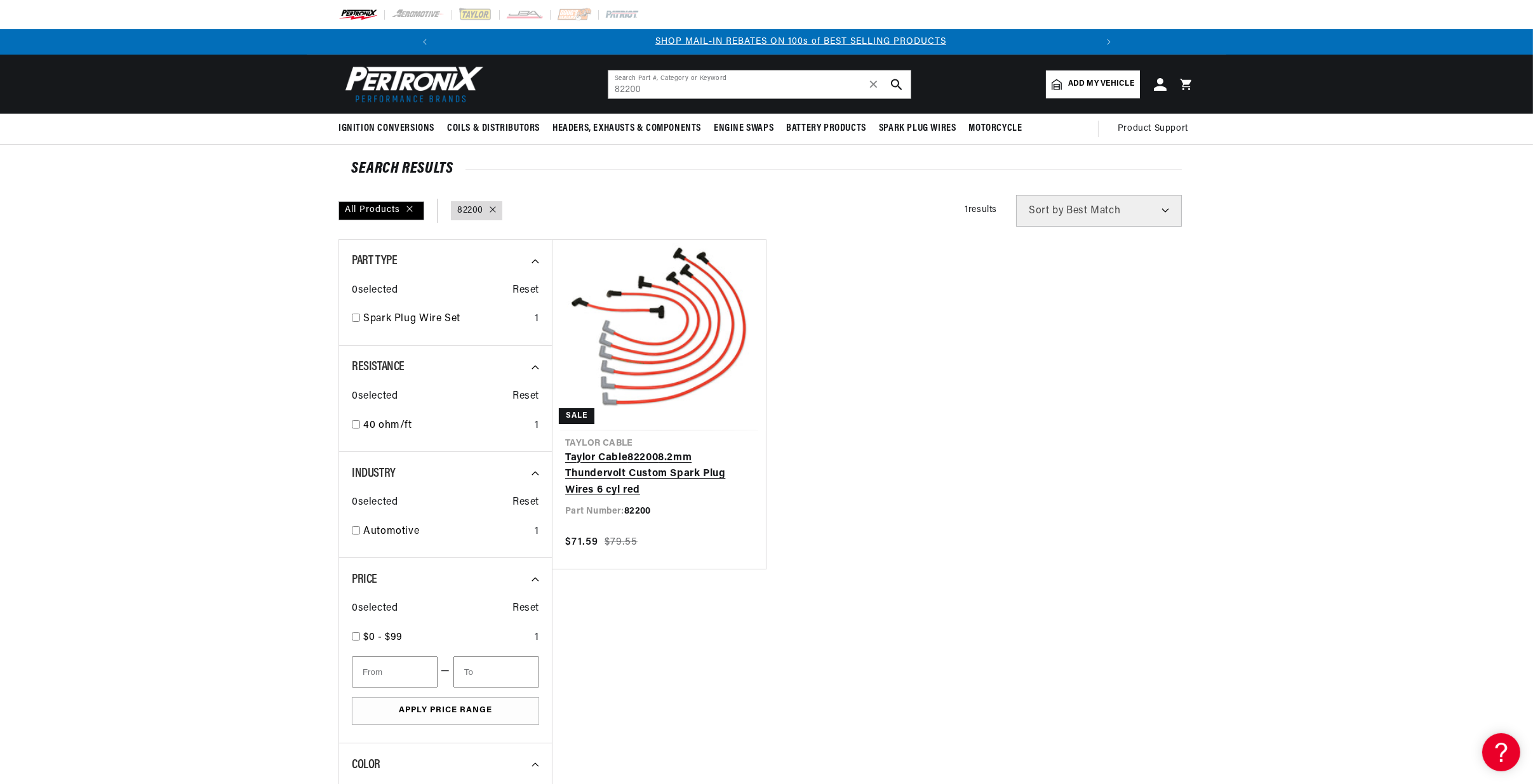
scroll to position [0, 678]
click at [674, 450] on link "Taylor Cable 82200 8.2mm Thundervolt Custom Spark Plug Wires 6 cyl red" at bounding box center [659, 475] width 188 height 49
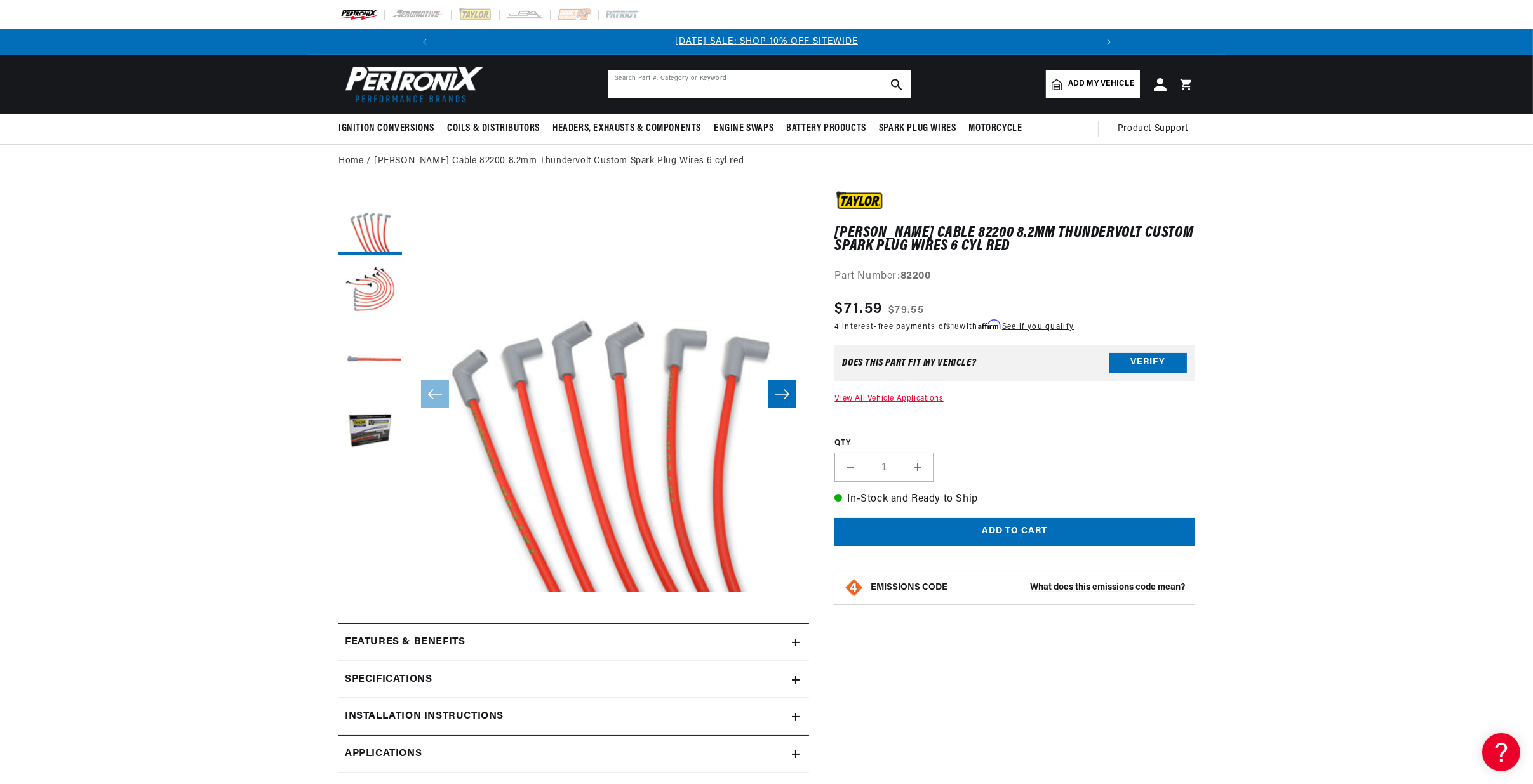
click at [637, 82] on input "text" at bounding box center [760, 84] width 302 height 28
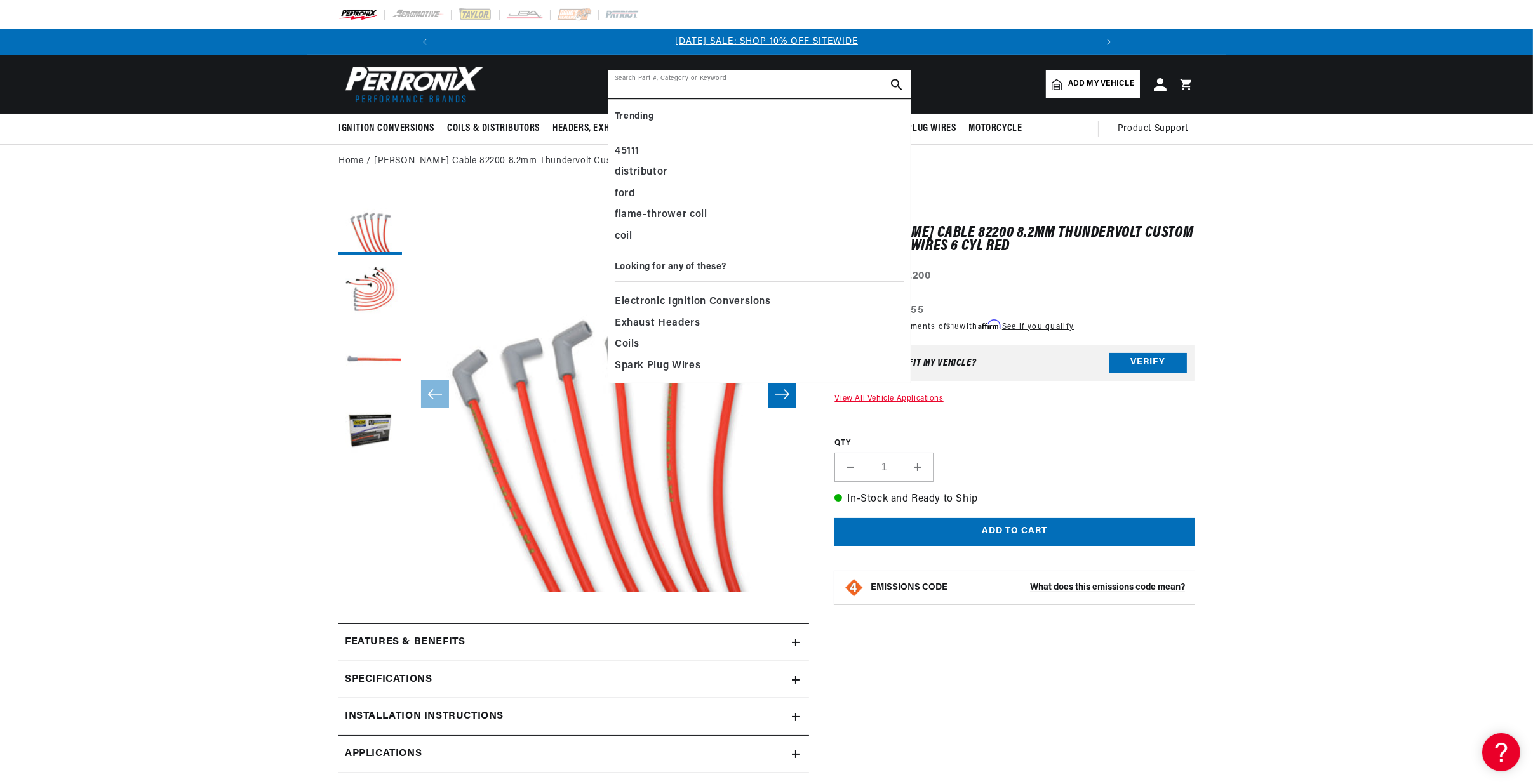
paste input "85653"
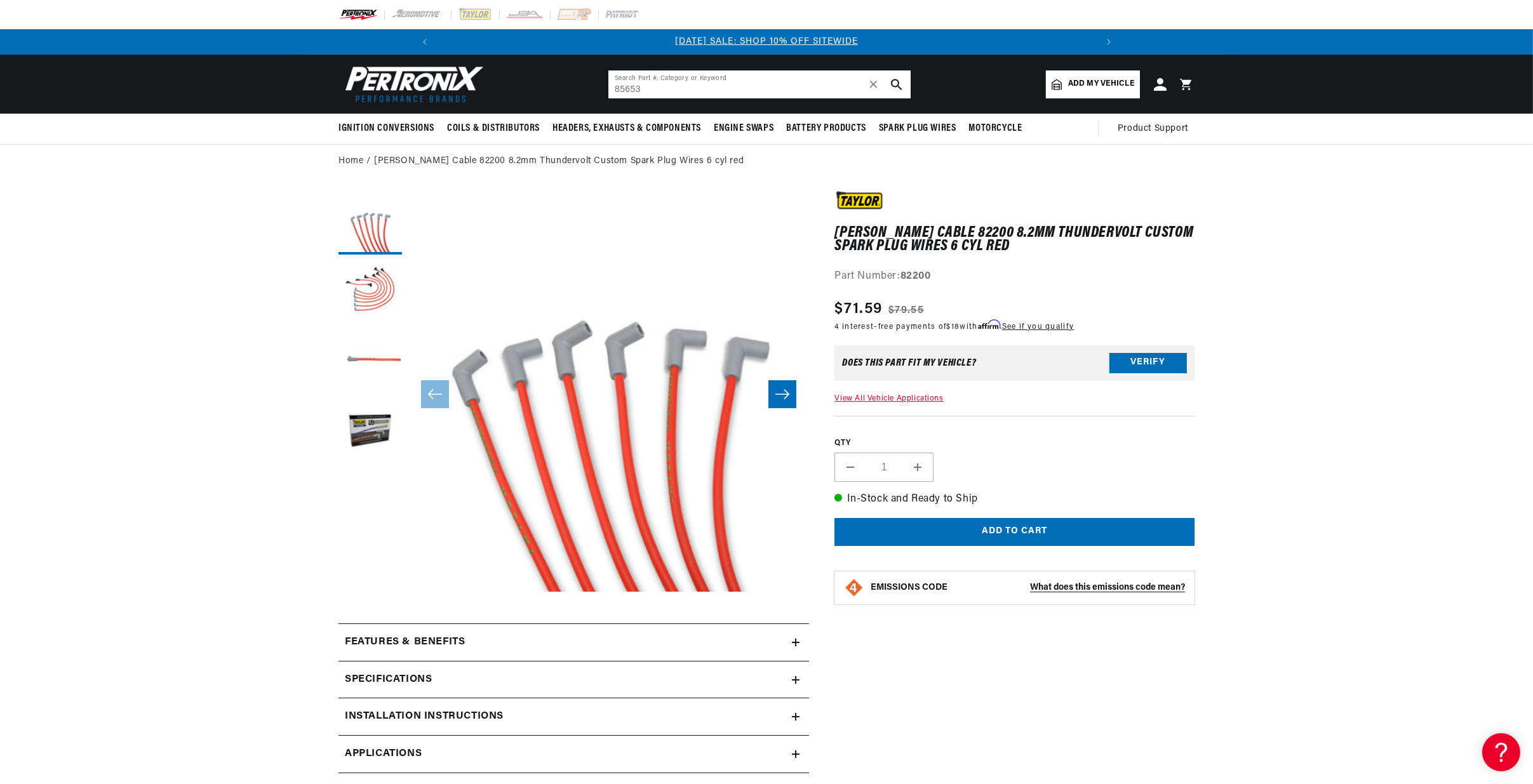
type input "85653"
click at [896, 81] on icon "search button" at bounding box center [897, 84] width 11 height 11
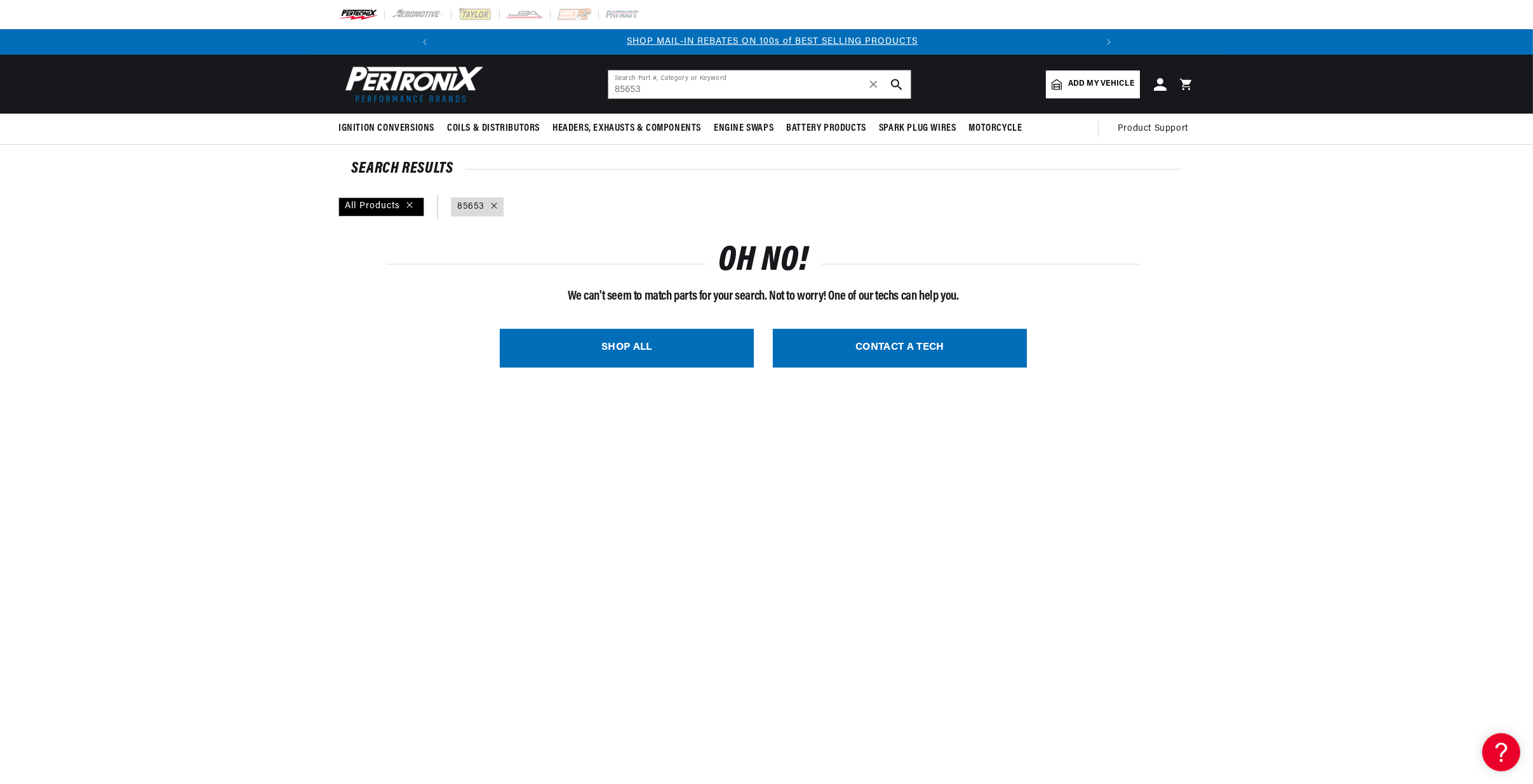
scroll to position [0, 678]
click at [879, 85] on span "✕" at bounding box center [874, 85] width 11 height 29
click at [877, 84] on span "✕" at bounding box center [874, 84] width 11 height 0
paste input "46181"
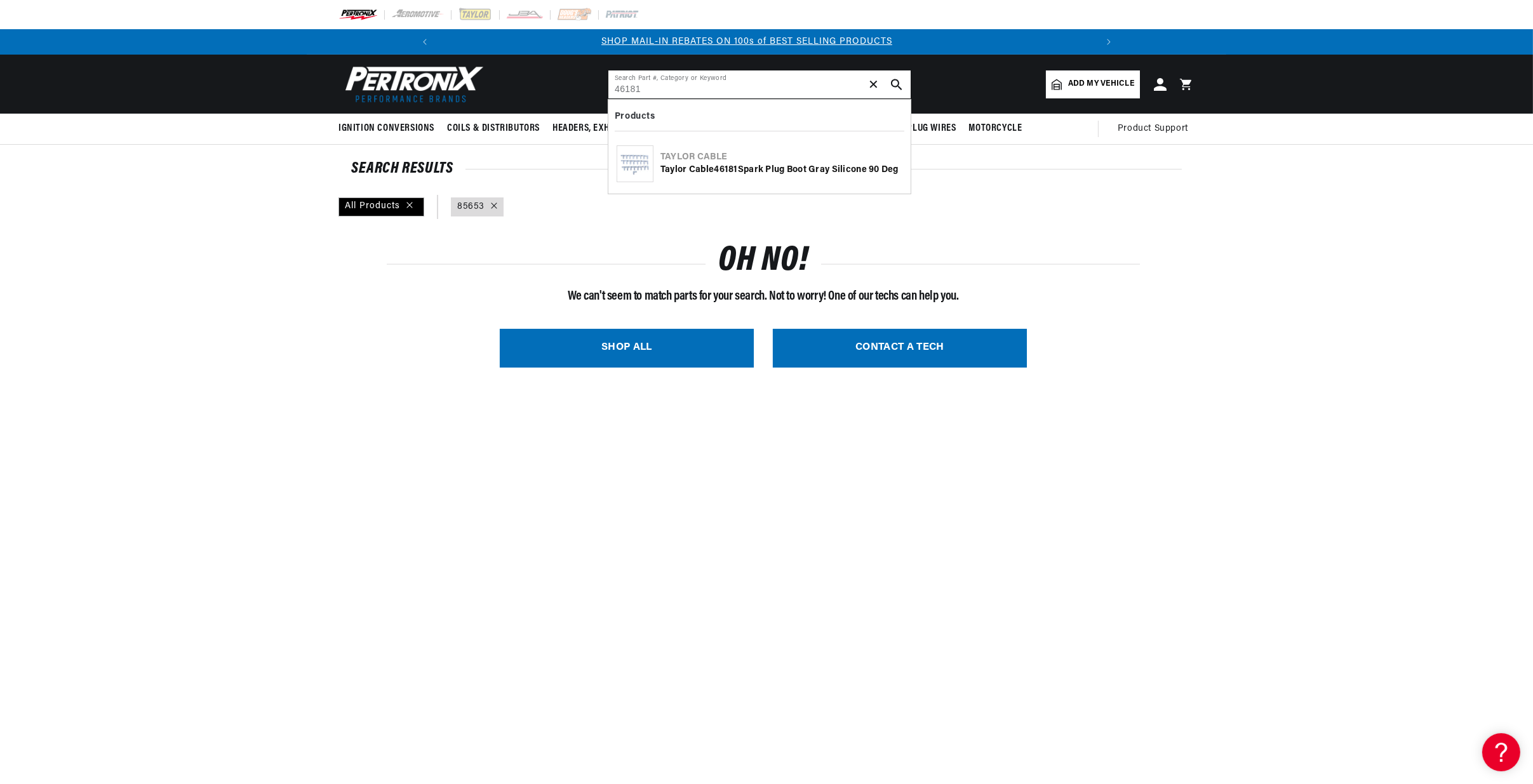
type input "46181"
click at [898, 82] on use "search button" at bounding box center [896, 84] width 11 height 11
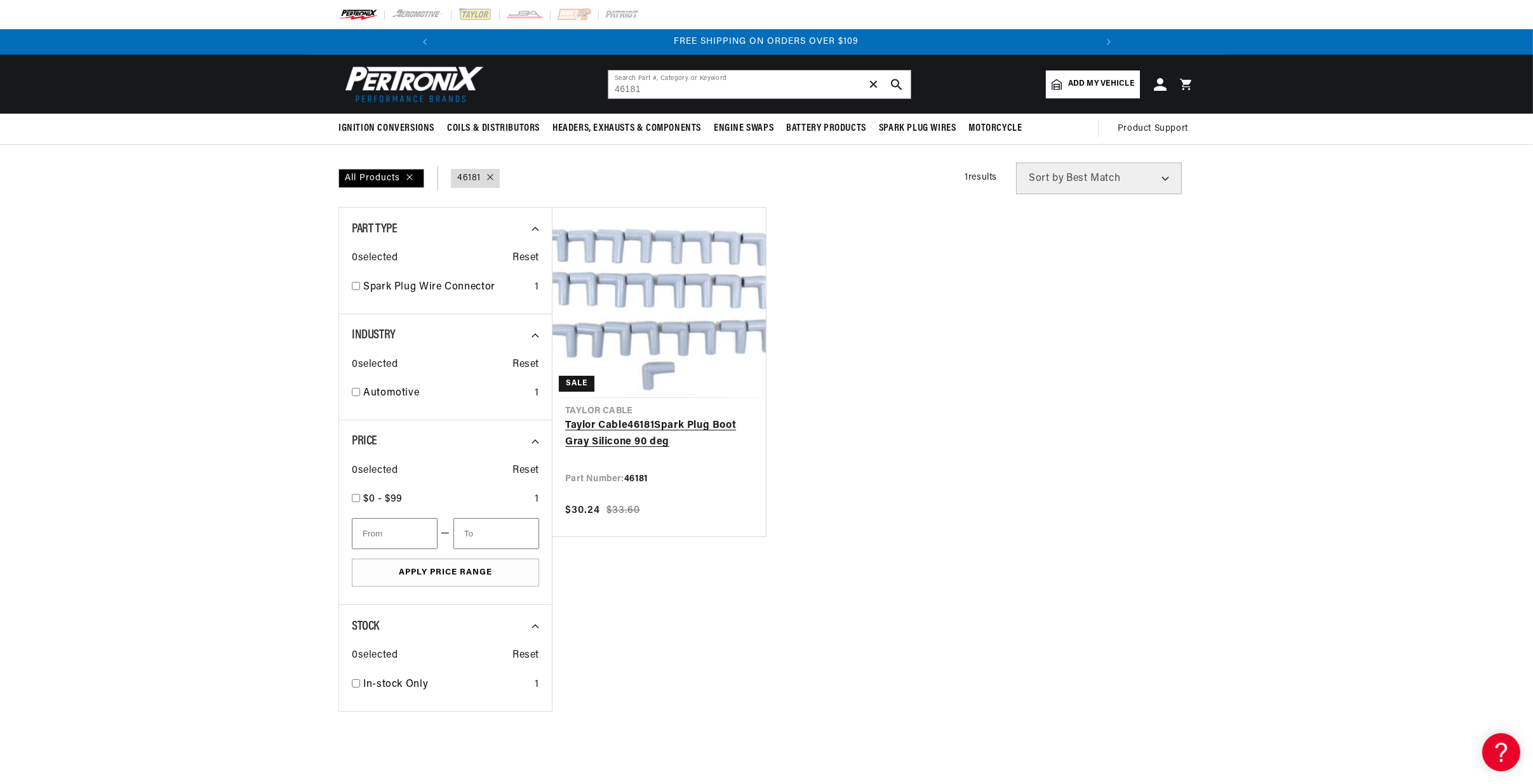
scroll to position [0, 1356]
click at [643, 418] on link "Taylor Cable 46181 Spark Plug Boot Gray Silicone 90 deg" at bounding box center [659, 434] width 188 height 33
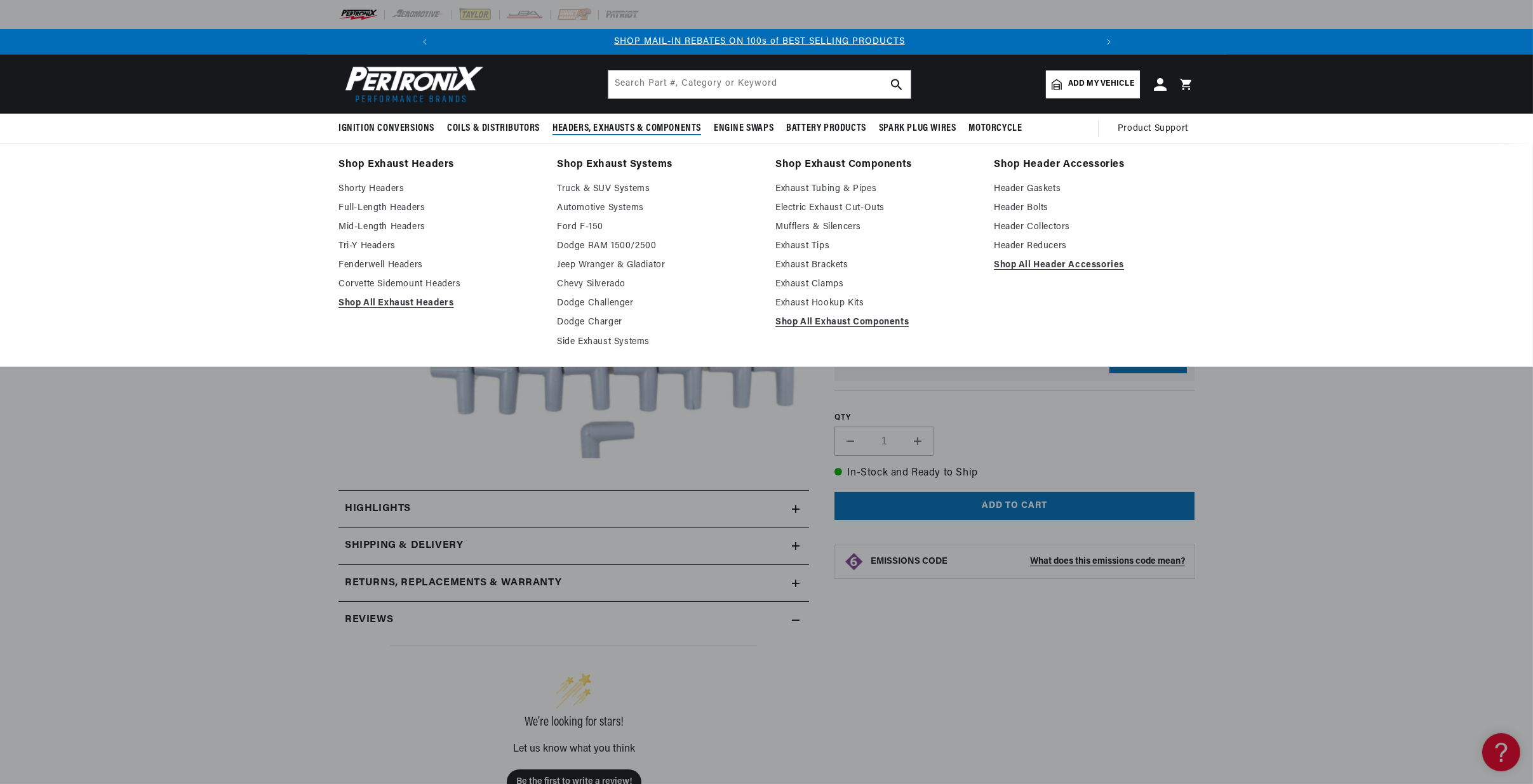
scroll to position [0, 678]
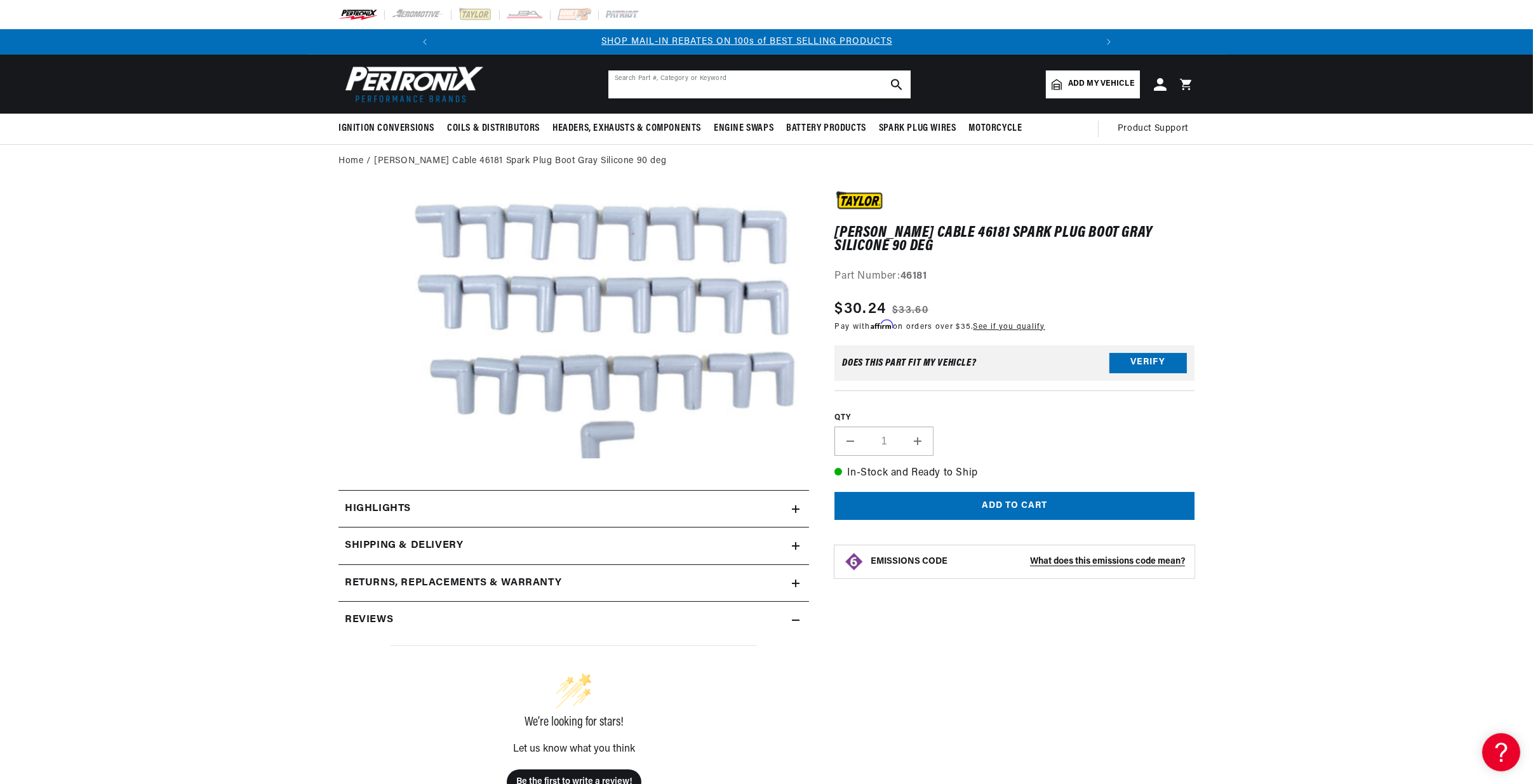
click at [681, 77] on input "text" at bounding box center [760, 84] width 302 height 28
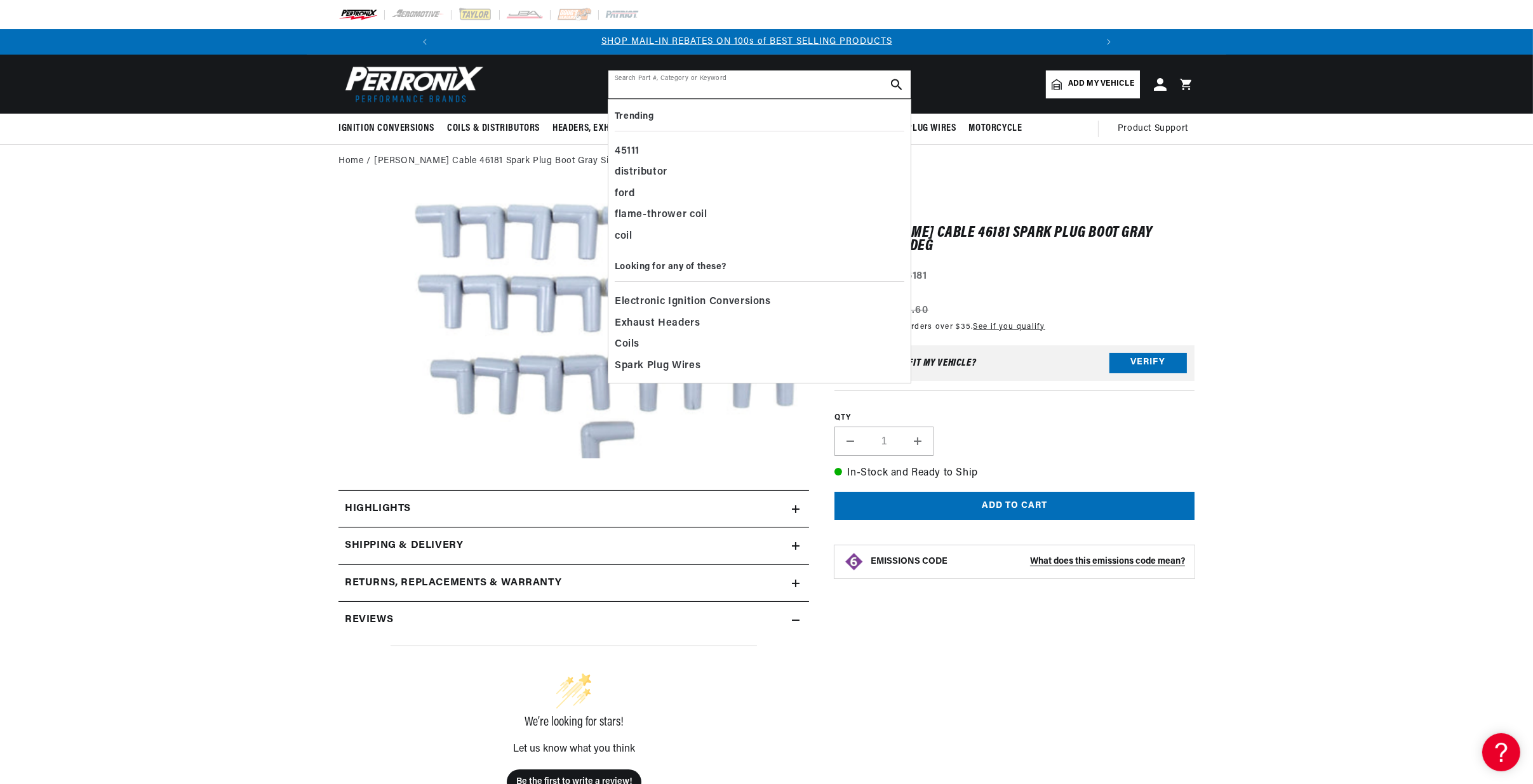
paste input "86627"
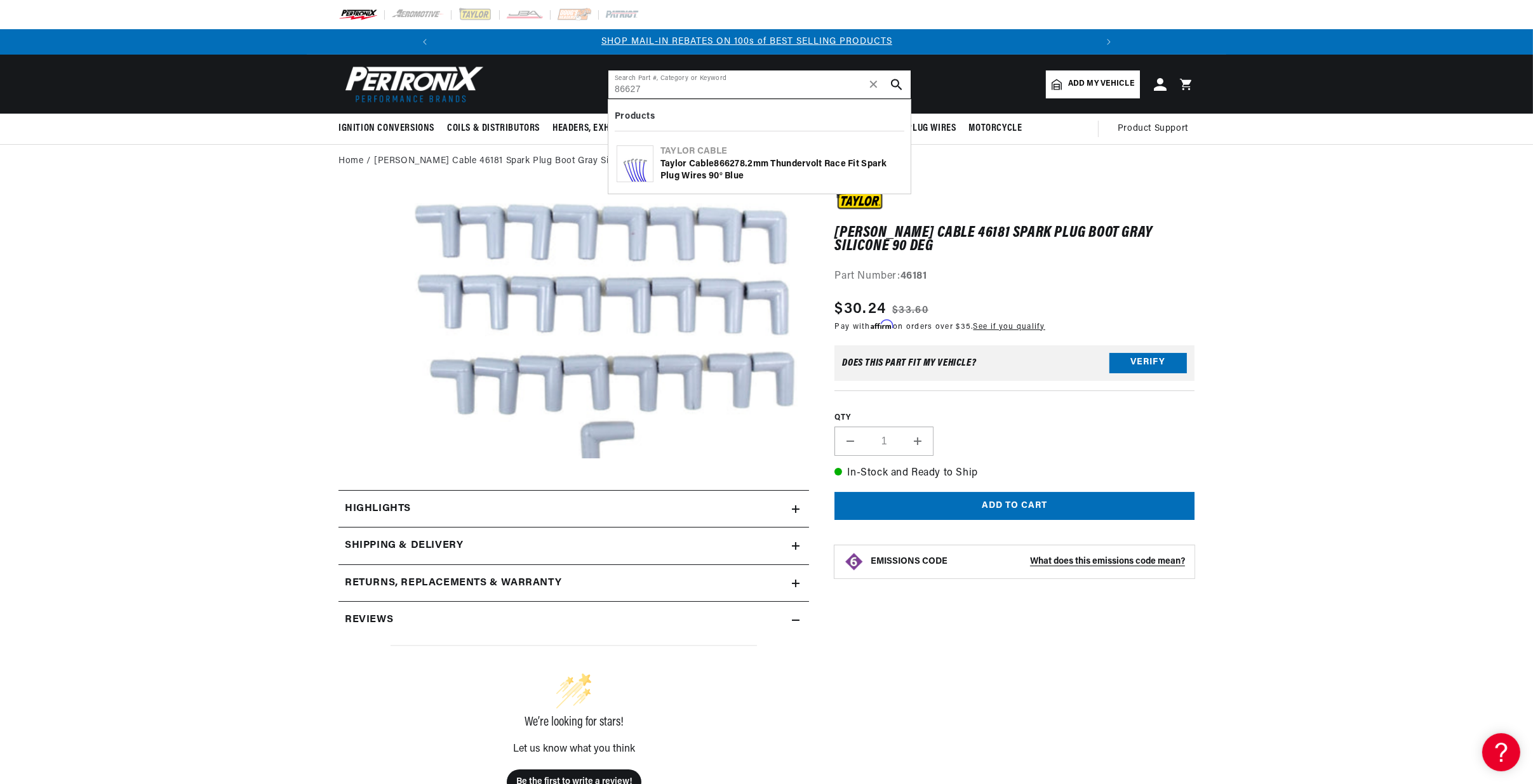
type input "86627"
click at [901, 79] on icon "search button" at bounding box center [897, 84] width 11 height 11
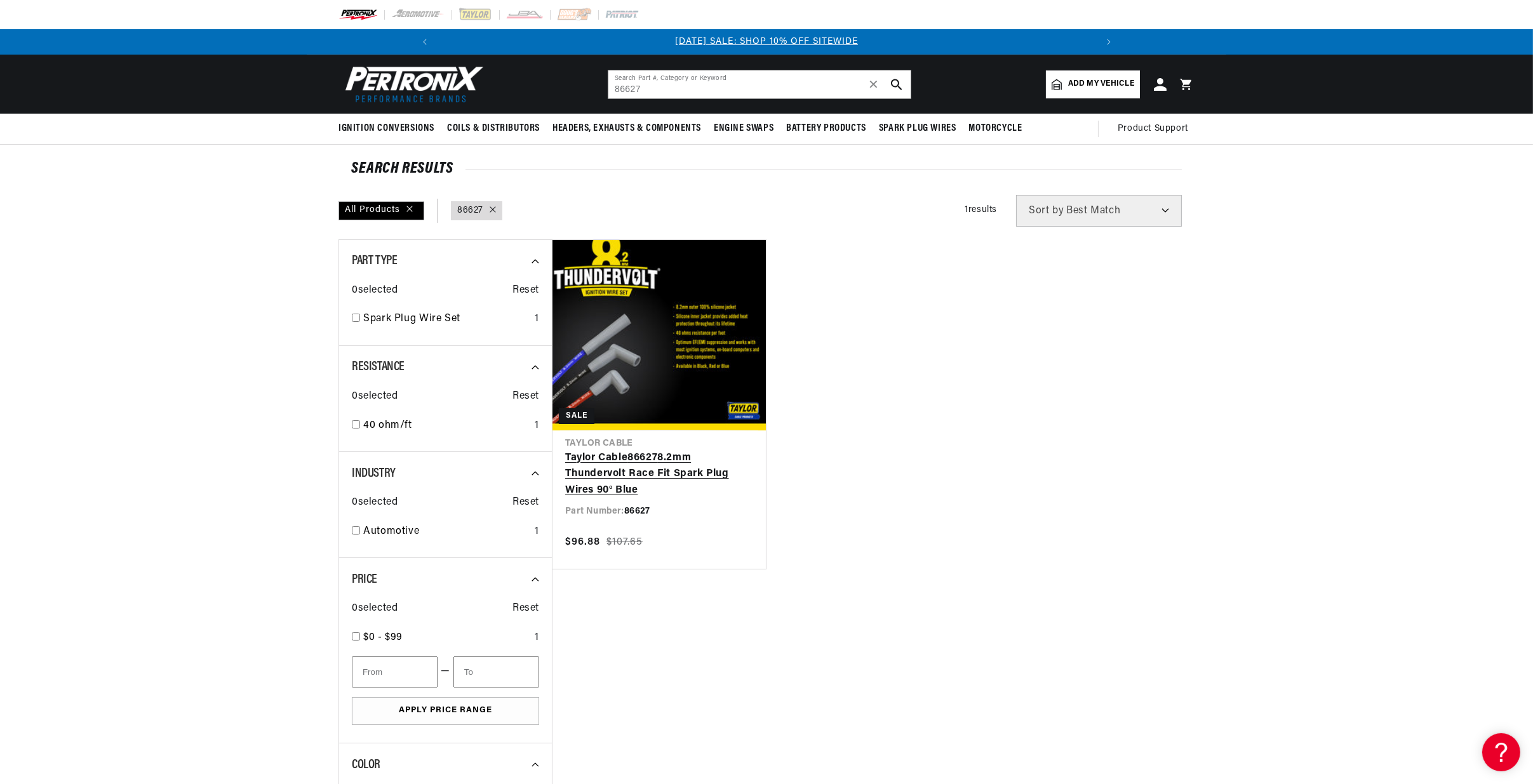
click at [667, 450] on link "[PERSON_NAME] Cable 86627 8.2mm Thundervolt Race Fit Spark Plug Wires 90° Blue" at bounding box center [659, 475] width 188 height 49
